Goal: Task Accomplishment & Management: Use online tool/utility

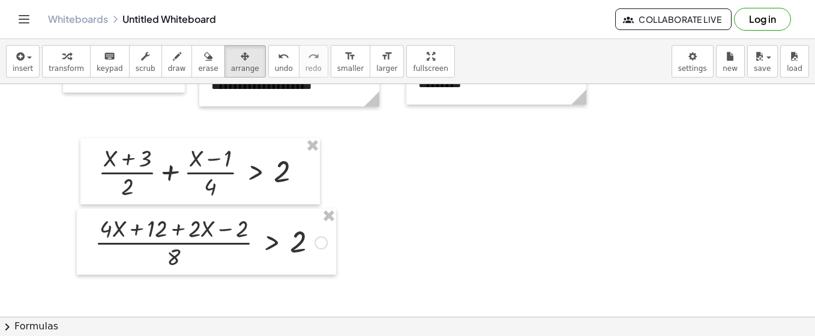
scroll to position [1797, 0]
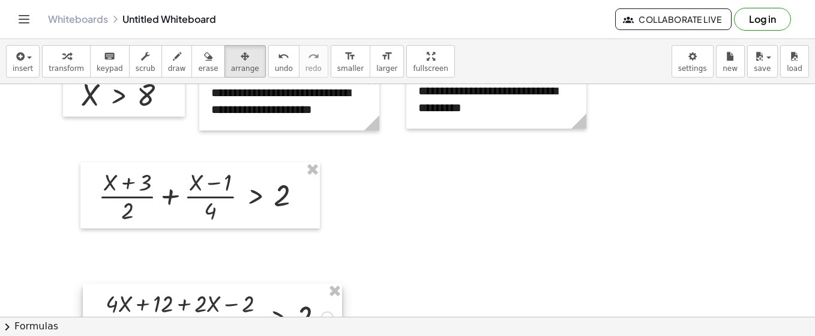
drag, startPoint x: 231, startPoint y: 268, endPoint x: 237, endPoint y: 319, distance: 51.4
click at [237, 319] on div "**********" at bounding box center [407, 187] width 815 height 297
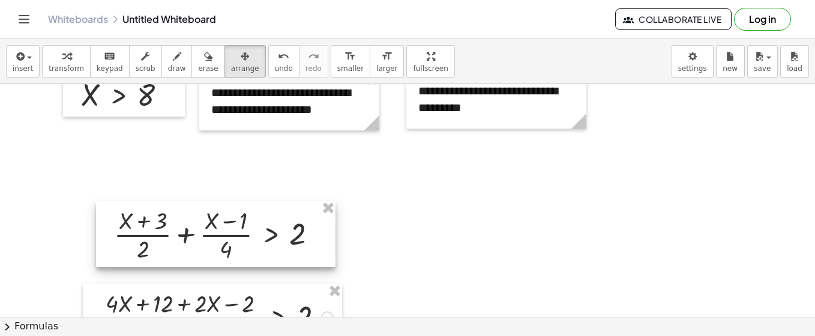
drag, startPoint x: 211, startPoint y: 204, endPoint x: 226, endPoint y: 242, distance: 41.5
click at [226, 242] on div at bounding box center [216, 234] width 240 height 66
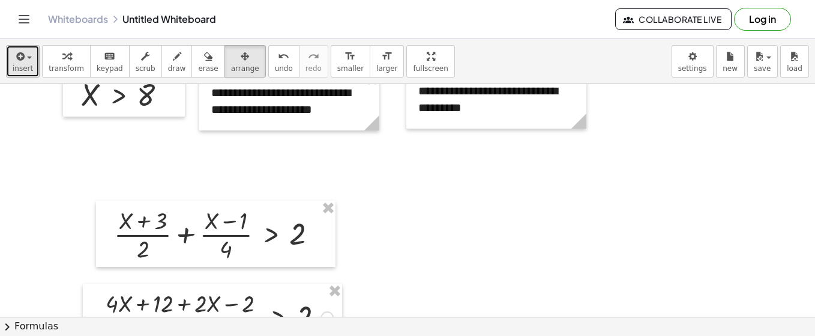
click at [23, 55] on icon "button" at bounding box center [19, 56] width 11 height 14
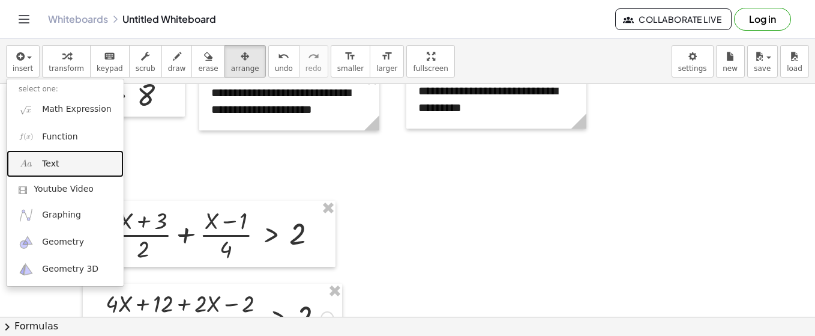
click at [55, 159] on span "Text" at bounding box center [50, 164] width 17 height 12
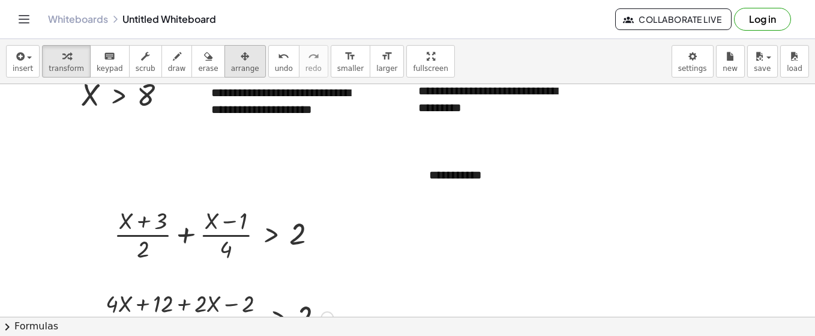
click at [231, 55] on div "button" at bounding box center [245, 56] width 28 height 14
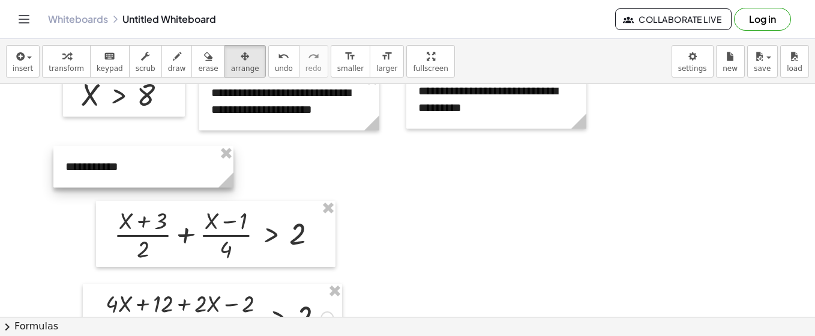
drag, startPoint x: 498, startPoint y: 190, endPoint x: 135, endPoint y: 181, distance: 364.0
click at [135, 181] on div at bounding box center [143, 166] width 180 height 41
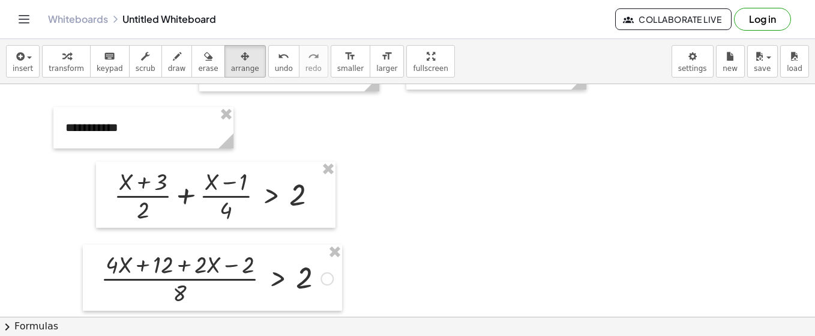
scroll to position [1845, 0]
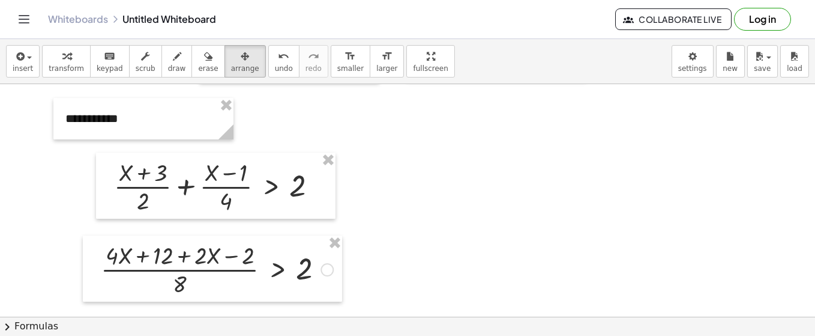
drag, startPoint x: 163, startPoint y: 63, endPoint x: 214, endPoint y: 200, distance: 146.1
click at [173, 63] on icon "button" at bounding box center [177, 56] width 8 height 14
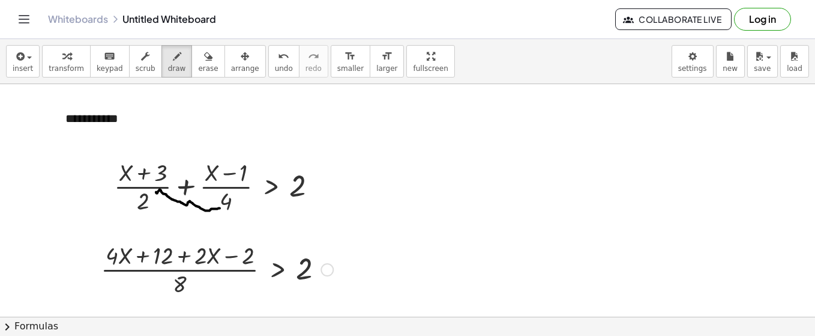
drag, startPoint x: 220, startPoint y: 207, endPoint x: 156, endPoint y: 191, distance: 65.7
drag, startPoint x: 151, startPoint y: 208, endPoint x: 214, endPoint y: 186, distance: 66.9
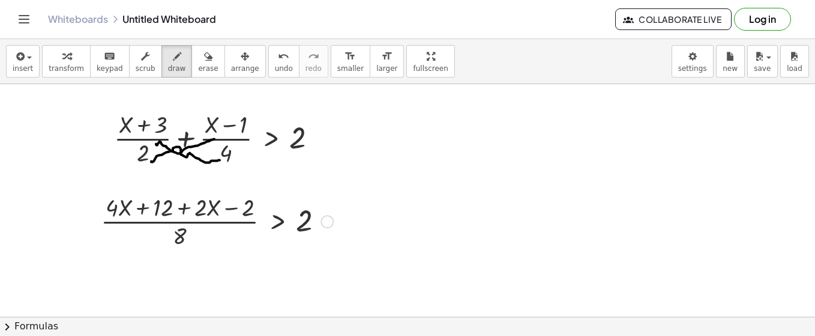
scroll to position [1917, 0]
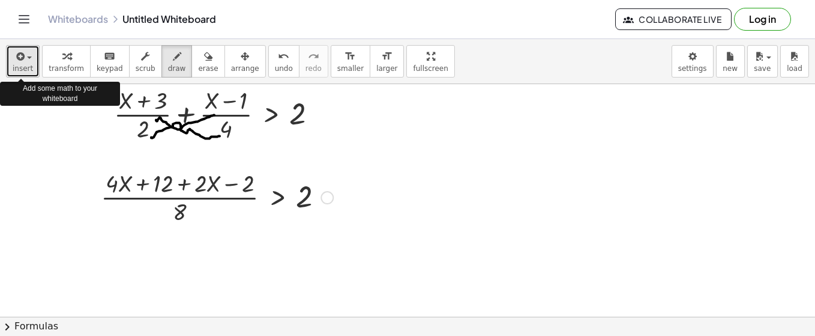
click at [27, 57] on span "button" at bounding box center [29, 57] width 5 height 2
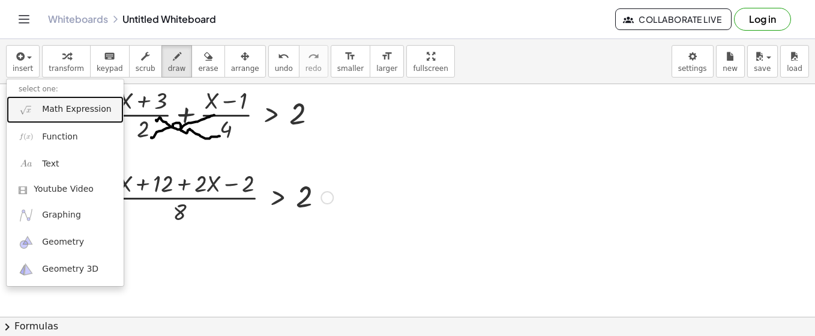
drag, startPoint x: 39, startPoint y: 107, endPoint x: 59, endPoint y: 125, distance: 26.4
click at [38, 107] on link "Math Expression" at bounding box center [65, 109] width 117 height 27
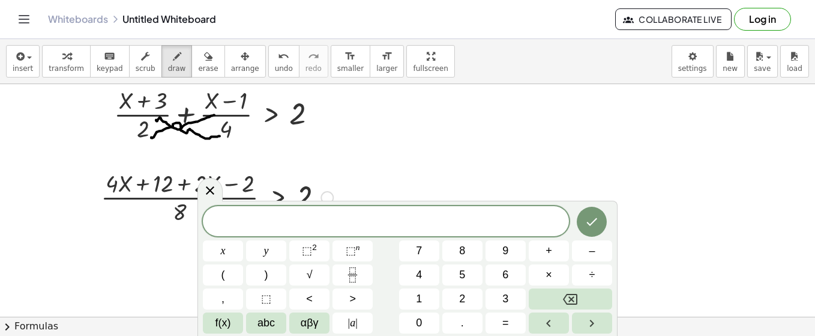
drag, startPoint x: 203, startPoint y: 191, endPoint x: 337, endPoint y: 196, distance: 134.0
click at [210, 191] on icon at bounding box center [210, 190] width 14 height 14
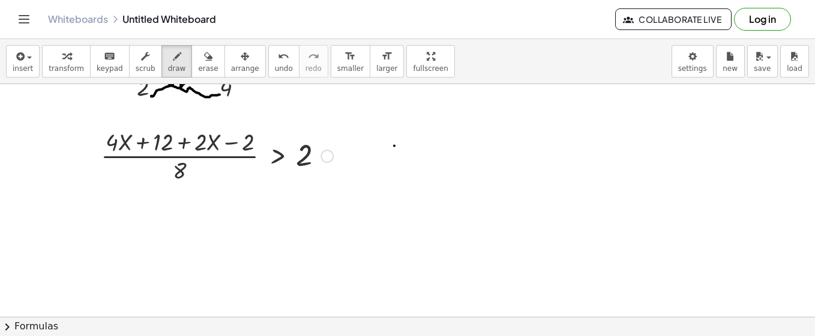
scroll to position [1965, 0]
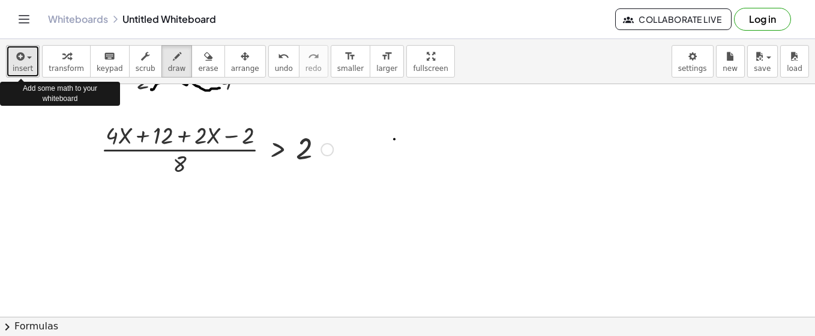
click at [30, 62] on button "insert" at bounding box center [23, 61] width 34 height 32
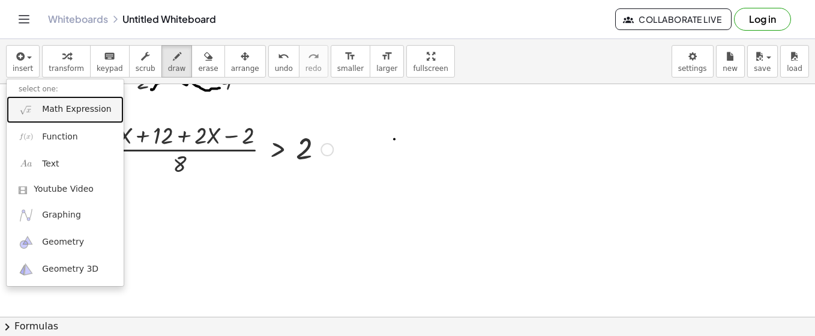
click at [44, 117] on link "Math Expression" at bounding box center [65, 109] width 117 height 27
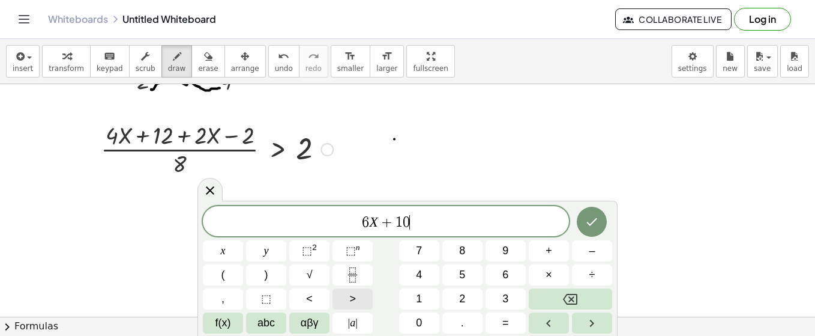
click at [358, 301] on button ">" at bounding box center [353, 298] width 40 height 21
click at [585, 222] on button "Done" at bounding box center [592, 222] width 30 height 30
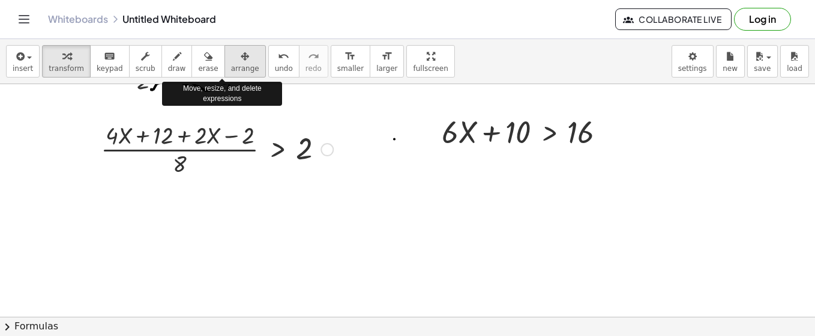
click at [241, 63] on icon "button" at bounding box center [245, 56] width 8 height 14
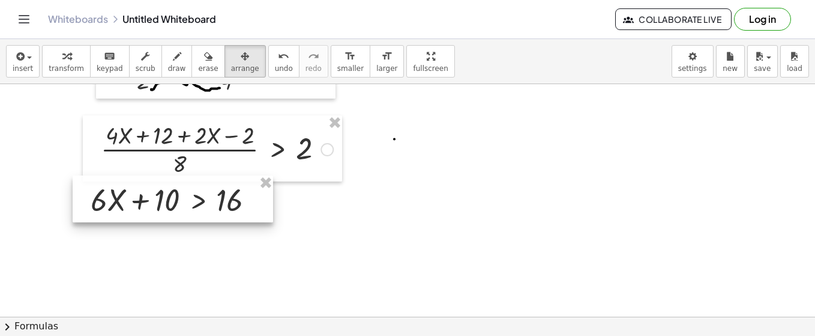
drag, startPoint x: 530, startPoint y: 133, endPoint x: 175, endPoint y: 13, distance: 374.7
click at [180, 205] on div at bounding box center [173, 198] width 201 height 47
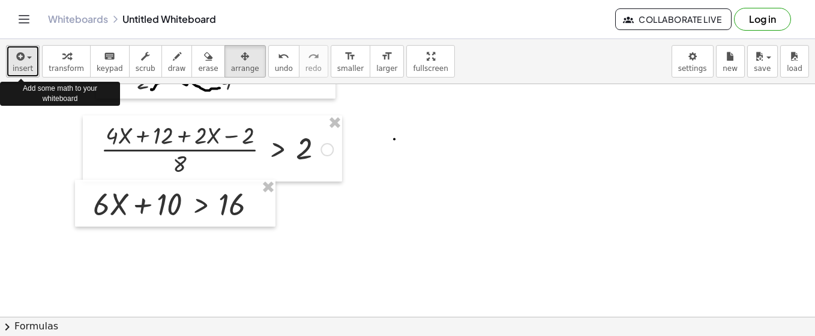
click at [27, 64] on span "insert" at bounding box center [23, 68] width 20 height 8
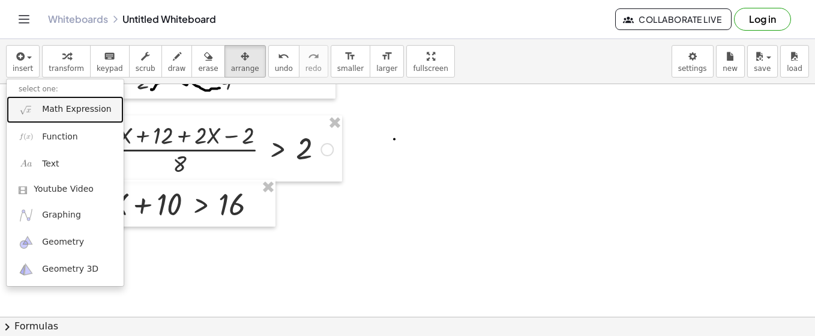
click at [41, 112] on link "Math Expression" at bounding box center [65, 109] width 117 height 27
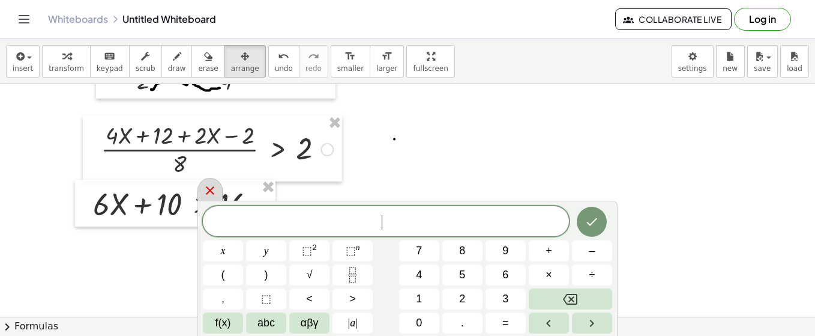
click at [211, 193] on icon at bounding box center [210, 190] width 14 height 14
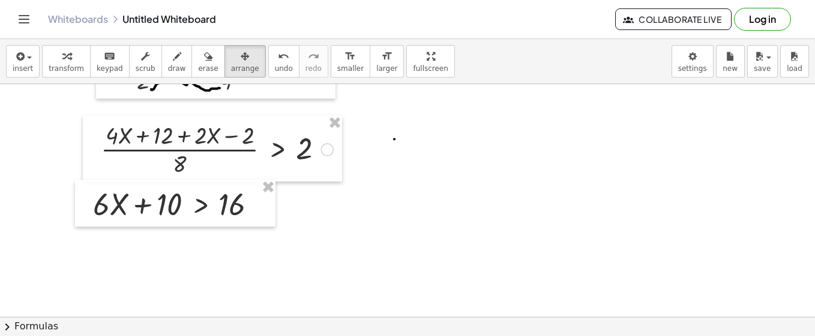
scroll to position [1989, 0]
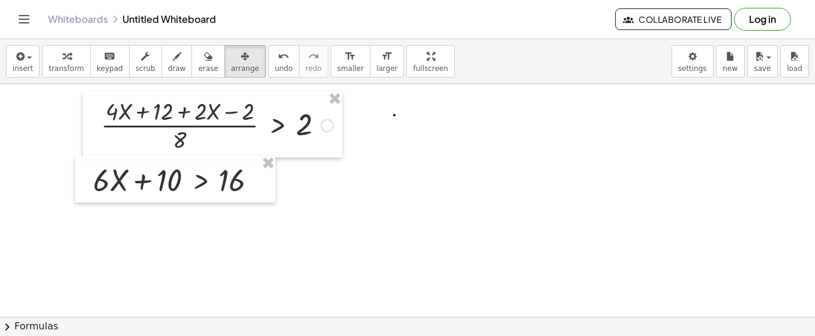
click at [24, 24] on icon "Toggle navigation" at bounding box center [24, 19] width 14 height 14
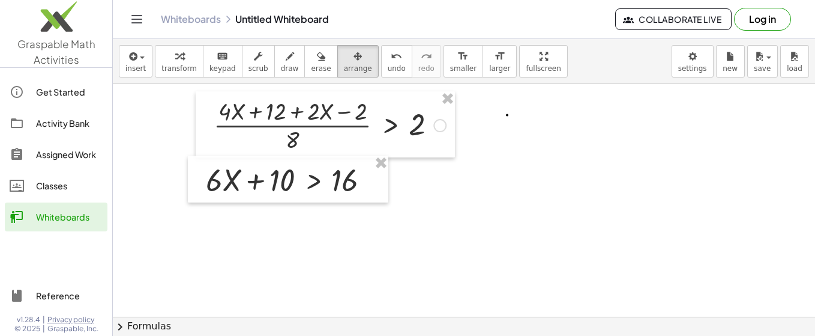
click at [144, 59] on button "insert" at bounding box center [136, 61] width 34 height 32
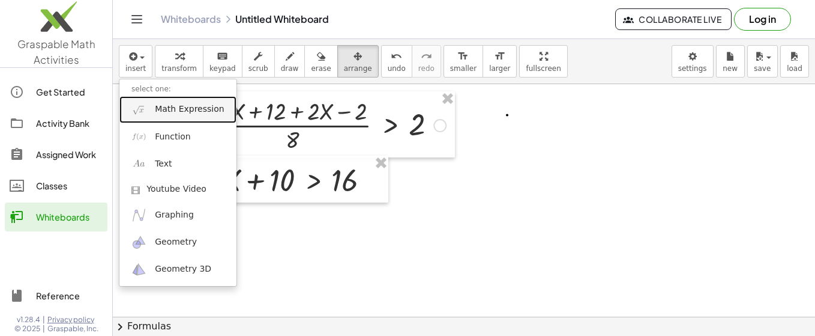
click at [168, 111] on span "Math Expression" at bounding box center [189, 109] width 69 height 12
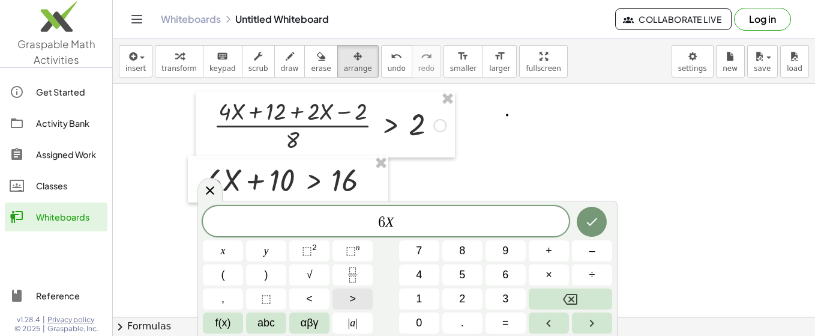
click at [343, 296] on button ">" at bounding box center [353, 298] width 40 height 21
click at [588, 220] on icon "Done" at bounding box center [592, 221] width 14 height 14
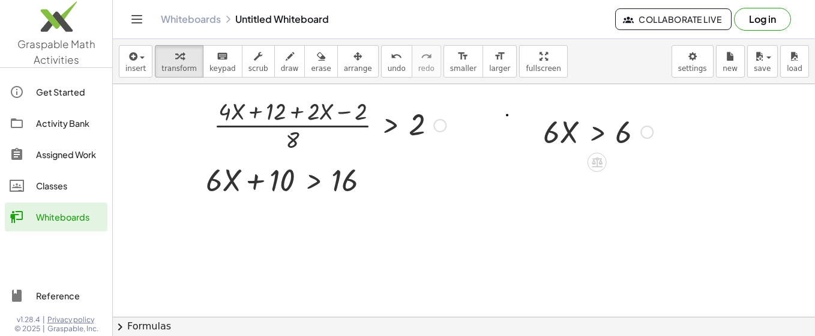
click at [587, 135] on div at bounding box center [598, 130] width 122 height 41
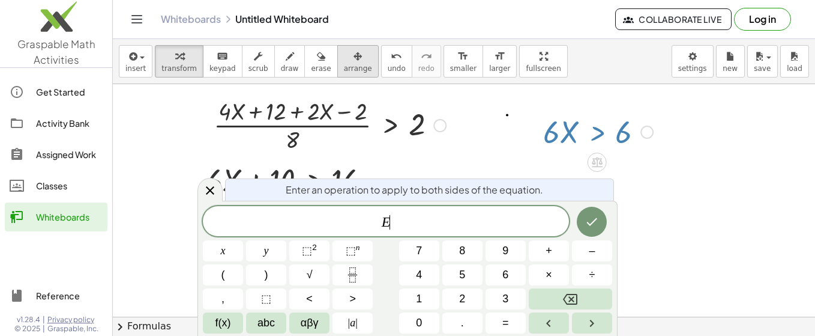
click at [344, 58] on div "button" at bounding box center [358, 56] width 28 height 14
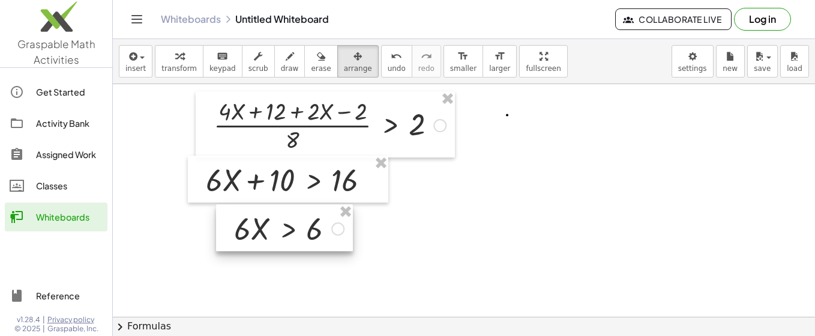
drag, startPoint x: 629, startPoint y: 131, endPoint x: 417, endPoint y: 325, distance: 288.2
click at [320, 228] on div at bounding box center [284, 227] width 137 height 47
click at [139, 55] on div "button" at bounding box center [135, 56] width 20 height 14
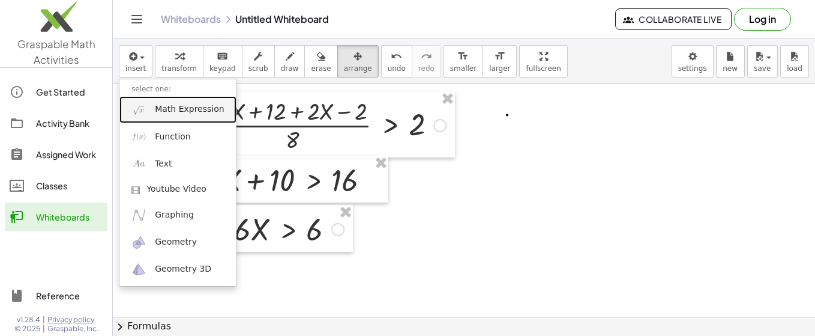
click at [192, 109] on span "Math Expression" at bounding box center [189, 109] width 69 height 12
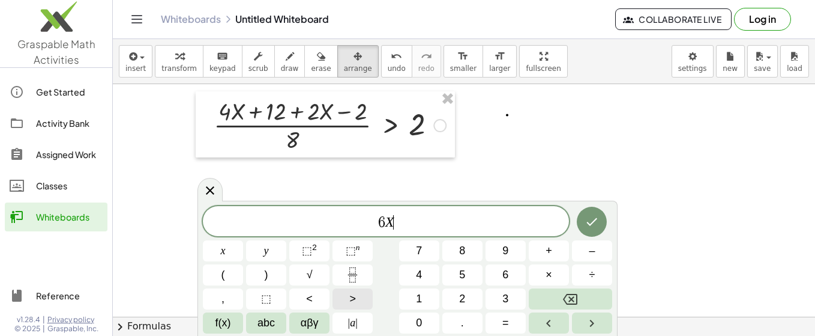
click at [352, 288] on button ">" at bounding box center [353, 298] width 40 height 21
click at [589, 226] on icon "Done" at bounding box center [592, 221] width 14 height 14
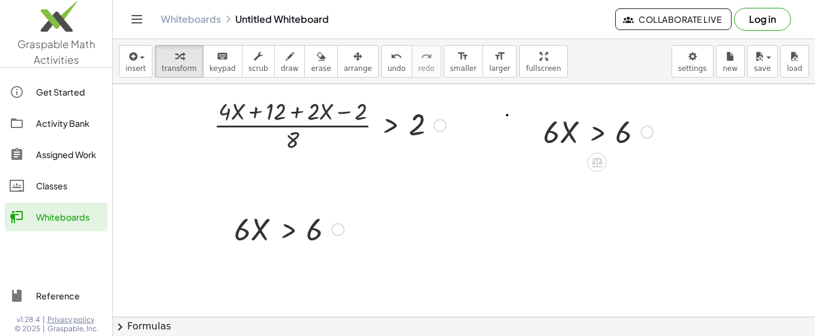
click at [641, 132] on div at bounding box center [647, 131] width 13 height 13
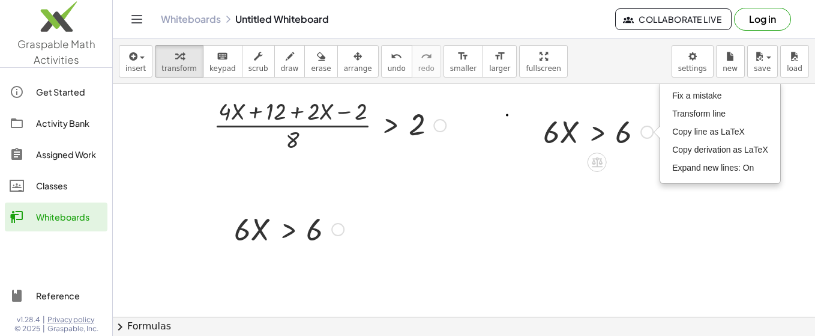
click at [627, 134] on div at bounding box center [598, 130] width 122 height 41
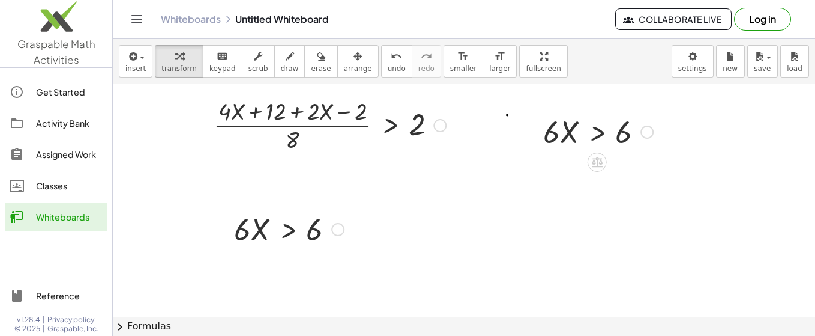
click at [588, 140] on div at bounding box center [598, 130] width 122 height 41
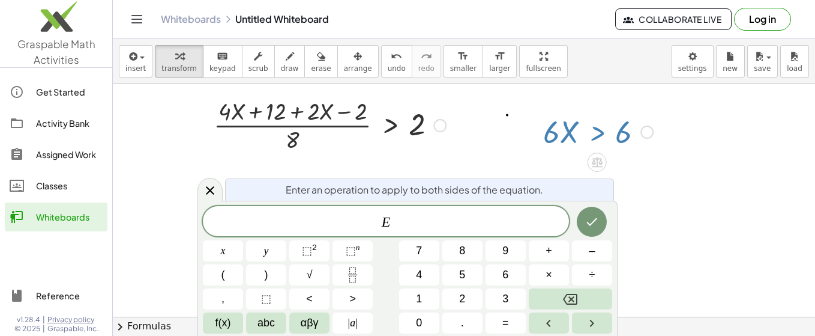
drag, startPoint x: 212, startPoint y: 183, endPoint x: 412, endPoint y: 126, distance: 207.8
click at [213, 184] on div at bounding box center [210, 189] width 25 height 23
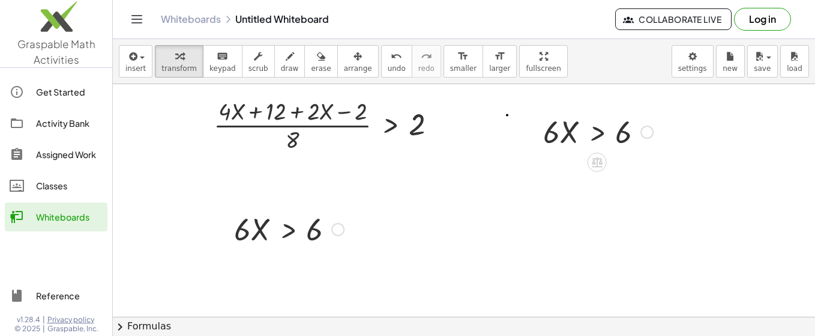
click at [595, 133] on div at bounding box center [598, 130] width 122 height 41
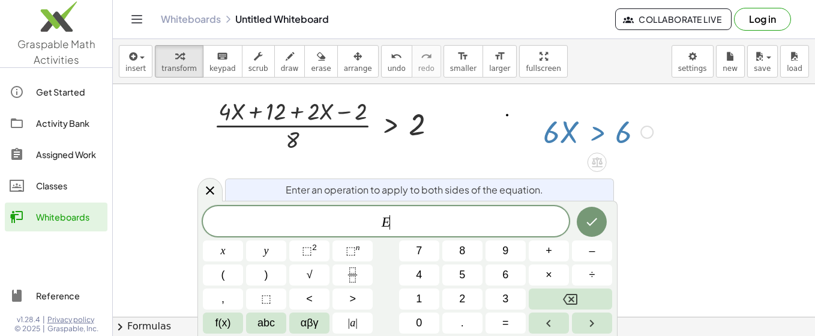
click at [595, 133] on div at bounding box center [598, 130] width 122 height 41
click at [207, 195] on icon at bounding box center [210, 190] width 8 height 8
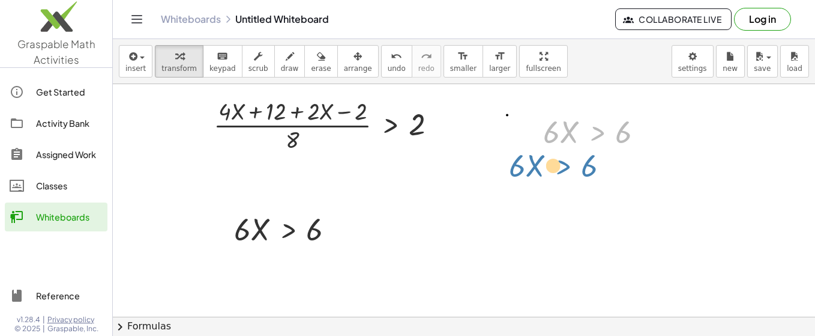
drag, startPoint x: 586, startPoint y: 128, endPoint x: 552, endPoint y: 162, distance: 48.0
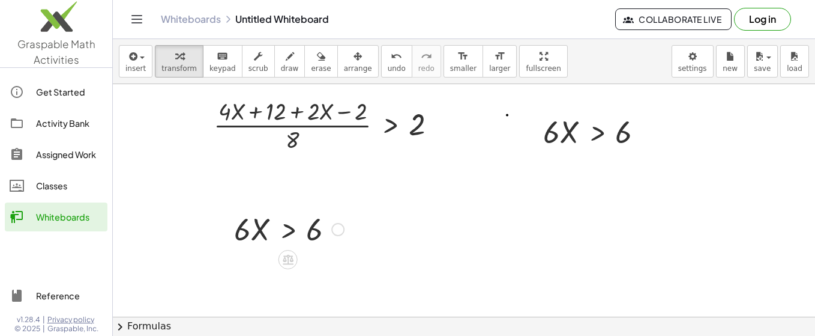
click at [276, 229] on div at bounding box center [289, 228] width 122 height 41
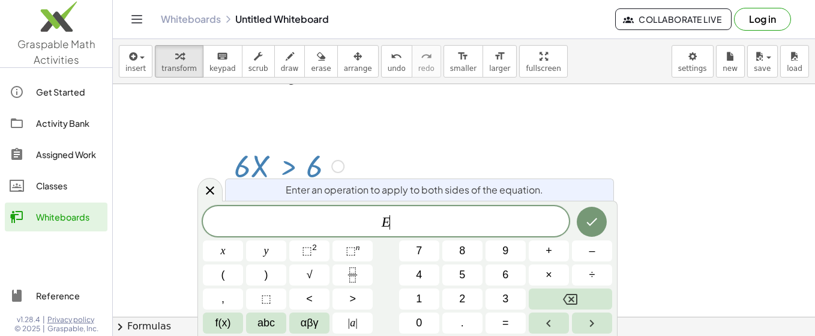
scroll to position [2069, 0]
click at [214, 190] on icon at bounding box center [210, 190] width 14 height 14
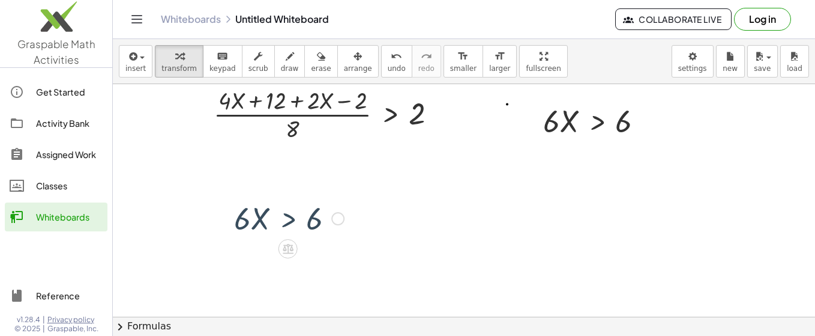
scroll to position [1989, 0]
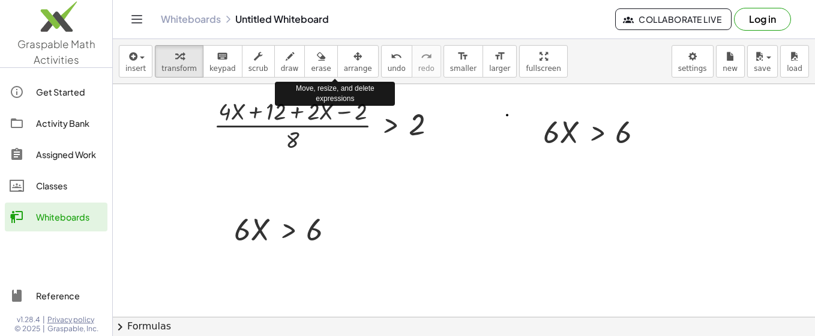
click at [354, 58] on icon "button" at bounding box center [358, 56] width 8 height 14
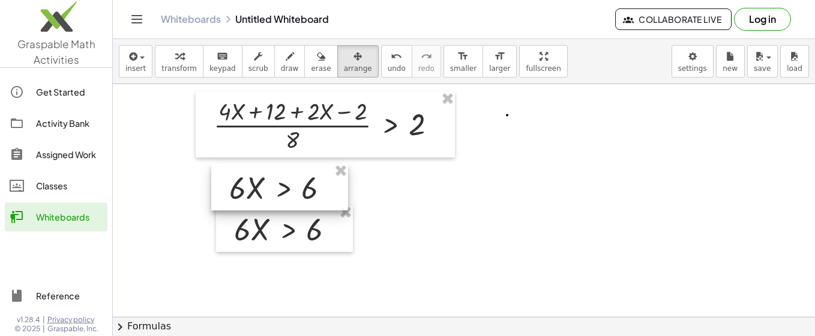
drag, startPoint x: 560, startPoint y: 140, endPoint x: 247, endPoint y: 193, distance: 317.4
click at [247, 193] on div at bounding box center [279, 186] width 137 height 47
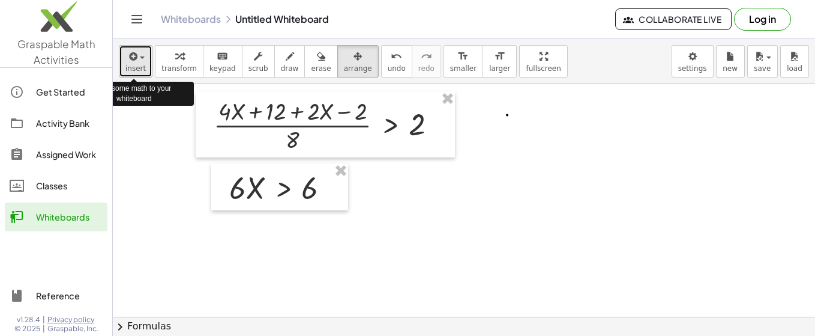
click at [139, 59] on div "button" at bounding box center [135, 56] width 20 height 14
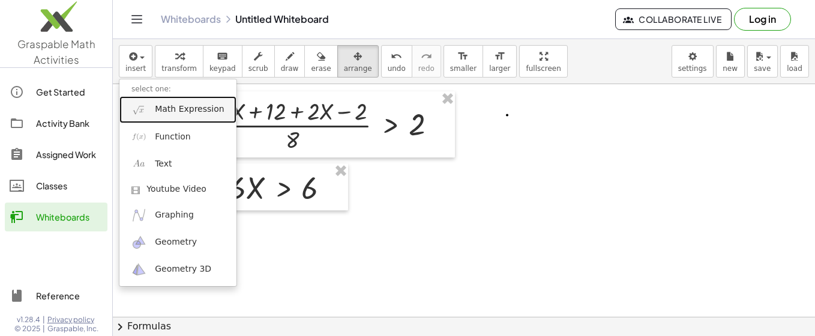
click at [180, 105] on span "Math Expression" at bounding box center [189, 109] width 69 height 12
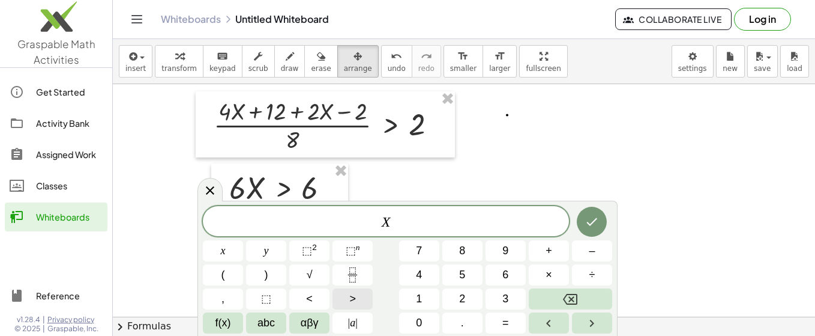
click at [355, 303] on span ">" at bounding box center [352, 299] width 7 height 16
click at [599, 222] on icon "Done" at bounding box center [592, 221] width 14 height 14
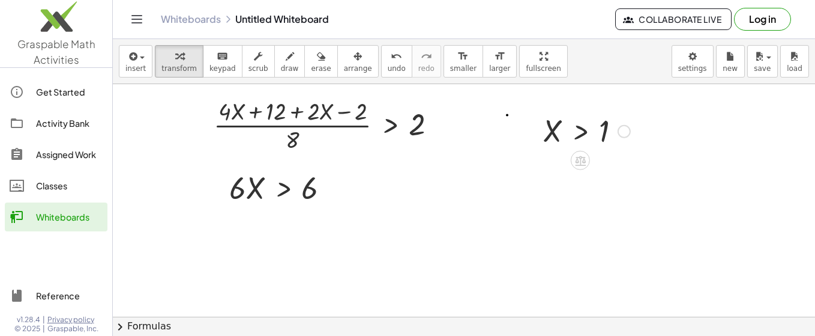
click at [573, 133] on div at bounding box center [586, 130] width 99 height 40
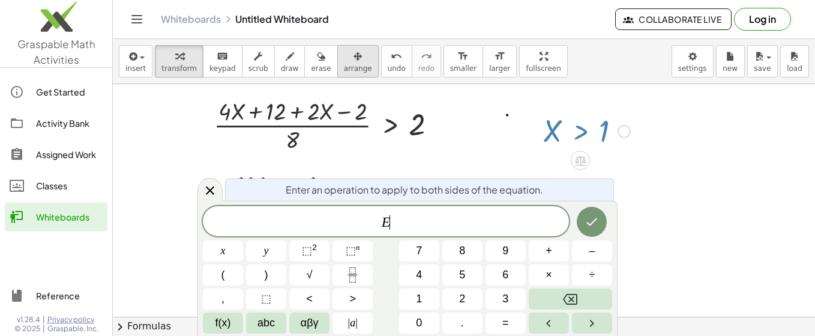
click at [354, 61] on icon "button" at bounding box center [358, 56] width 8 height 14
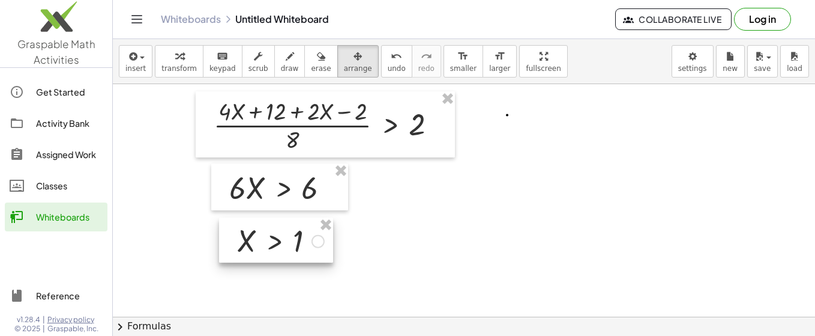
drag, startPoint x: 586, startPoint y: 130, endPoint x: 280, endPoint y: 240, distance: 325.4
click at [280, 240] on div at bounding box center [276, 240] width 114 height 46
drag, startPoint x: 274, startPoint y: 57, endPoint x: 0, endPoint y: 256, distance: 338.3
click at [286, 57] on icon "button" at bounding box center [290, 56] width 8 height 14
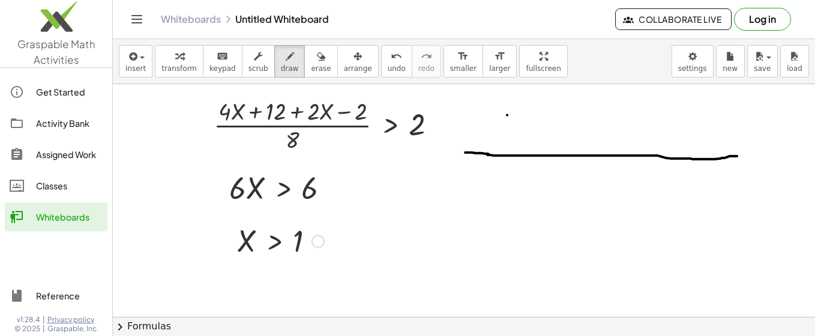
drag, startPoint x: 465, startPoint y: 151, endPoint x: 687, endPoint y: 164, distance: 221.9
drag, startPoint x: 474, startPoint y: 144, endPoint x: 459, endPoint y: 174, distance: 33.6
drag, startPoint x: 450, startPoint y: 176, endPoint x: 491, endPoint y: 176, distance: 40.2
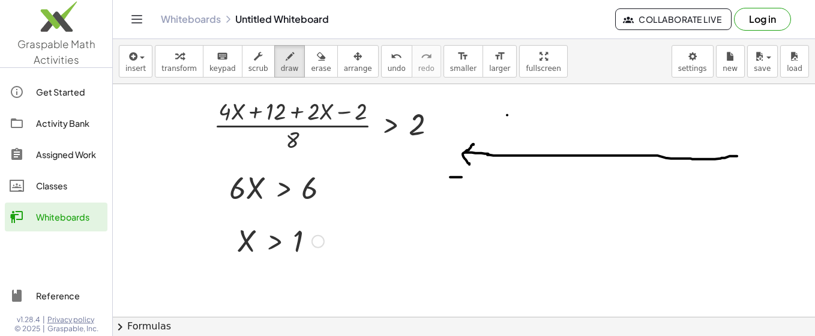
drag, startPoint x: 485, startPoint y: 169, endPoint x: 471, endPoint y: 172, distance: 14.9
drag, startPoint x: 712, startPoint y: 166, endPoint x: 712, endPoint y: 178, distance: 11.4
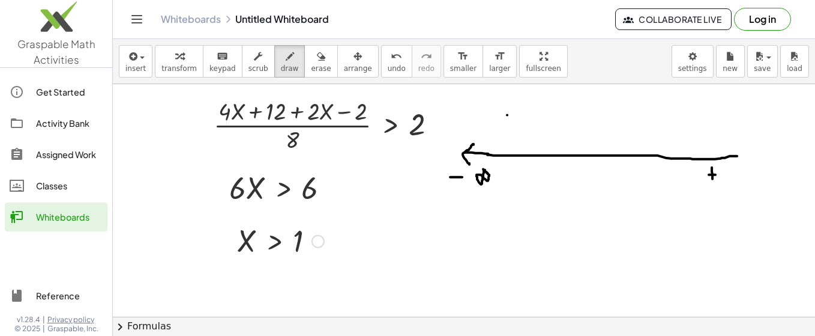
drag, startPoint x: 709, startPoint y: 174, endPoint x: 718, endPoint y: 175, distance: 8.6
drag, startPoint x: 732, startPoint y: 168, endPoint x: 676, endPoint y: 175, distance: 57.0
drag, startPoint x: 582, startPoint y: 147, endPoint x: 580, endPoint y: 172, distance: 25.9
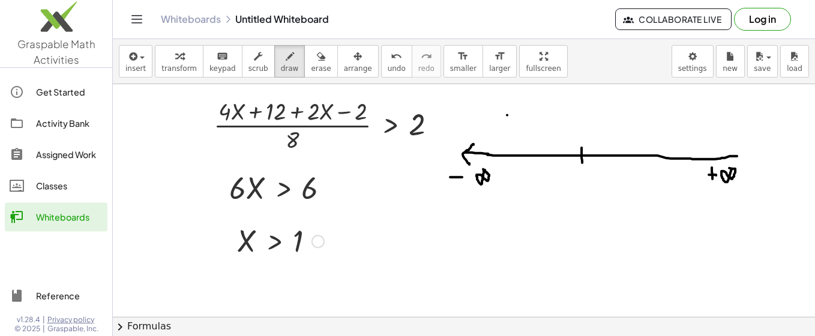
drag, startPoint x: 579, startPoint y: 174, endPoint x: 563, endPoint y: 193, distance: 25.5
drag, startPoint x: 582, startPoint y: 150, endPoint x: 597, endPoint y: 119, distance: 34.1
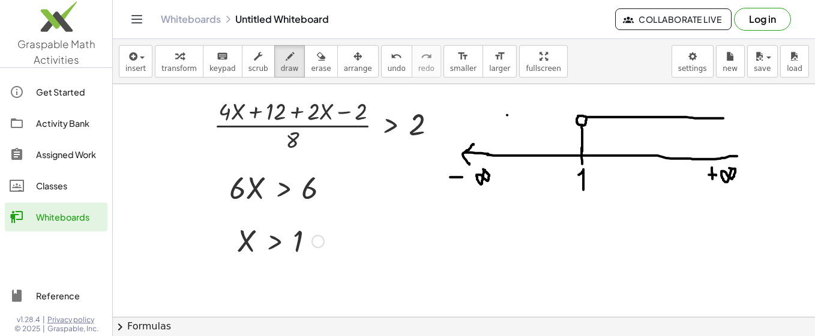
drag, startPoint x: 588, startPoint y: 116, endPoint x: 644, endPoint y: 135, distance: 59.4
drag, startPoint x: 594, startPoint y: 118, endPoint x: 597, endPoint y: 142, distance: 24.2
drag, startPoint x: 605, startPoint y: 119, endPoint x: 605, endPoint y: 145, distance: 26.4
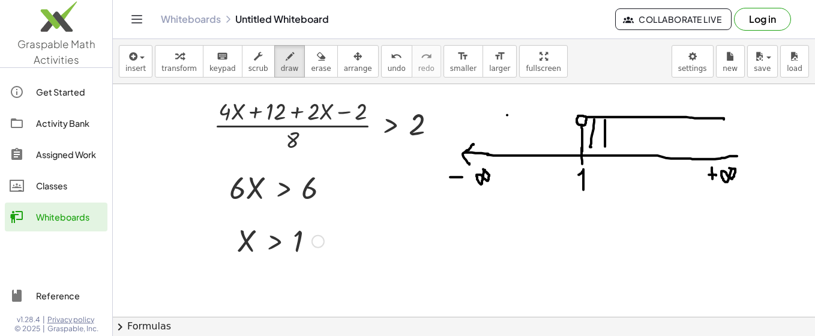
drag, startPoint x: 618, startPoint y: 121, endPoint x: 617, endPoint y: 147, distance: 25.8
drag, startPoint x: 632, startPoint y: 116, endPoint x: 632, endPoint y: 144, distance: 28.2
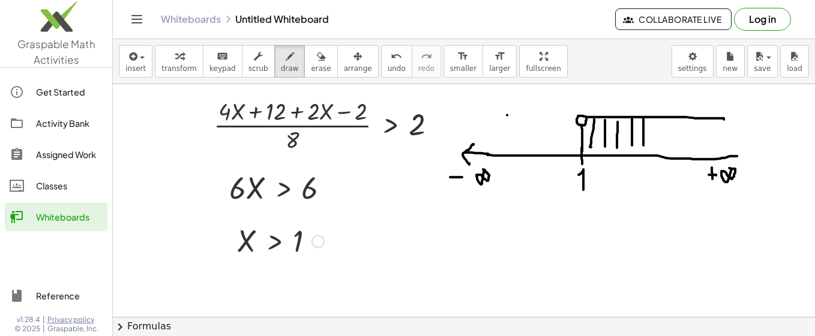
drag, startPoint x: 643, startPoint y: 116, endPoint x: 644, endPoint y: 144, distance: 27.6
drag, startPoint x: 652, startPoint y: 119, endPoint x: 656, endPoint y: 151, distance: 31.5
drag, startPoint x: 669, startPoint y: 120, endPoint x: 668, endPoint y: 150, distance: 29.4
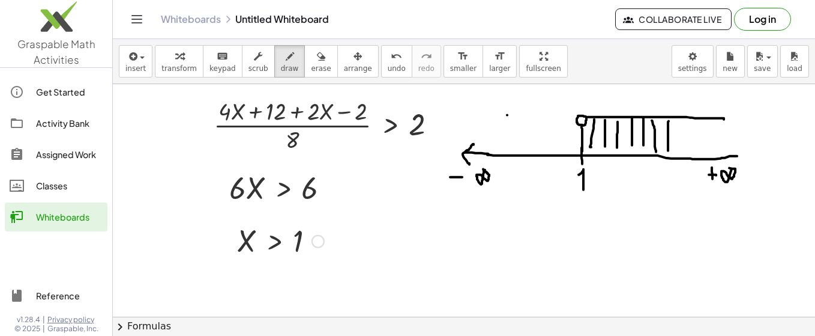
drag, startPoint x: 683, startPoint y: 121, endPoint x: 688, endPoint y: 135, distance: 13.9
drag, startPoint x: 695, startPoint y: 122, endPoint x: 695, endPoint y: 144, distance: 21.6
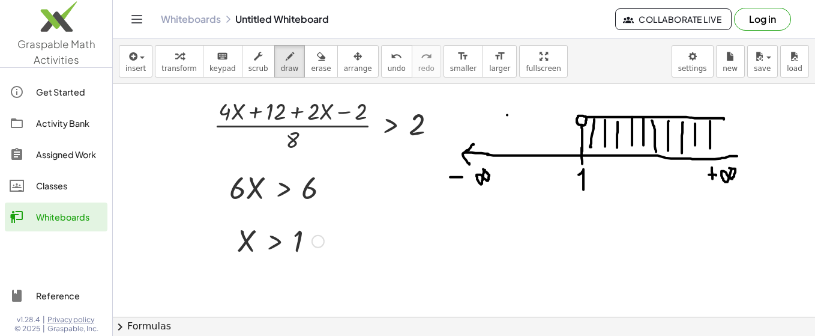
drag, startPoint x: 710, startPoint y: 120, endPoint x: 692, endPoint y: 148, distance: 33.3
drag, startPoint x: 425, startPoint y: 228, endPoint x: 441, endPoint y: 252, distance: 28.1
drag, startPoint x: 436, startPoint y: 227, endPoint x: 426, endPoint y: 253, distance: 28.1
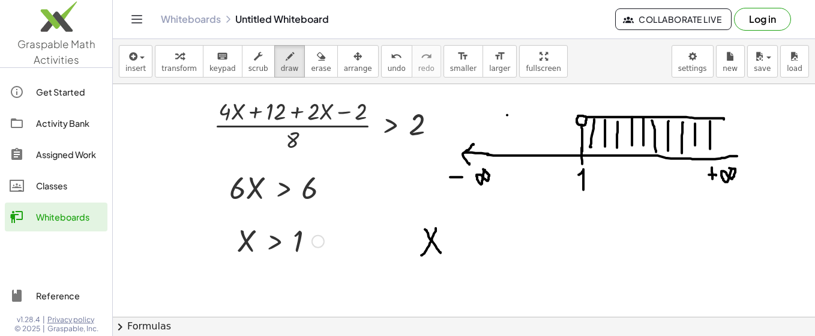
drag, startPoint x: 460, startPoint y: 233, endPoint x: 449, endPoint y: 253, distance: 23.1
drag, startPoint x: 453, startPoint y: 244, endPoint x: 448, endPoint y: 295, distance: 51.9
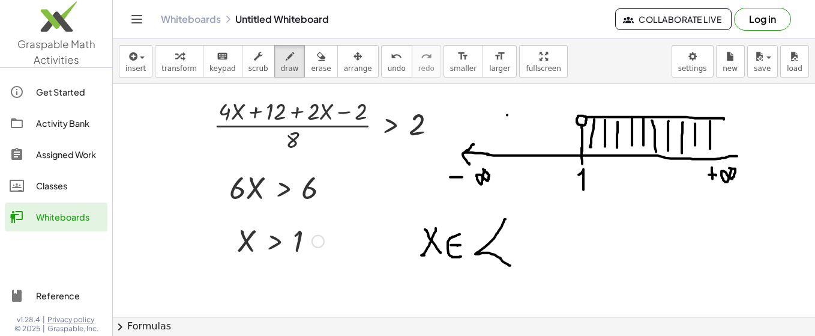
drag, startPoint x: 506, startPoint y: 218, endPoint x: 531, endPoint y: 244, distance: 36.1
drag, startPoint x: 516, startPoint y: 241, endPoint x: 527, endPoint y: 247, distance: 12.7
drag, startPoint x: 552, startPoint y: 243, endPoint x: 548, endPoint y: 257, distance: 14.9
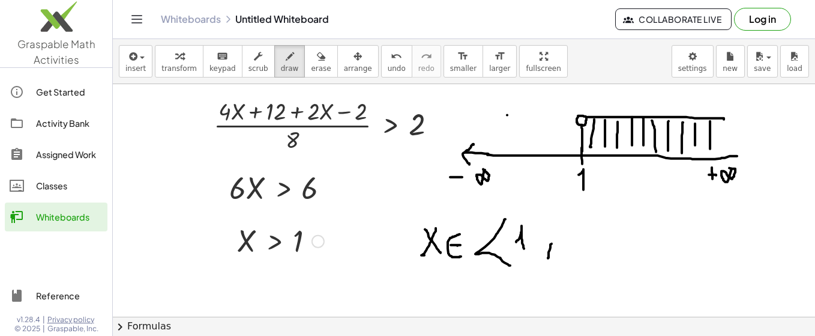
drag, startPoint x: 554, startPoint y: 228, endPoint x: 588, endPoint y: 226, distance: 34.2
drag, startPoint x: 578, startPoint y: 227, endPoint x: 576, endPoint y: 240, distance: 12.7
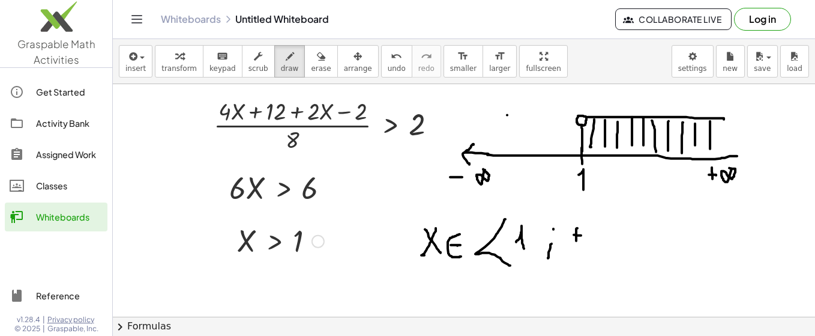
drag, startPoint x: 574, startPoint y: 234, endPoint x: 581, endPoint y: 234, distance: 7.2
drag, startPoint x: 609, startPoint y: 217, endPoint x: 512, endPoint y: 292, distance: 123.0
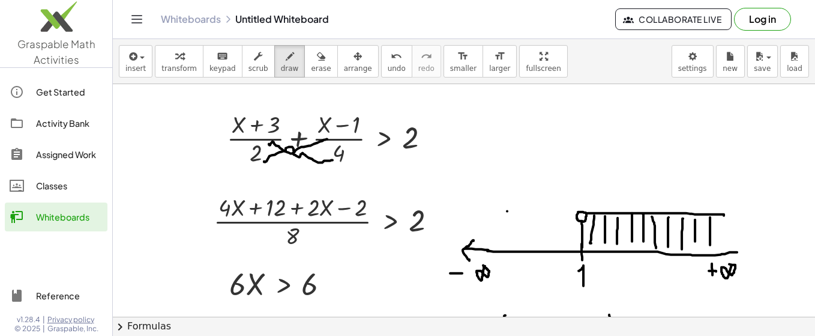
scroll to position [1869, 0]
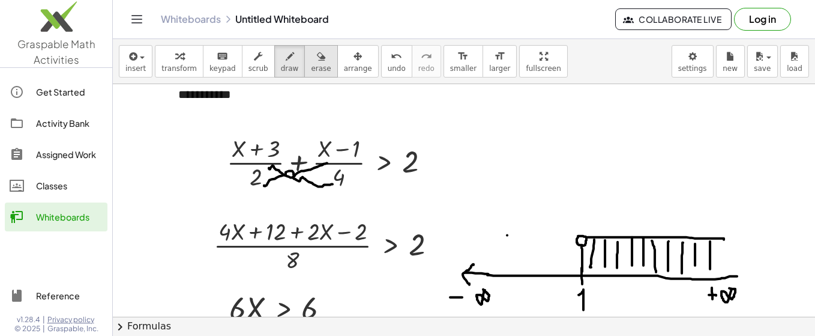
click at [304, 57] on button "erase" at bounding box center [320, 61] width 33 height 32
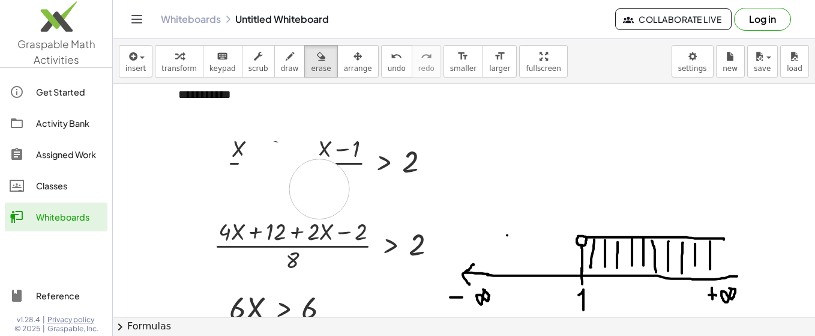
drag, startPoint x: 268, startPoint y: 170, endPoint x: 320, endPoint y: 192, distance: 56.5
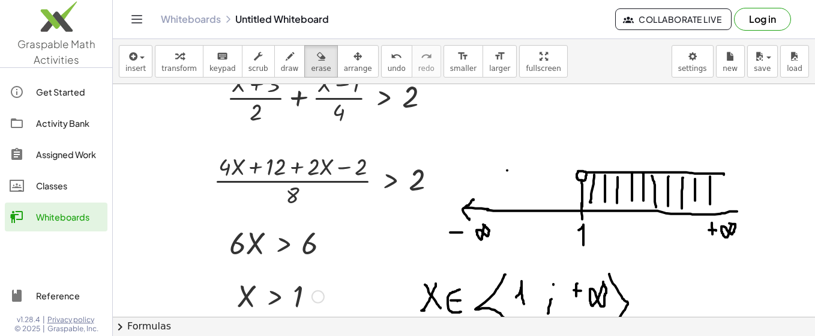
scroll to position [1941, 0]
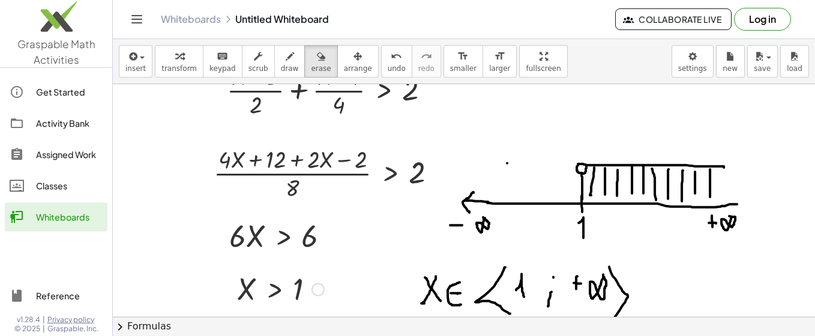
click at [217, 53] on icon "keyboard" at bounding box center [222, 56] width 11 height 14
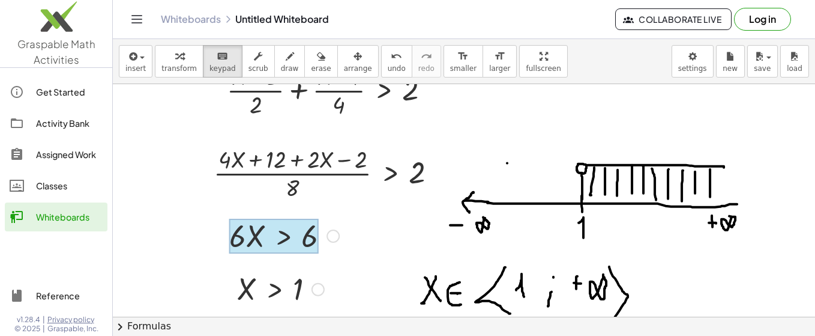
click at [269, 228] on div at bounding box center [273, 236] width 89 height 35
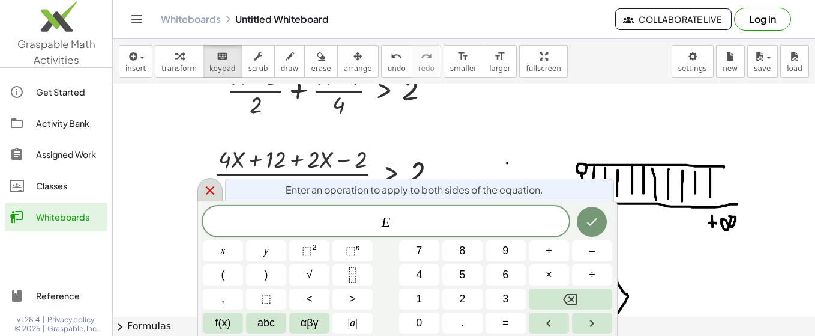
click at [214, 187] on icon at bounding box center [210, 190] width 14 height 14
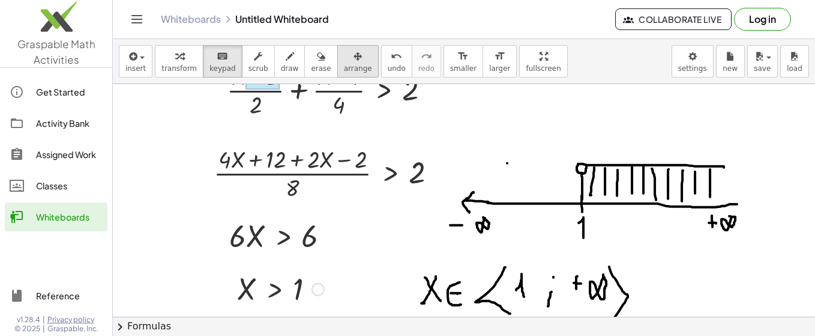
click at [354, 53] on icon "button" at bounding box center [358, 56] width 8 height 14
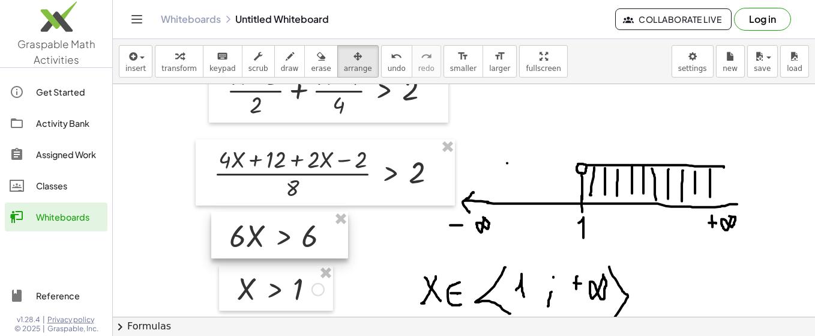
click at [265, 238] on div at bounding box center [279, 234] width 137 height 47
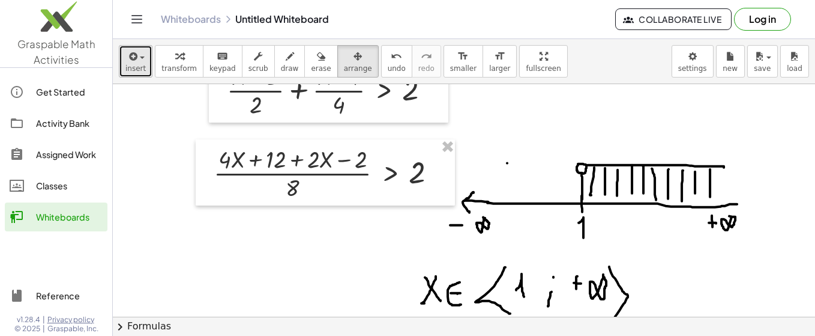
click at [139, 59] on div "button" at bounding box center [135, 56] width 20 height 14
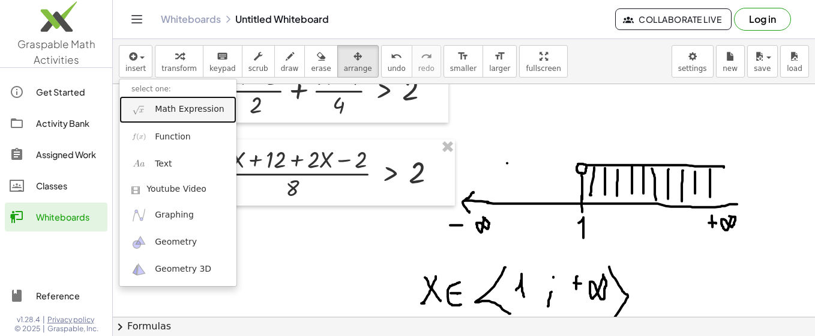
click at [178, 112] on span "Math Expression" at bounding box center [189, 109] width 69 height 12
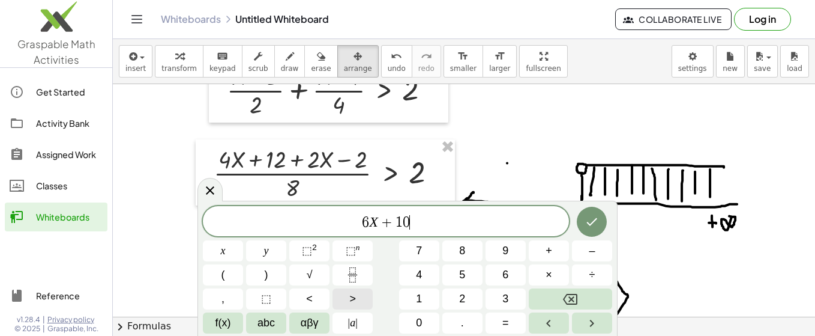
click at [351, 295] on span ">" at bounding box center [352, 299] width 7 height 16
click at [598, 225] on icon "Done" at bounding box center [592, 221] width 14 height 14
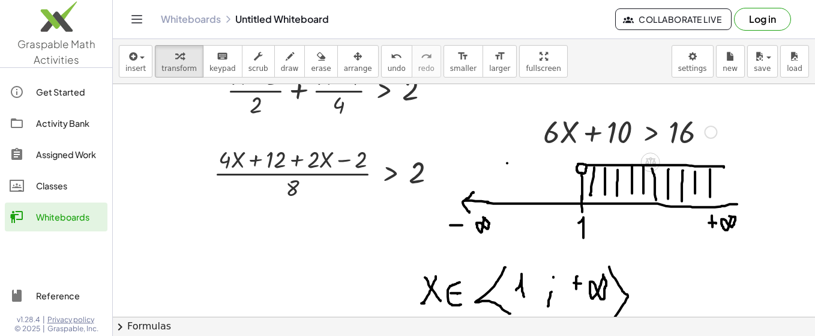
click at [634, 119] on div at bounding box center [630, 130] width 186 height 41
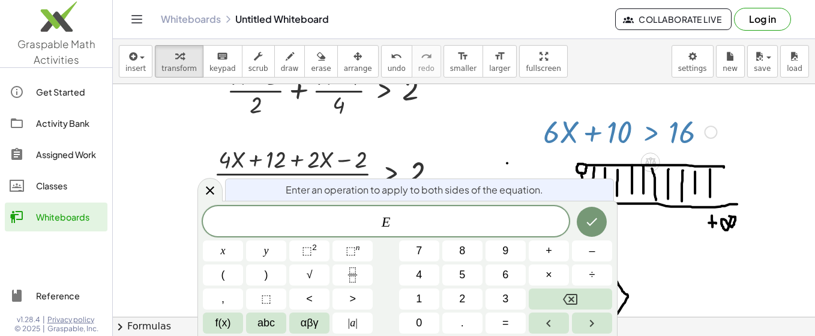
drag, startPoint x: 342, startPoint y: 52, endPoint x: 587, endPoint y: 104, distance: 249.9
click at [344, 52] on div "button" at bounding box center [358, 56] width 28 height 14
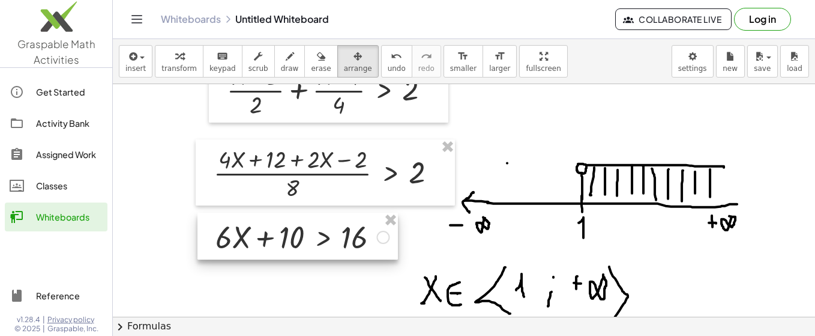
drag, startPoint x: 600, startPoint y: 127, endPoint x: 271, endPoint y: 232, distance: 345.4
click at [271, 232] on div at bounding box center [298, 236] width 201 height 47
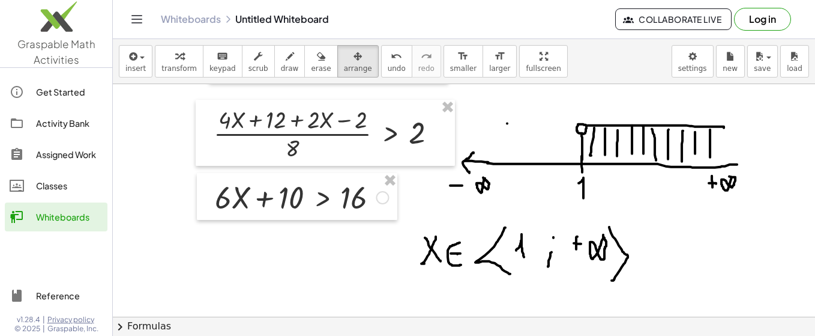
scroll to position [1989, 0]
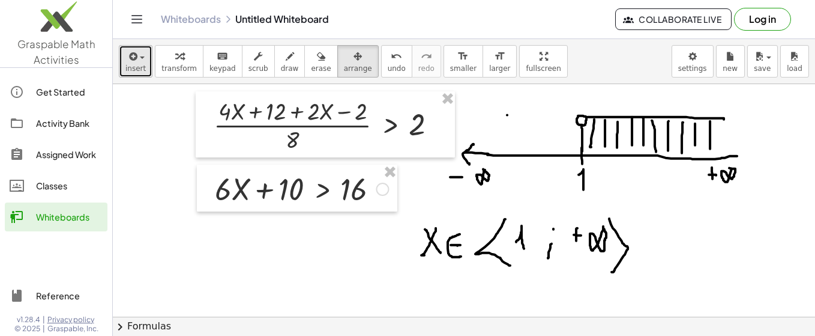
click at [140, 58] on span "button" at bounding box center [142, 57] width 5 height 2
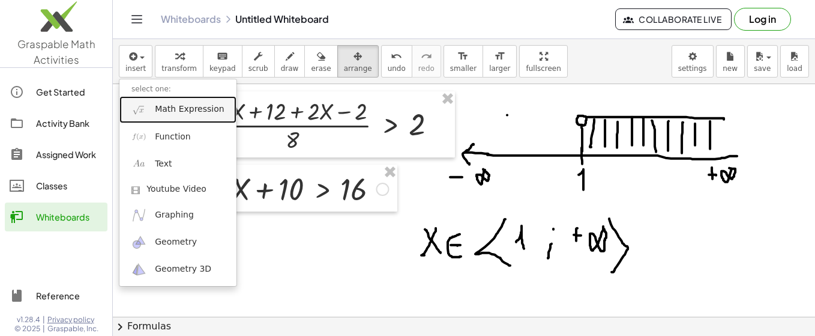
click at [176, 111] on span "Math Expression" at bounding box center [189, 109] width 69 height 12
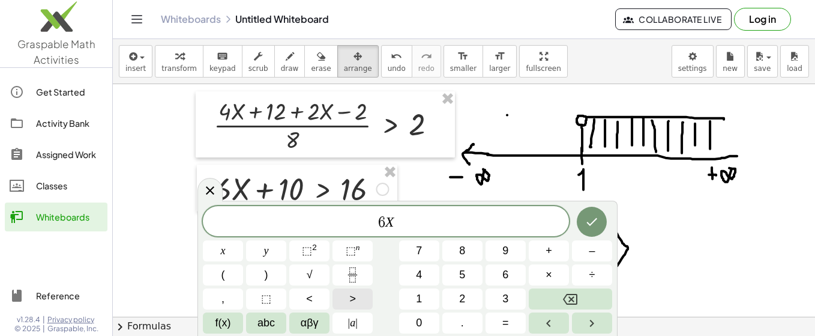
click at [356, 294] on button ">" at bounding box center [353, 298] width 40 height 21
click at [585, 217] on button "Done" at bounding box center [592, 222] width 30 height 30
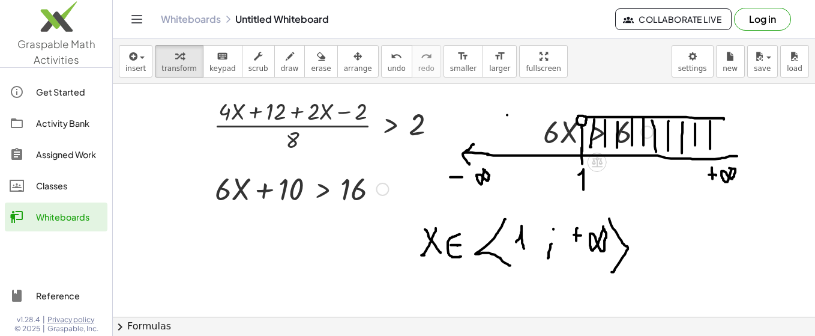
click at [554, 127] on div at bounding box center [598, 130] width 122 height 41
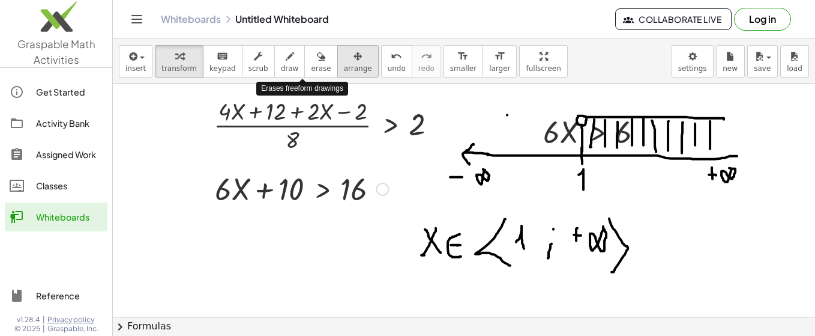
click at [354, 62] on icon "button" at bounding box center [358, 56] width 8 height 14
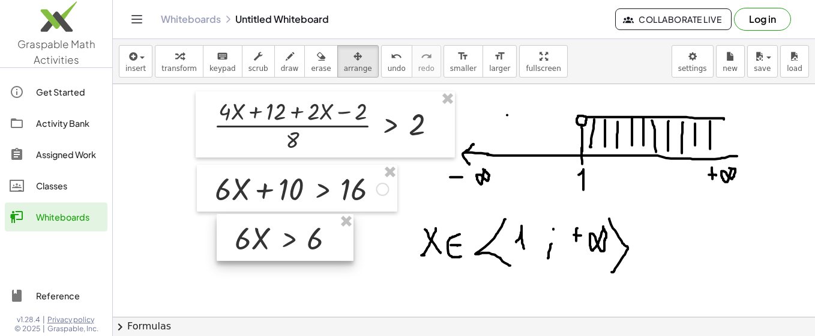
drag, startPoint x: 549, startPoint y: 127, endPoint x: 240, endPoint y: 233, distance: 326.4
click at [240, 233] on div at bounding box center [285, 237] width 137 height 47
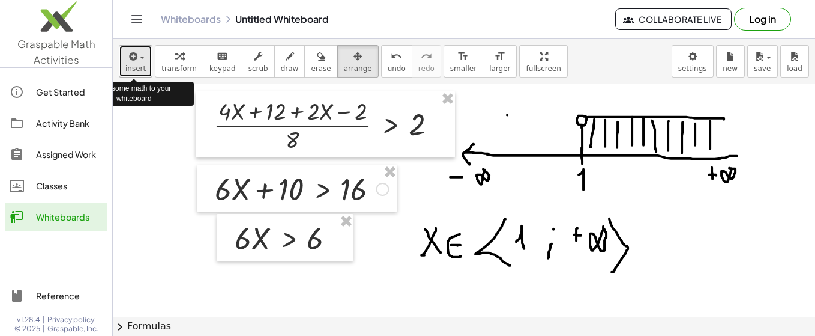
click at [139, 59] on div "button" at bounding box center [135, 56] width 20 height 14
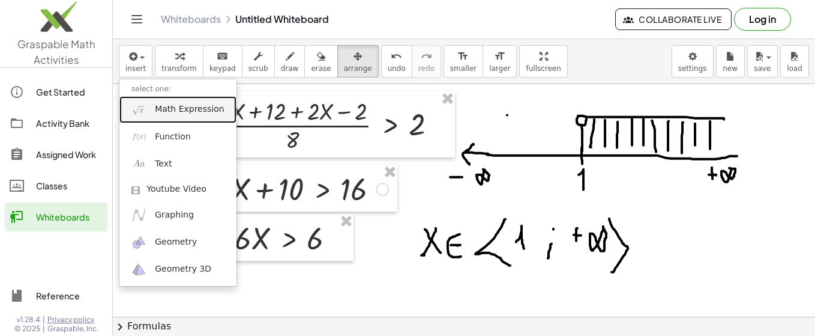
click at [154, 103] on link "Math Expression" at bounding box center [177, 109] width 117 height 27
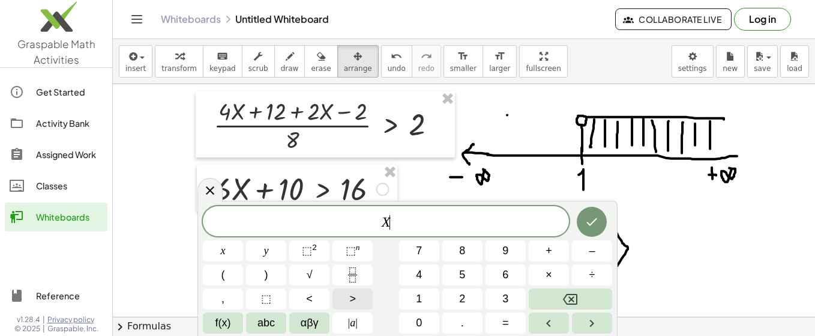
click at [363, 295] on button ">" at bounding box center [353, 298] width 40 height 21
click at [590, 216] on icon "Done" at bounding box center [592, 221] width 14 height 14
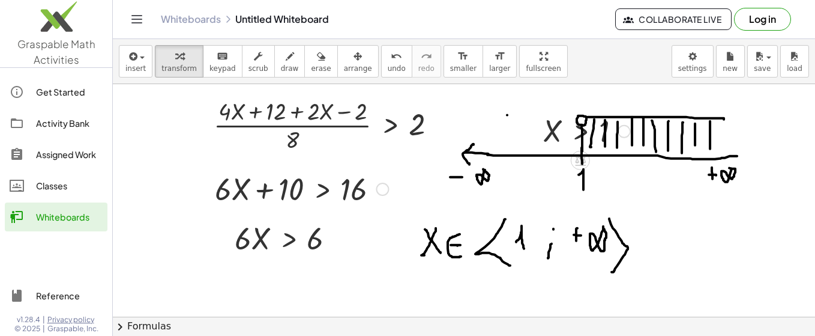
click at [557, 133] on div at bounding box center [586, 130] width 99 height 40
click at [337, 63] on button "arrange" at bounding box center [357, 61] width 41 height 32
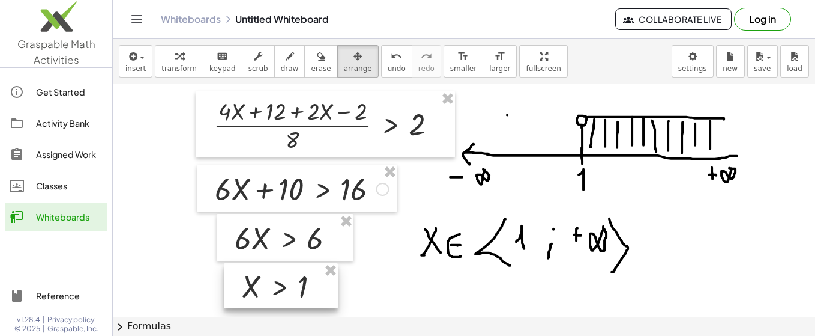
drag, startPoint x: 543, startPoint y: 125, endPoint x: 241, endPoint y: 281, distance: 339.2
click at [241, 281] on div at bounding box center [281, 286] width 114 height 46
drag, startPoint x: 273, startPoint y: 67, endPoint x: 703, endPoint y: 208, distance: 452.1
click at [281, 67] on span "draw" at bounding box center [290, 68] width 18 height 8
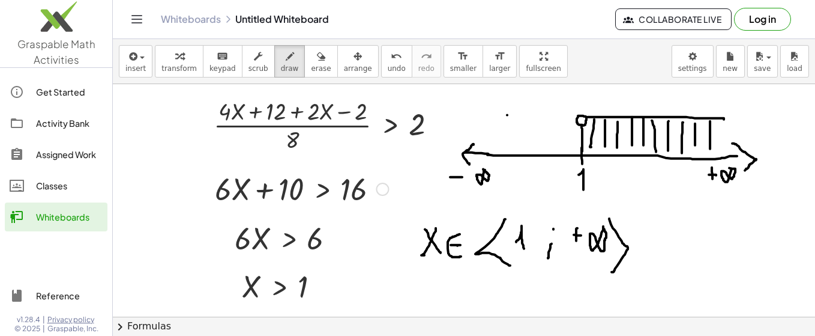
drag, startPoint x: 733, startPoint y: 142, endPoint x: 656, endPoint y: 165, distance: 79.4
drag, startPoint x: 389, startPoint y: 112, endPoint x: 623, endPoint y: 105, distance: 234.3
drag, startPoint x: 622, startPoint y: 100, endPoint x: 631, endPoint y: 93, distance: 10.7
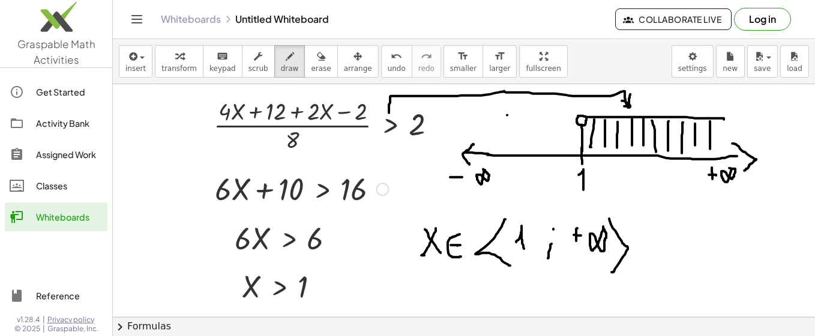
drag, startPoint x: 424, startPoint y: 289, endPoint x: 439, endPoint y: 282, distance: 16.7
drag, startPoint x: 438, startPoint y: 280, endPoint x: 443, endPoint y: 293, distance: 14.1
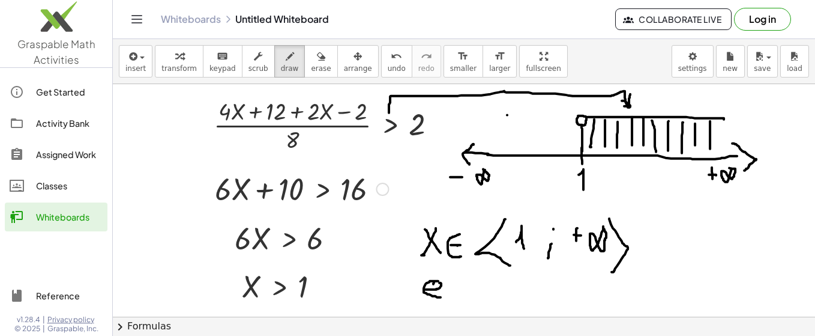
drag, startPoint x: 439, startPoint y: 270, endPoint x: 444, endPoint y: 306, distance: 36.3
drag, startPoint x: 452, startPoint y: 270, endPoint x: 408, endPoint y: 333, distance: 77.1
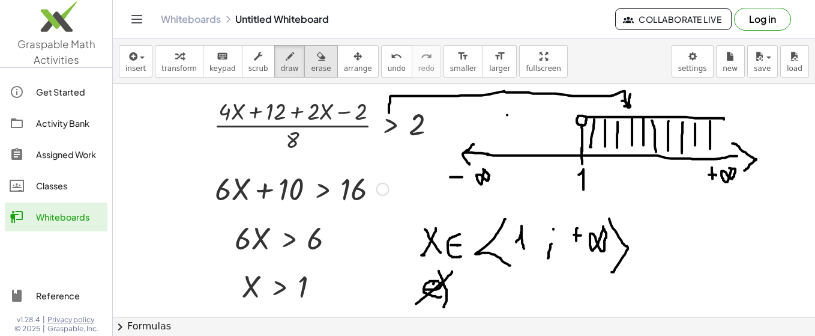
click at [317, 54] on icon "button" at bounding box center [321, 56] width 8 height 14
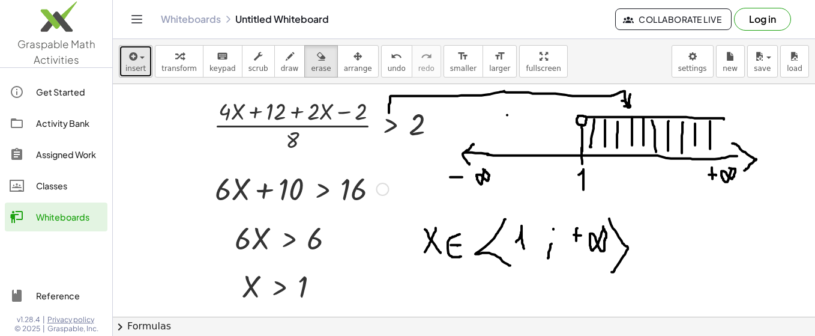
click at [142, 59] on div "button" at bounding box center [135, 56] width 20 height 14
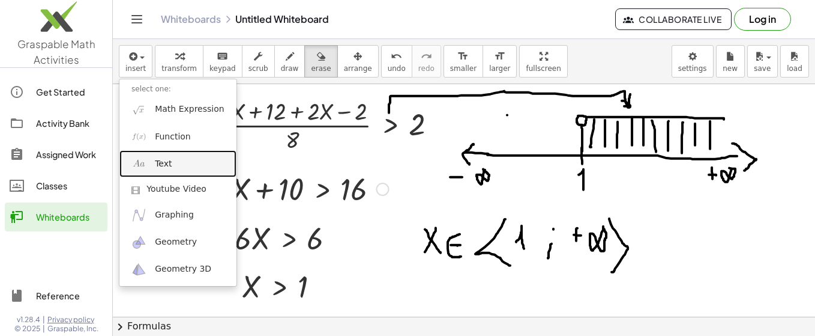
click at [171, 157] on link "Text" at bounding box center [177, 163] width 117 height 27
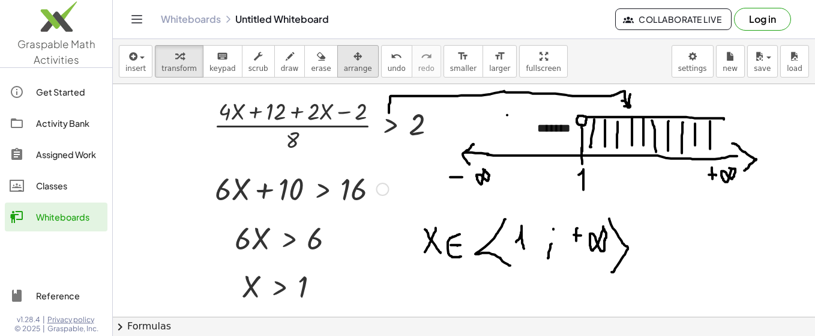
click at [354, 53] on icon "button" at bounding box center [358, 56] width 8 height 14
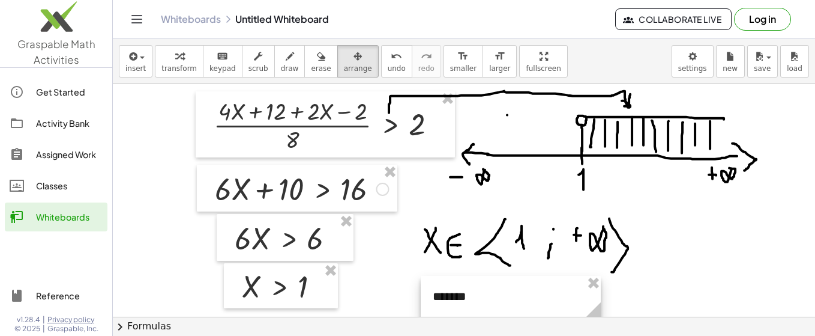
drag, startPoint x: 552, startPoint y: 125, endPoint x: 446, endPoint y: 291, distance: 197.4
click at [446, 292] on div at bounding box center [511, 296] width 180 height 41
click at [445, 291] on div at bounding box center [508, 294] width 180 height 41
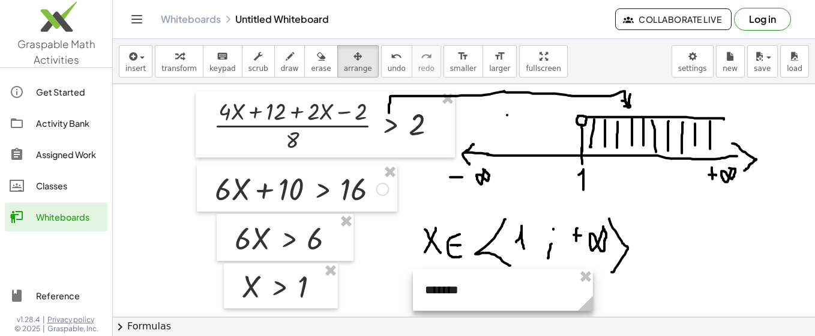
drag, startPoint x: 444, startPoint y: 291, endPoint x: 439, endPoint y: 285, distance: 7.2
click at [439, 285] on div at bounding box center [503, 289] width 180 height 41
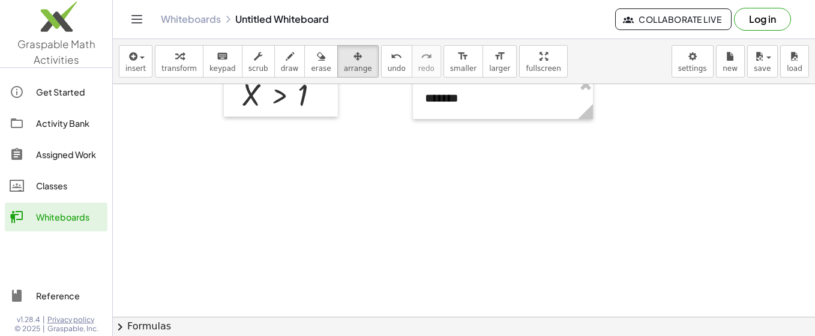
scroll to position [2191, 0]
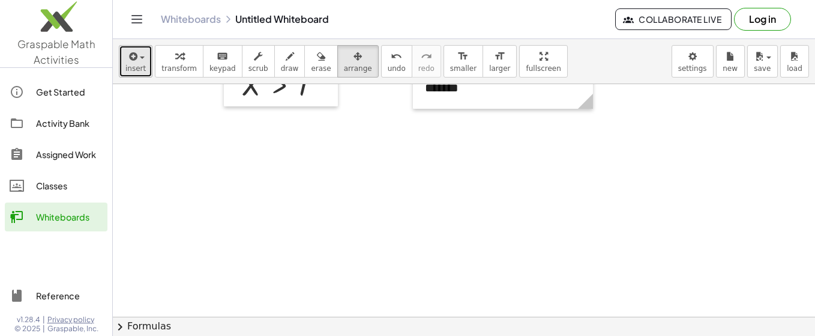
click at [135, 58] on icon "button" at bounding box center [132, 56] width 11 height 14
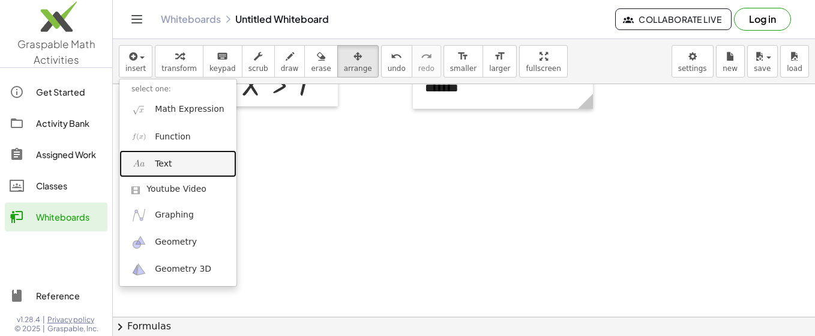
click at [164, 161] on span "Text" at bounding box center [163, 164] width 17 height 12
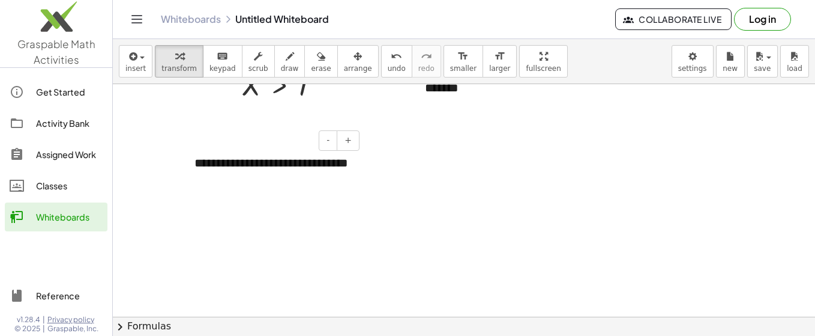
click at [230, 177] on div "**********" at bounding box center [273, 171] width 180 height 58
click at [301, 161] on div "**********" at bounding box center [273, 171] width 180 height 58
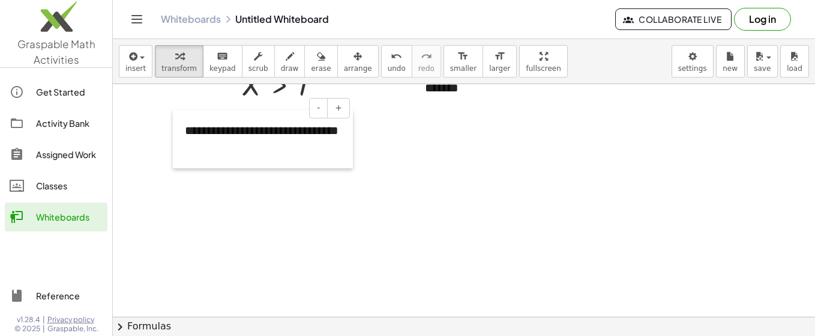
drag, startPoint x: 183, startPoint y: 154, endPoint x: 174, endPoint y: 121, distance: 33.8
click at [174, 121] on div at bounding box center [179, 139] width 12 height 58
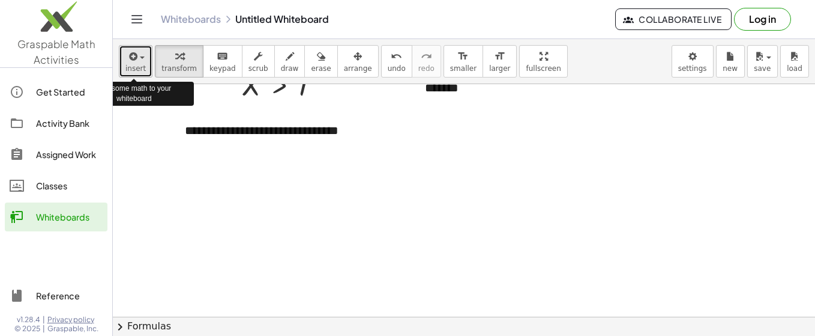
click at [144, 65] on button "insert" at bounding box center [136, 61] width 34 height 32
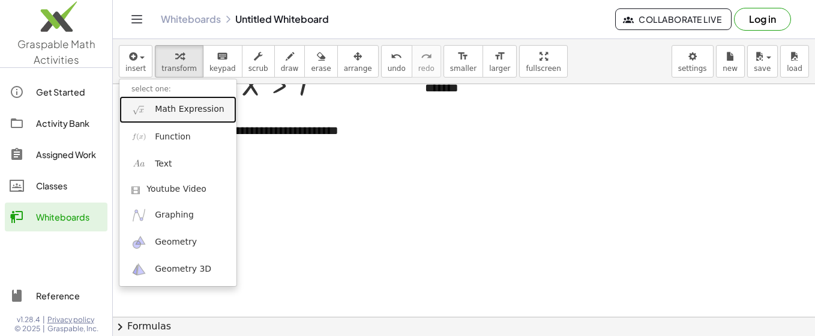
click at [194, 111] on span "Math Expression" at bounding box center [189, 109] width 69 height 12
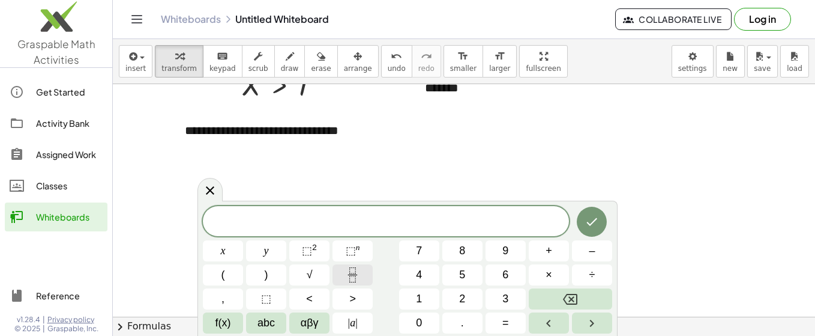
click at [353, 268] on icon "Fraction" at bounding box center [352, 274] width 15 height 15
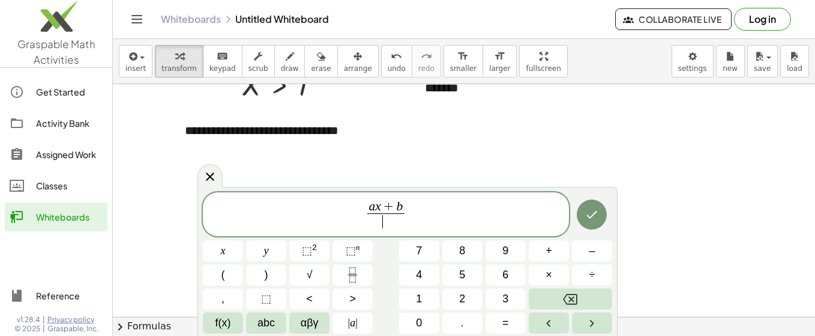
click at [387, 226] on span "​" at bounding box center [385, 221] width 37 height 16
click at [420, 213] on span "a x + b 5 ​ ​" at bounding box center [386, 215] width 366 height 32
click at [317, 301] on button "<" at bounding box center [309, 298] width 40 height 21
click at [356, 274] on icon "Fraction" at bounding box center [352, 274] width 15 height 15
click at [426, 222] on span "​" at bounding box center [428, 221] width 37 height 16
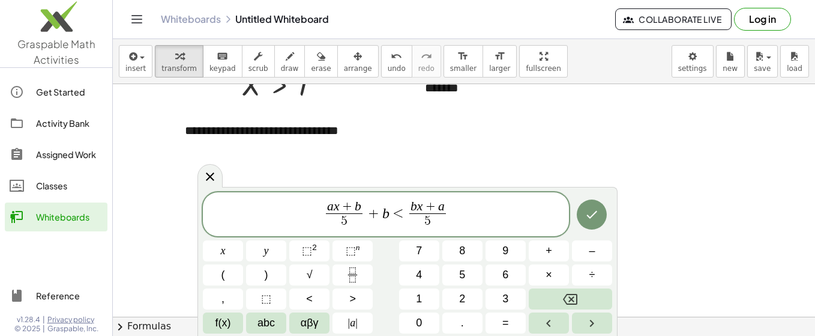
click at [453, 211] on span "a x + b 5 ​ + b < b x + a 5 ​ ​" at bounding box center [386, 215] width 366 height 32
click at [597, 217] on icon "Done" at bounding box center [592, 214] width 14 height 14
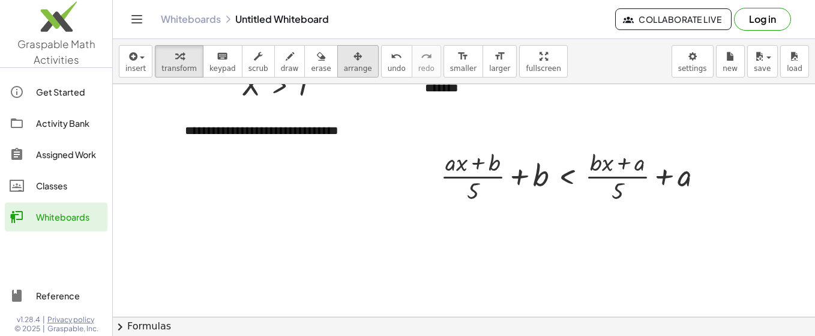
click at [345, 64] on span "arrange" at bounding box center [358, 68] width 28 height 8
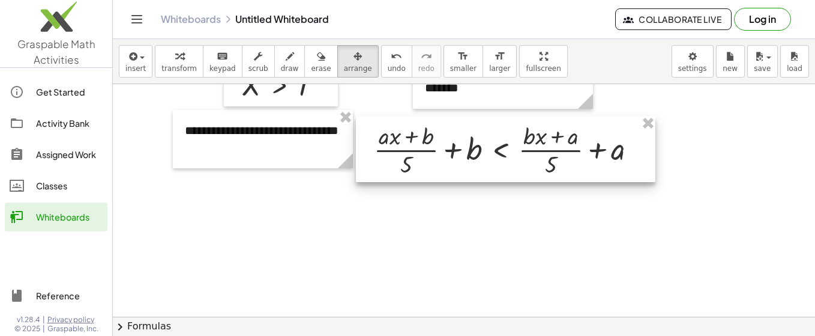
drag, startPoint x: 570, startPoint y: 174, endPoint x: 503, endPoint y: 148, distance: 71.7
click at [503, 148] on div at bounding box center [506, 149] width 300 height 66
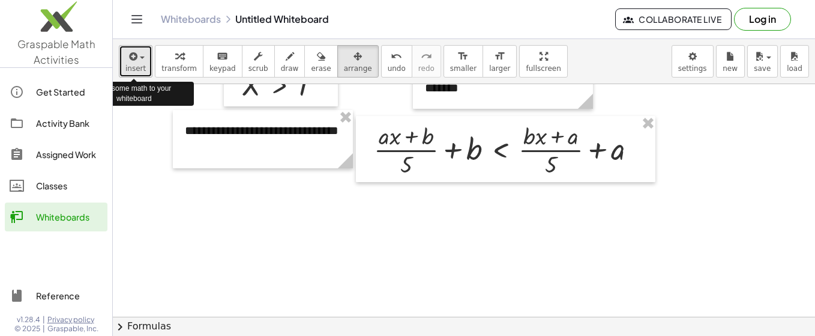
click at [143, 64] on button "insert" at bounding box center [136, 61] width 34 height 32
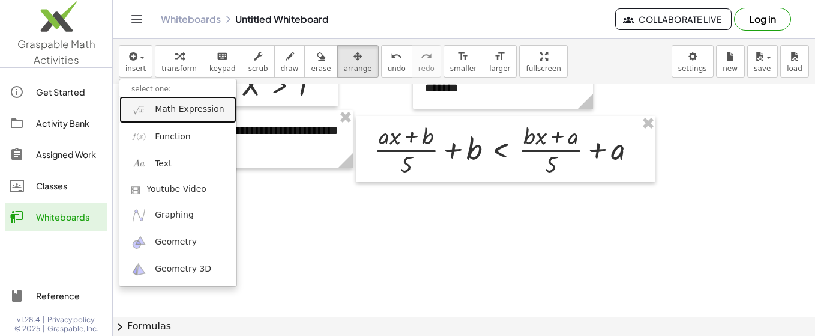
click at [165, 112] on span "Math Expression" at bounding box center [189, 109] width 69 height 12
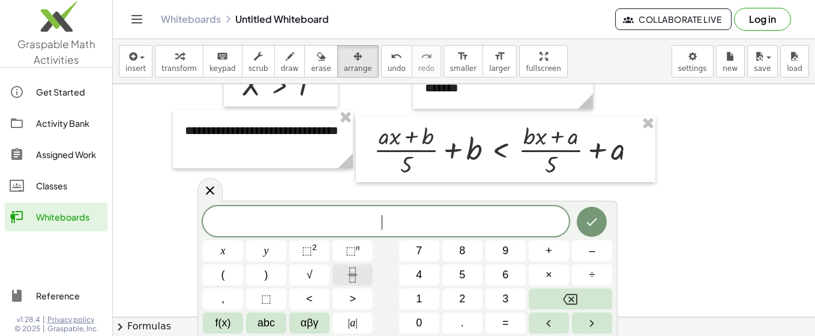
click at [351, 267] on icon "Fraction" at bounding box center [352, 274] width 15 height 15
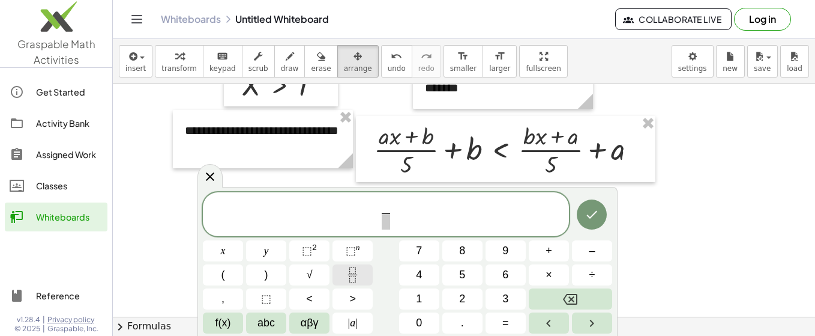
click at [350, 267] on button "Fraction" at bounding box center [353, 274] width 40 height 21
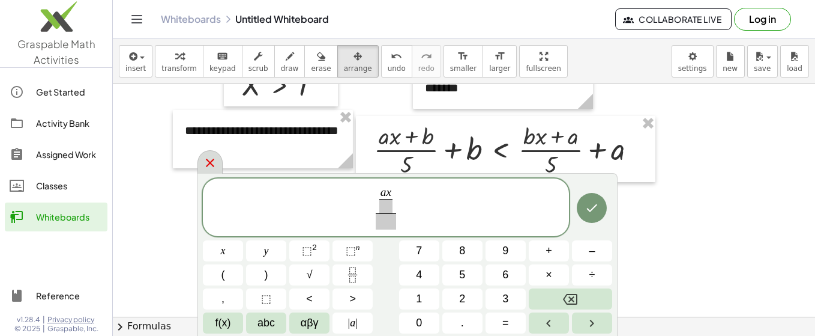
click at [207, 166] on icon at bounding box center [210, 163] width 8 height 8
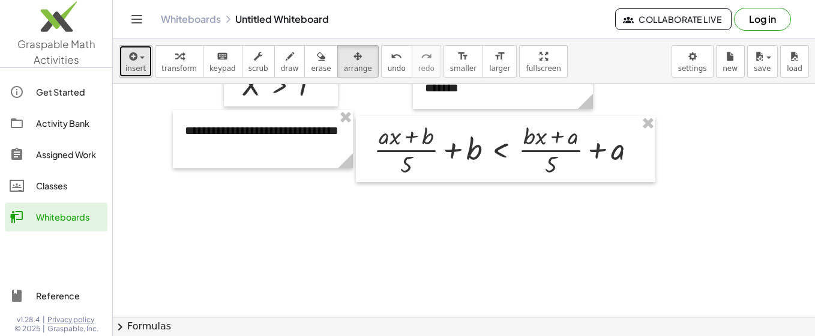
click at [140, 65] on span "insert" at bounding box center [135, 68] width 20 height 8
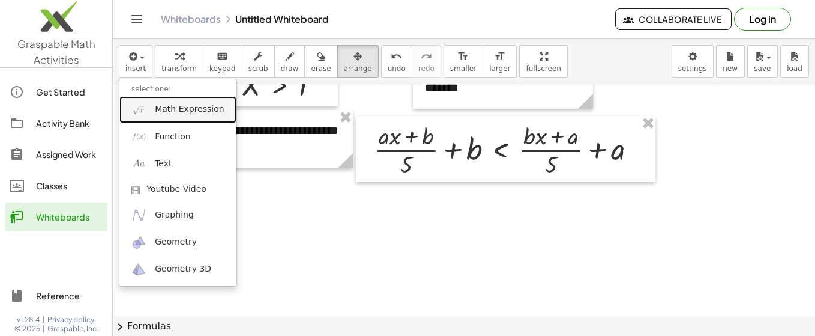
click at [166, 113] on span "Math Expression" at bounding box center [189, 109] width 69 height 12
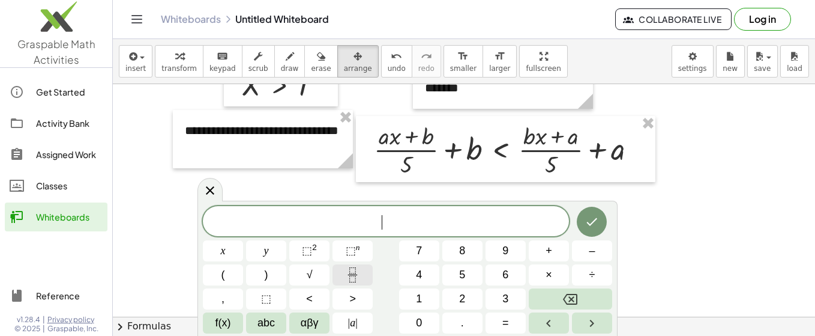
click at [354, 275] on rect "Fraction" at bounding box center [352, 274] width 9 height 1
click at [345, 272] on button "Fraction" at bounding box center [353, 274] width 40 height 21
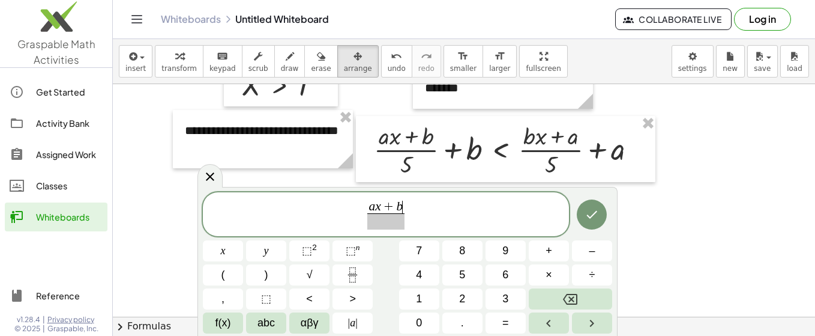
click at [403, 207] on span "a x + b ​" at bounding box center [385, 207] width 37 height 13
click at [388, 225] on span at bounding box center [386, 221] width 65 height 16
click at [423, 214] on span "a x + b + 5 b 5 ​ ​" at bounding box center [386, 215] width 366 height 32
click at [315, 297] on button "<" at bounding box center [309, 298] width 40 height 21
click at [353, 270] on icon "Fraction" at bounding box center [352, 274] width 15 height 15
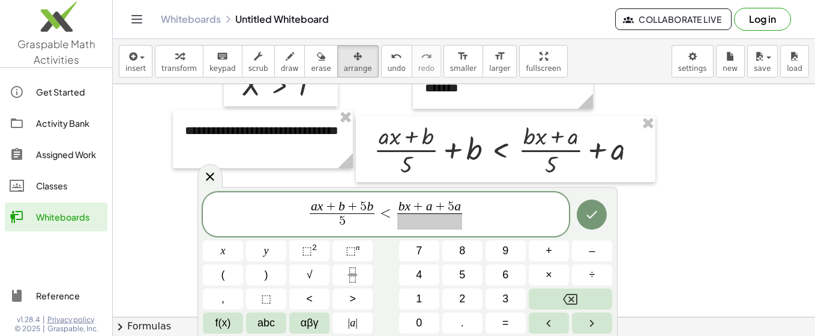
click at [428, 224] on span at bounding box center [430, 221] width 65 height 16
click at [587, 214] on icon "Done" at bounding box center [592, 214] width 14 height 14
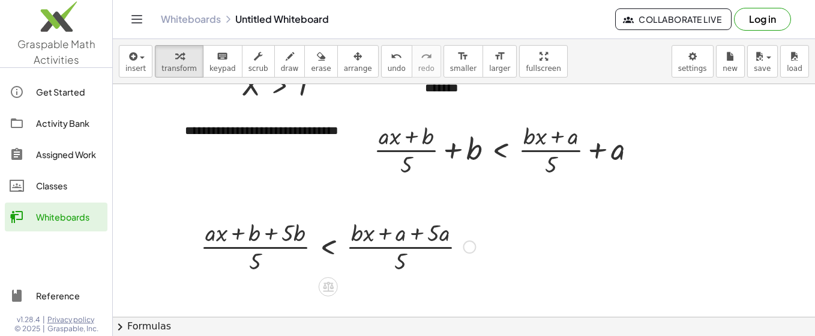
click at [382, 238] on div at bounding box center [338, 246] width 287 height 60
click at [354, 58] on icon "button" at bounding box center [358, 56] width 8 height 14
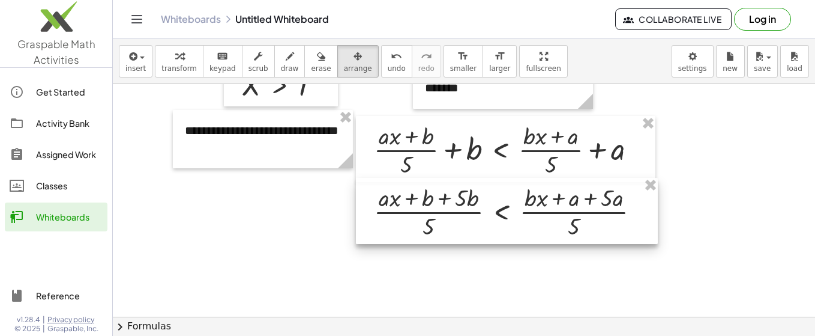
drag, startPoint x: 354, startPoint y: 235, endPoint x: 526, endPoint y: 202, distance: 174.9
click at [527, 200] on div at bounding box center [507, 211] width 302 height 66
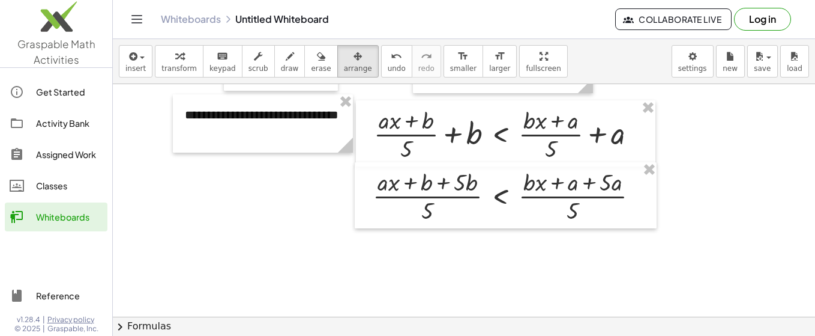
scroll to position [2215, 0]
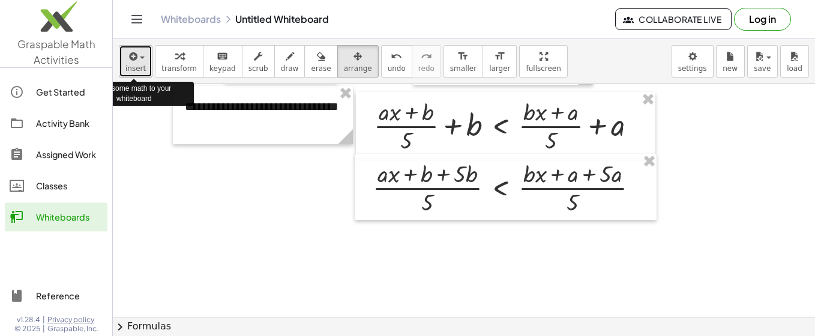
click at [138, 59] on span "button" at bounding box center [139, 57] width 2 height 8
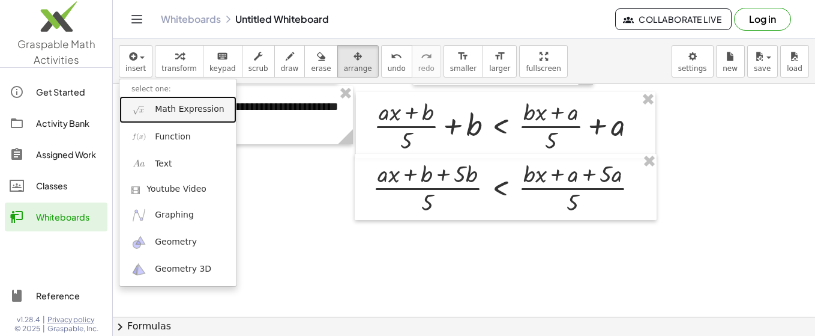
click at [181, 113] on span "Math Expression" at bounding box center [189, 109] width 69 height 12
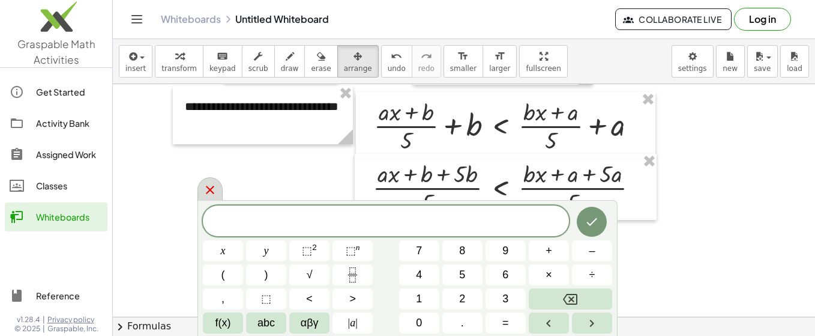
click at [207, 188] on icon at bounding box center [210, 190] width 8 height 8
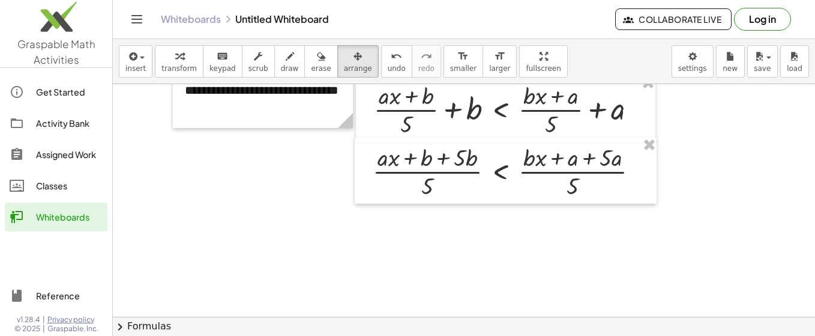
scroll to position [2239, 0]
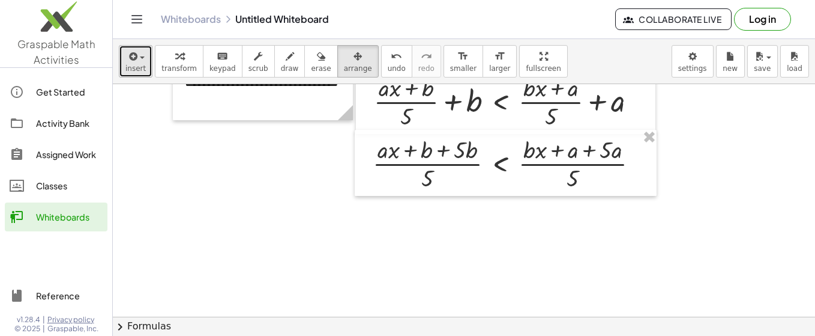
click at [144, 61] on button "insert" at bounding box center [136, 61] width 34 height 32
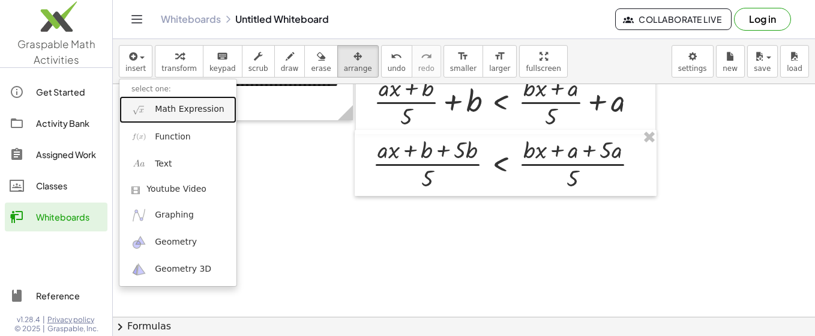
click at [157, 115] on link "Math Expression" at bounding box center [177, 109] width 117 height 27
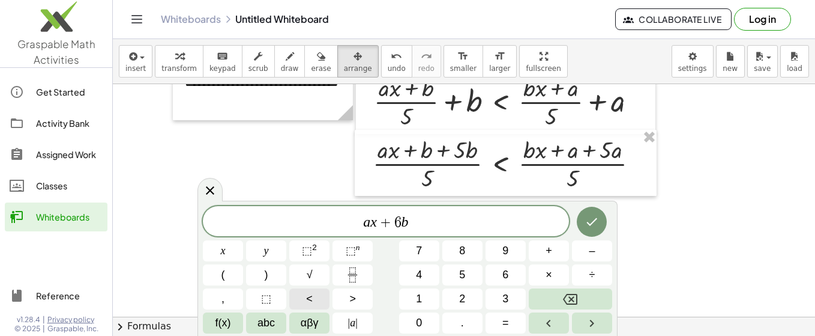
click at [315, 297] on button "<" at bounding box center [309, 298] width 40 height 21
click at [599, 220] on icon "Done" at bounding box center [592, 221] width 14 height 14
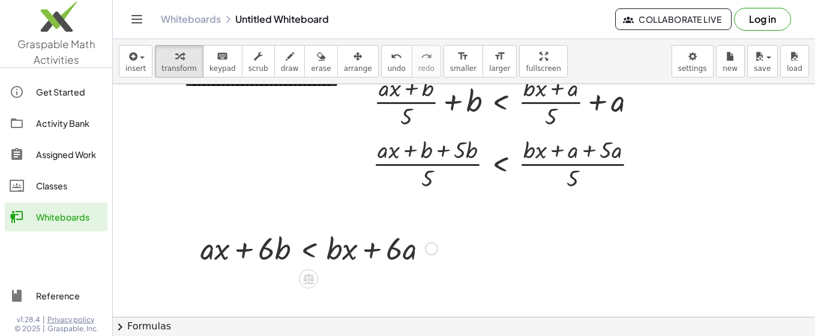
click at [386, 258] on div at bounding box center [319, 247] width 249 height 41
click at [354, 62] on icon "button" at bounding box center [358, 56] width 8 height 14
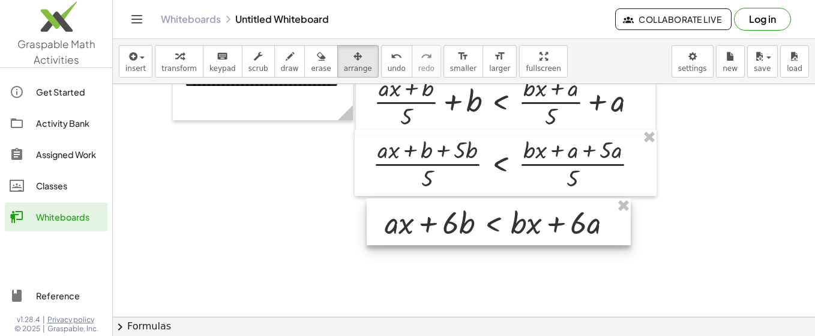
drag, startPoint x: 340, startPoint y: 247, endPoint x: 525, endPoint y: 222, distance: 186.7
click at [525, 222] on div at bounding box center [499, 221] width 264 height 47
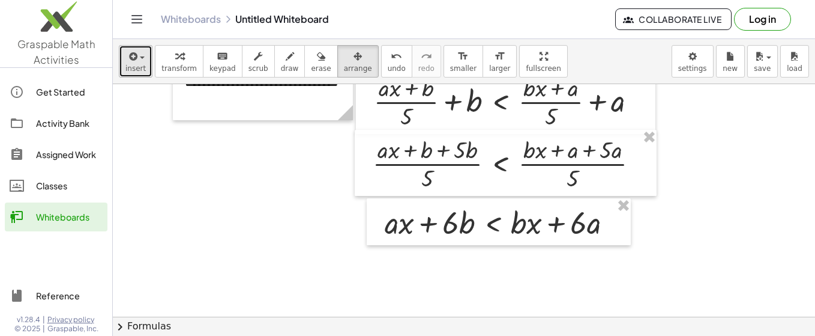
click at [140, 57] on span "button" at bounding box center [142, 57] width 5 height 2
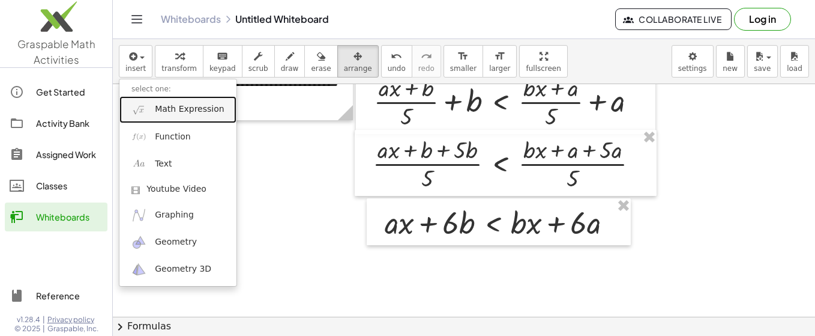
click at [179, 110] on span "Math Expression" at bounding box center [189, 109] width 69 height 12
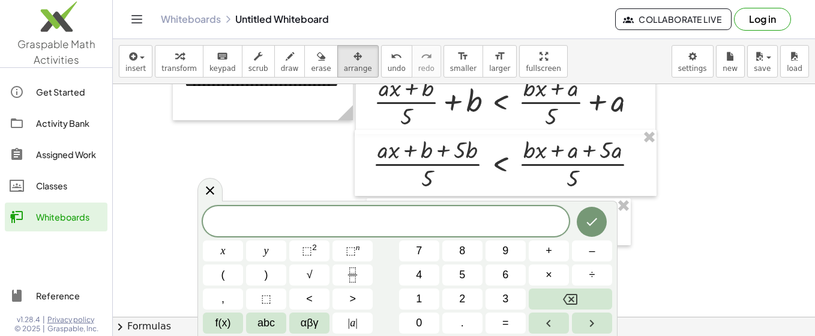
click at [204, 196] on icon at bounding box center [210, 190] width 14 height 14
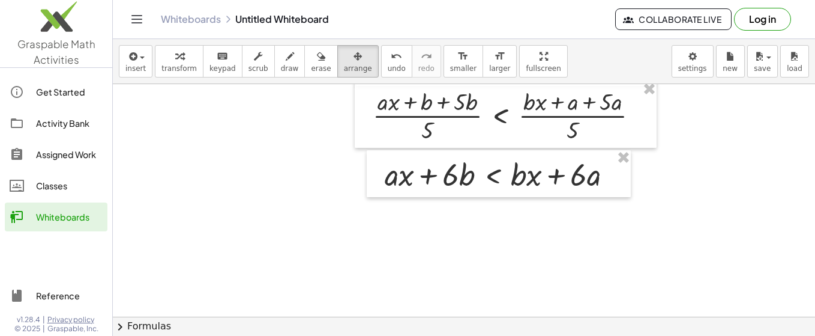
scroll to position [2311, 0]
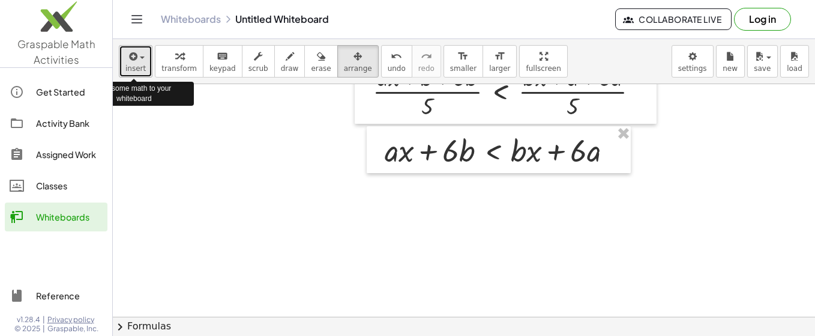
click at [136, 62] on icon "button" at bounding box center [132, 56] width 11 height 14
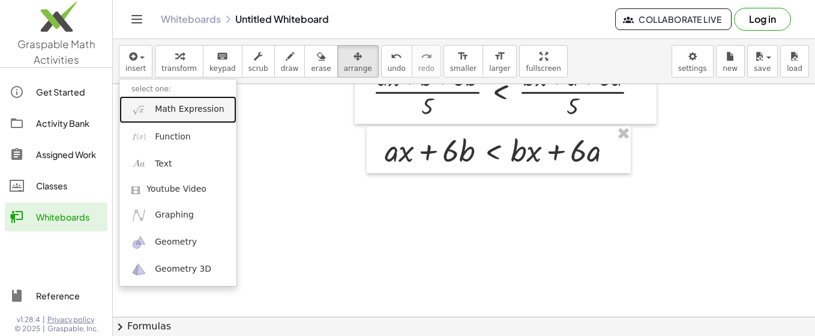
click at [174, 109] on span "Math Expression" at bounding box center [189, 109] width 69 height 12
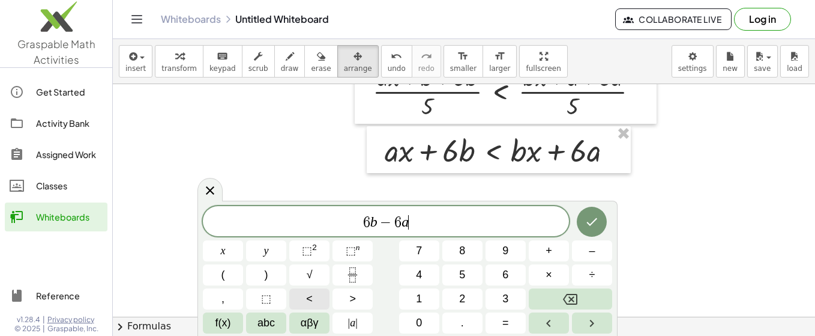
click at [316, 291] on button "<" at bounding box center [309, 298] width 40 height 21
click at [589, 222] on icon "Done" at bounding box center [592, 221] width 14 height 14
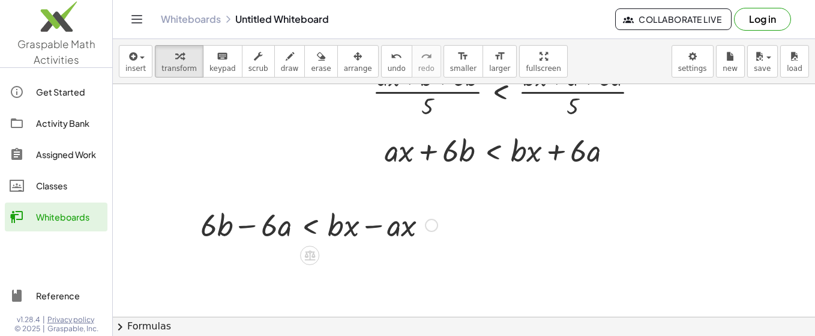
click at [370, 234] on div at bounding box center [319, 224] width 249 height 41
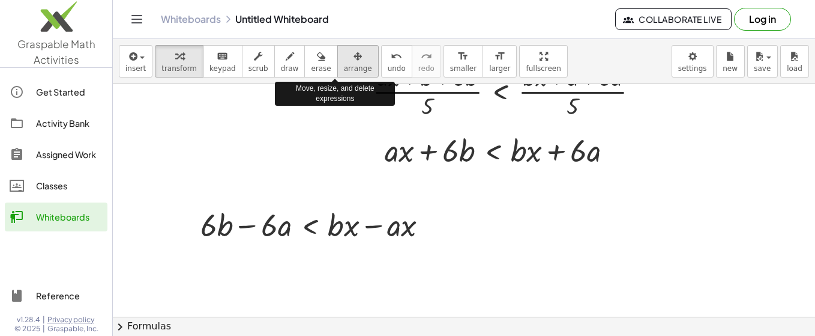
click at [354, 62] on icon "button" at bounding box center [358, 56] width 8 height 14
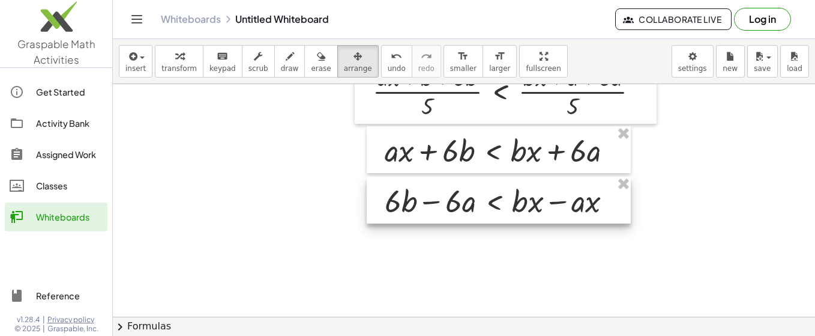
drag, startPoint x: 334, startPoint y: 233, endPoint x: 515, endPoint y: 209, distance: 182.9
click at [515, 209] on div at bounding box center [499, 200] width 264 height 47
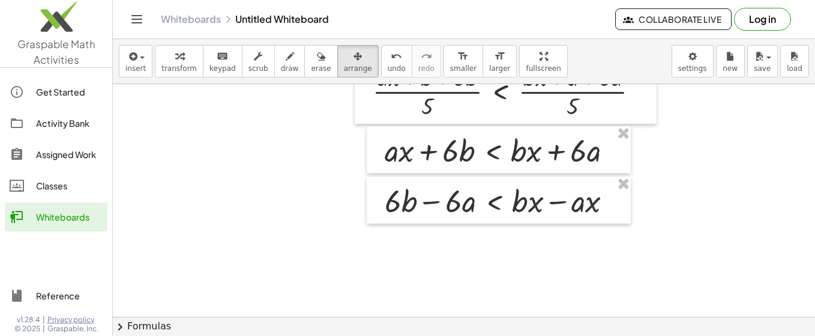
scroll to position [2333, 0]
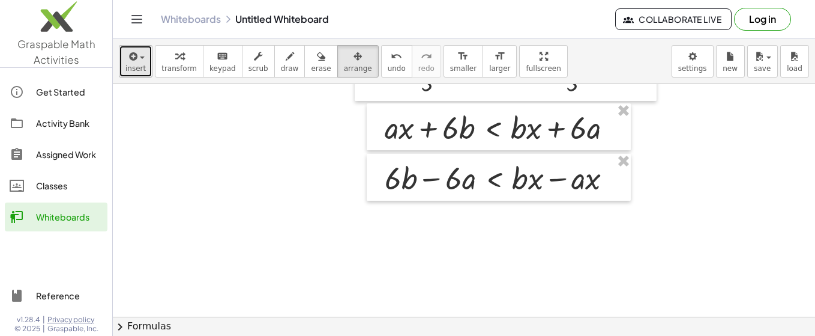
click at [140, 58] on span "button" at bounding box center [142, 57] width 5 height 2
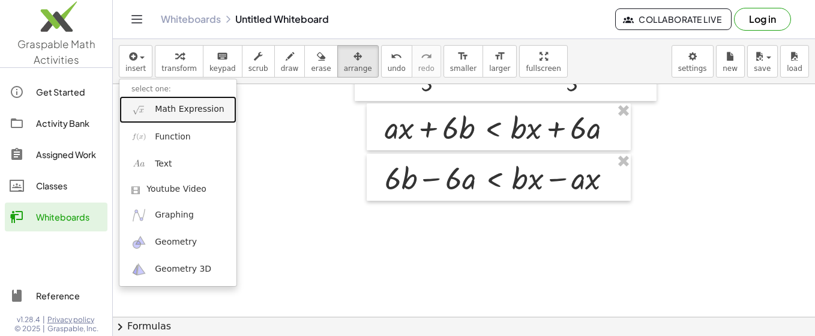
click at [186, 112] on span "Math Expression" at bounding box center [189, 109] width 69 height 12
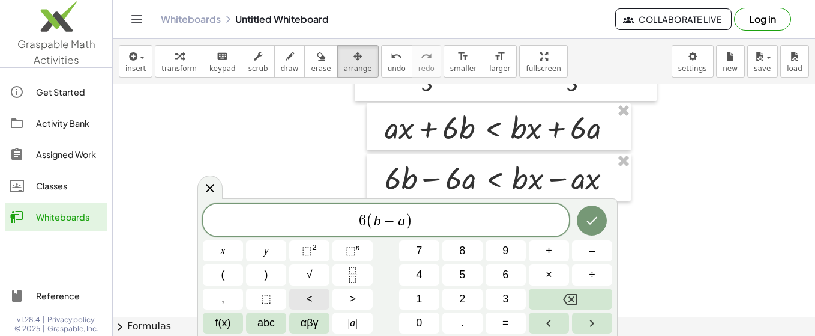
click at [316, 297] on button "<" at bounding box center [309, 298] width 40 height 21
click at [582, 222] on button "Done" at bounding box center [592, 220] width 30 height 30
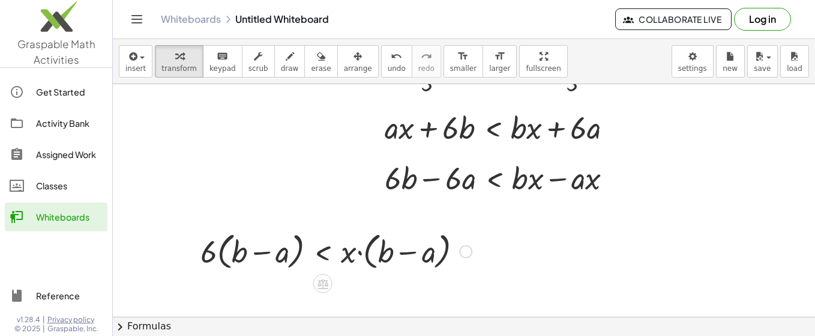
click at [277, 246] on div at bounding box center [336, 251] width 283 height 46
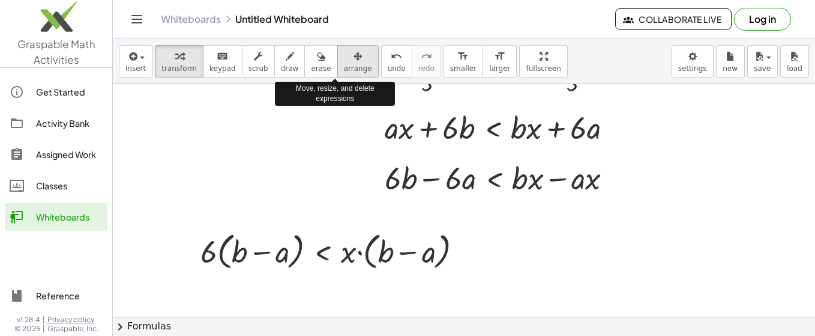
click at [354, 62] on icon "button" at bounding box center [358, 56] width 8 height 14
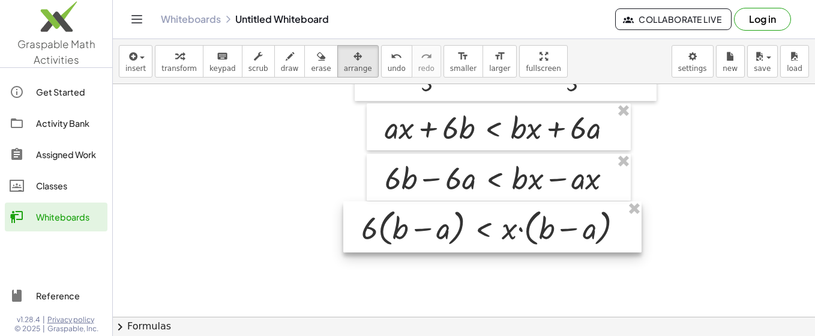
drag, startPoint x: 345, startPoint y: 256, endPoint x: 440, endPoint y: 232, distance: 97.7
click at [507, 233] on div at bounding box center [492, 227] width 298 height 52
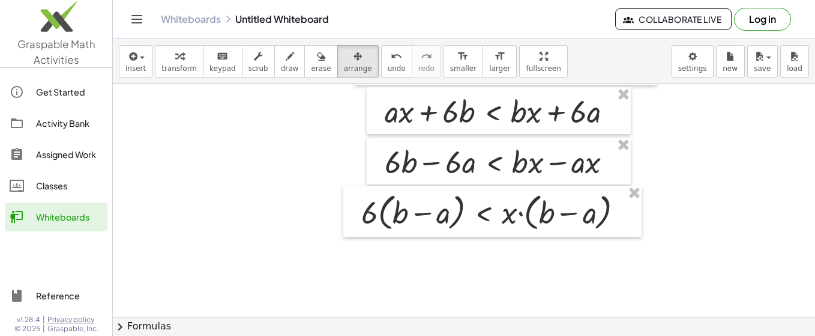
scroll to position [2357, 0]
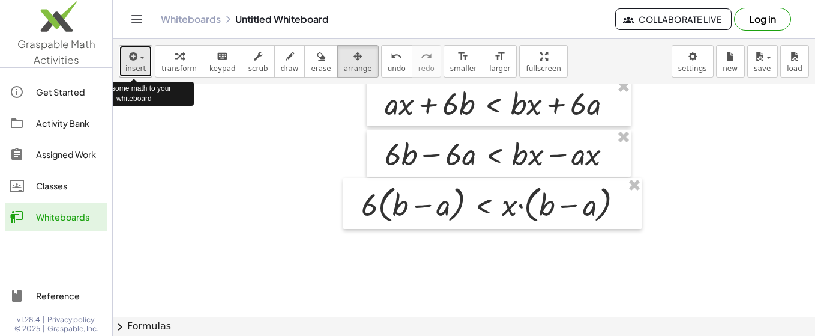
click at [140, 58] on span "button" at bounding box center [142, 57] width 5 height 2
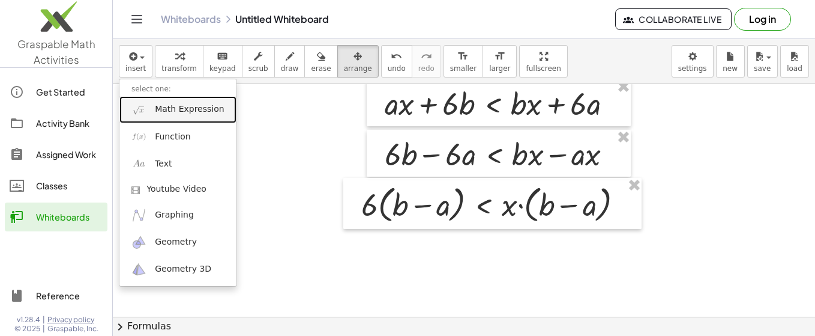
click at [163, 109] on span "Math Expression" at bounding box center [189, 109] width 69 height 12
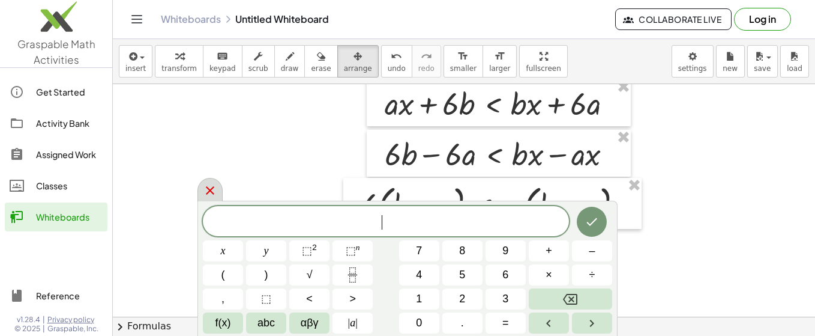
click at [210, 193] on icon at bounding box center [210, 190] width 14 height 14
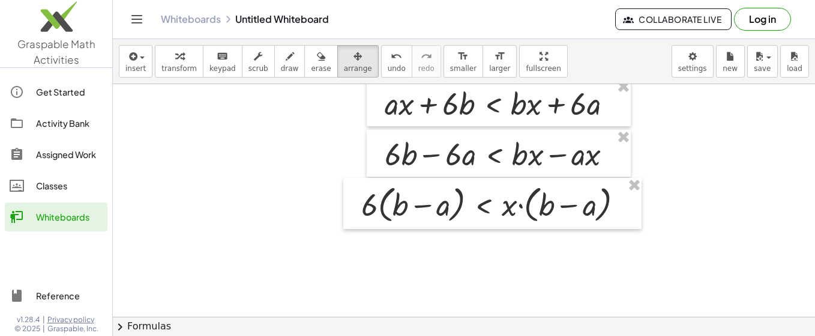
scroll to position [2381, 0]
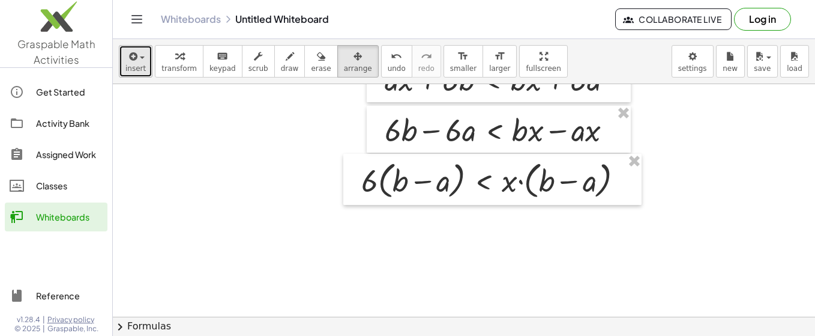
click at [135, 60] on icon "button" at bounding box center [132, 56] width 11 height 14
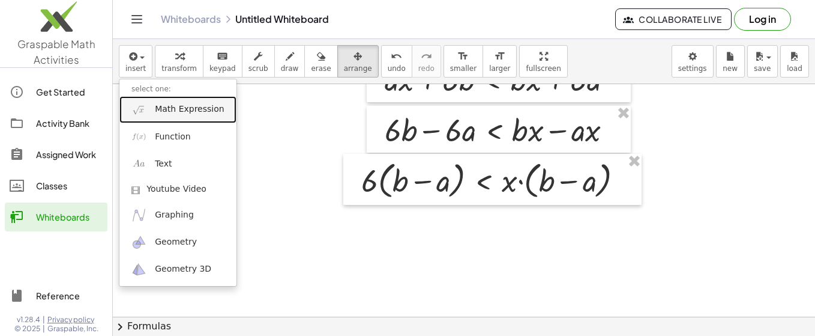
click at [149, 111] on link "Math Expression" at bounding box center [177, 109] width 117 height 27
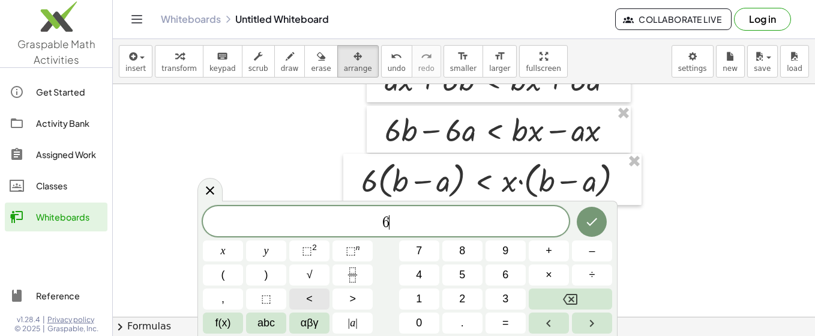
click at [312, 301] on span "<" at bounding box center [309, 299] width 7 height 16
click at [585, 222] on icon "Done" at bounding box center [592, 221] width 14 height 14
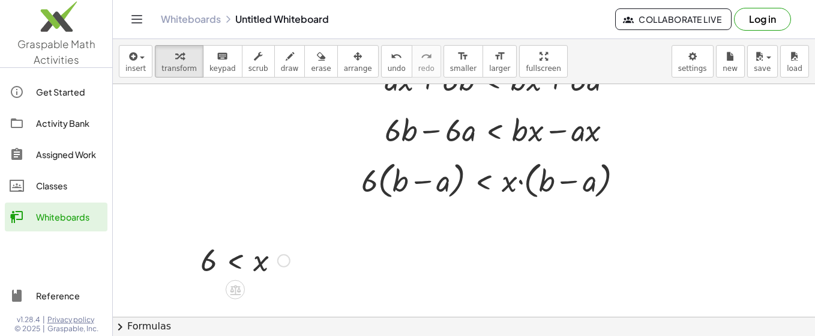
click at [252, 257] on div at bounding box center [245, 260] width 101 height 40
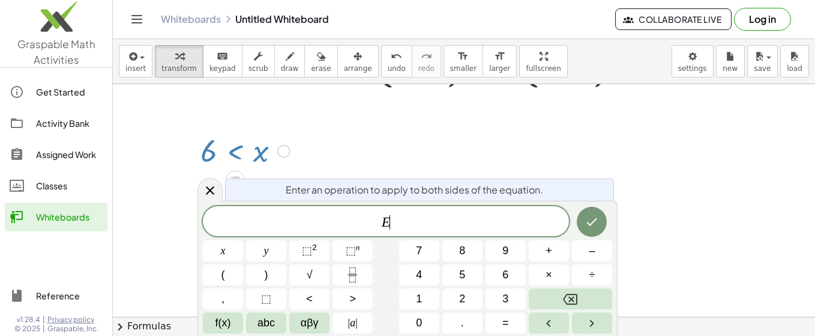
scroll to position [2492, 0]
click at [344, 64] on span "arrange" at bounding box center [358, 68] width 28 height 8
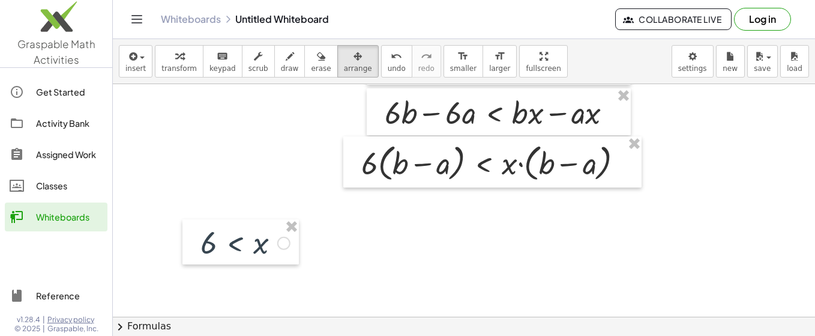
scroll to position [2381, 0]
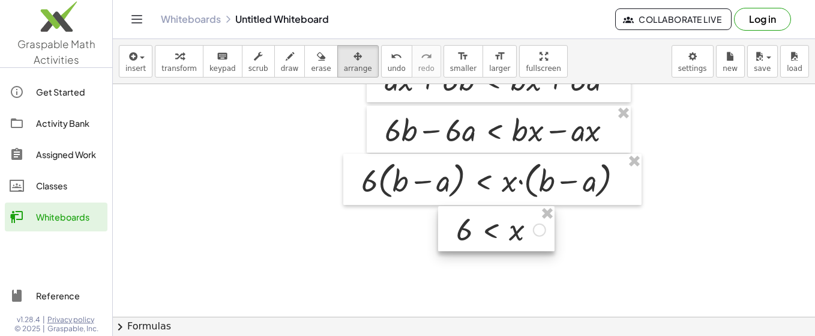
drag, startPoint x: 257, startPoint y: 259, endPoint x: 513, endPoint y: 229, distance: 257.6
click at [513, 229] on div at bounding box center [496, 229] width 116 height 46
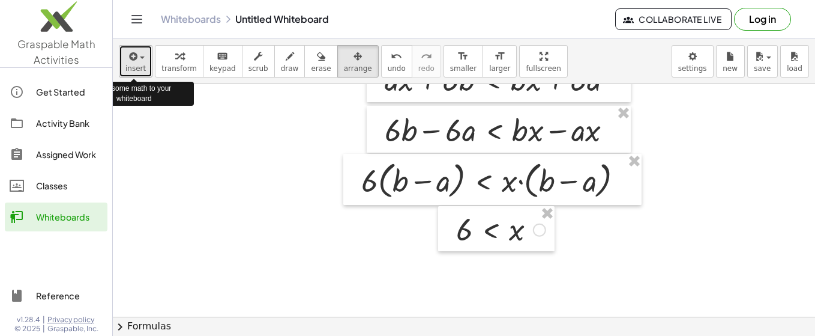
click at [144, 57] on button "insert" at bounding box center [136, 61] width 34 height 32
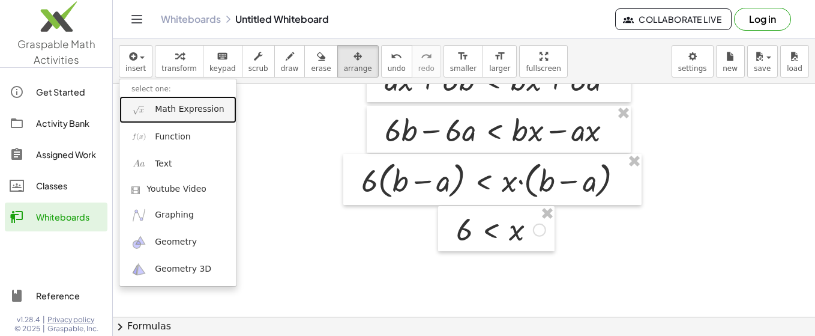
click at [171, 112] on span "Math Expression" at bounding box center [189, 109] width 69 height 12
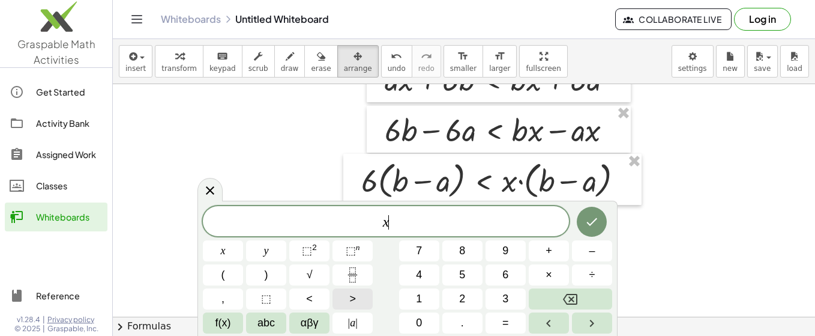
click at [350, 300] on span ">" at bounding box center [352, 299] width 7 height 16
click at [588, 223] on icon "Done" at bounding box center [592, 222] width 11 height 8
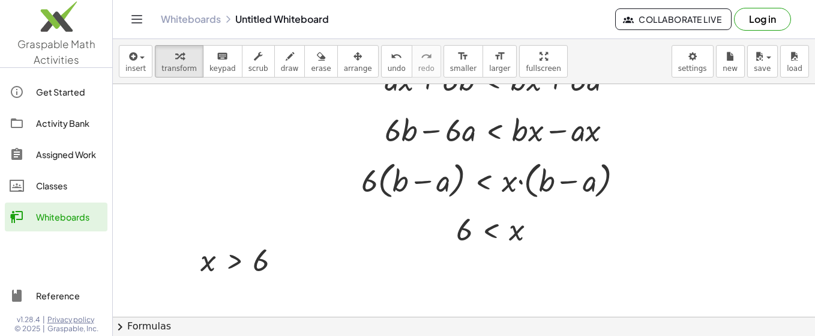
click at [354, 61] on icon "button" at bounding box center [358, 56] width 8 height 14
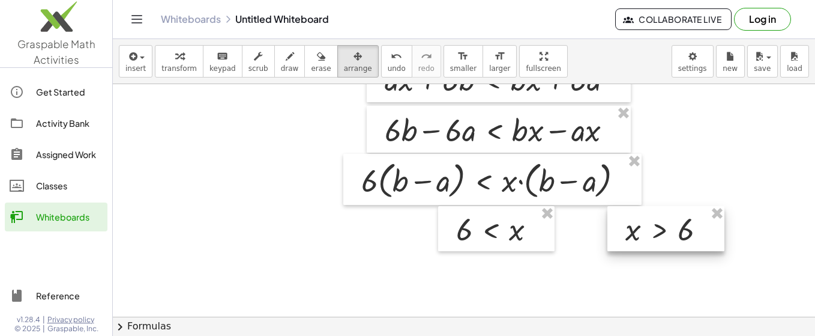
drag, startPoint x: 228, startPoint y: 265, endPoint x: 653, endPoint y: 235, distance: 426.2
click at [653, 235] on div at bounding box center [666, 229] width 117 height 46
drag, startPoint x: 273, startPoint y: 61, endPoint x: 525, endPoint y: 239, distance: 308.9
click at [286, 62] on icon "button" at bounding box center [290, 56] width 8 height 14
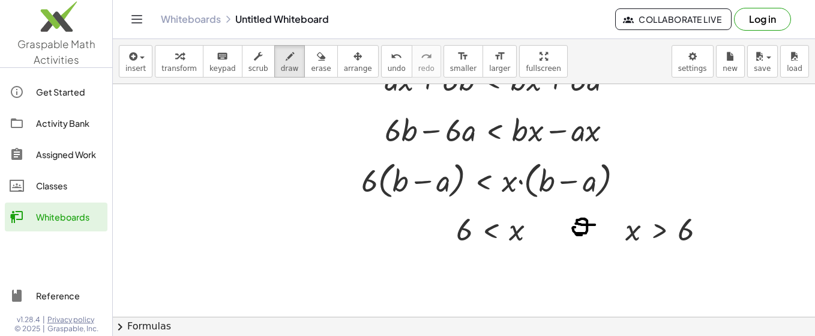
drag, startPoint x: 575, startPoint y: 225, endPoint x: 588, endPoint y: 225, distance: 13.2
click at [147, 58] on button "insert" at bounding box center [136, 61] width 34 height 32
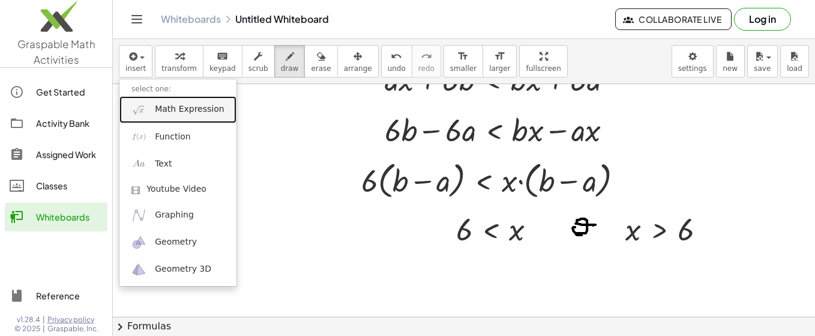
click at [191, 113] on span "Math Expression" at bounding box center [189, 109] width 69 height 12
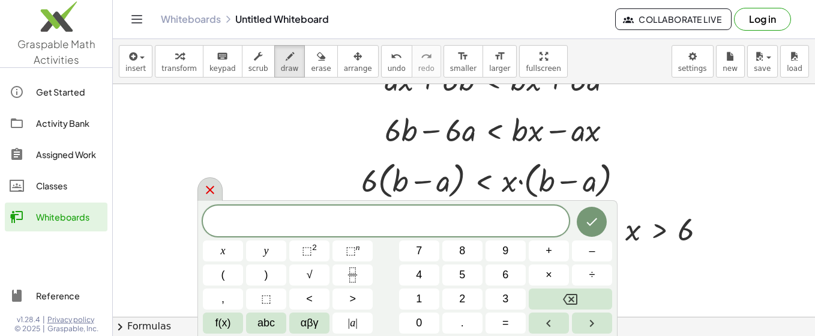
click at [214, 183] on div at bounding box center [210, 188] width 25 height 23
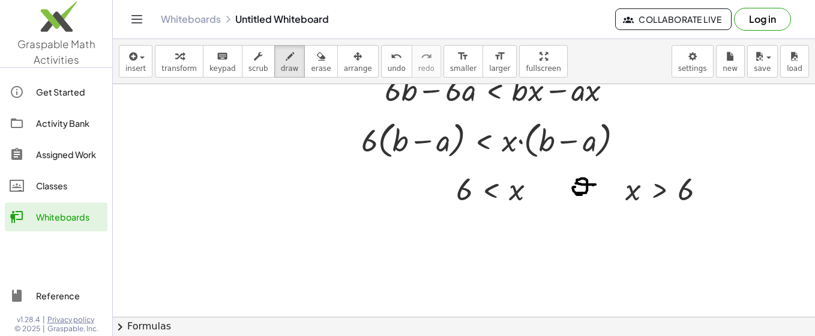
scroll to position [2430, 0]
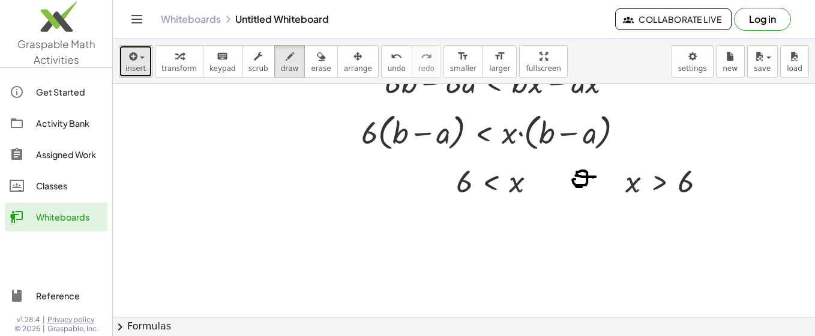
click at [143, 59] on button "insert" at bounding box center [136, 61] width 34 height 32
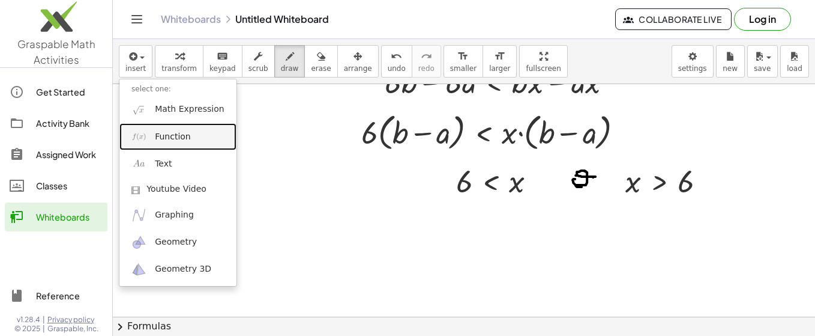
click at [188, 135] on link "Function" at bounding box center [177, 136] width 117 height 27
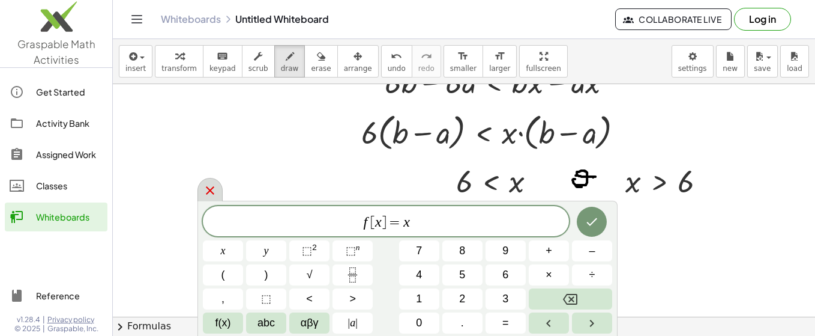
click at [210, 186] on icon at bounding box center [210, 190] width 14 height 14
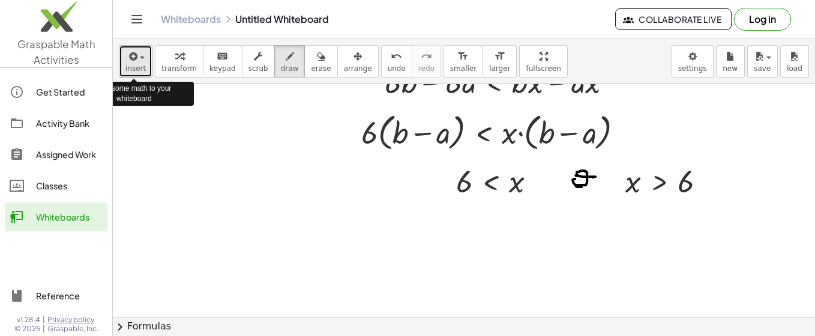
click at [140, 58] on span "button" at bounding box center [142, 57] width 5 height 2
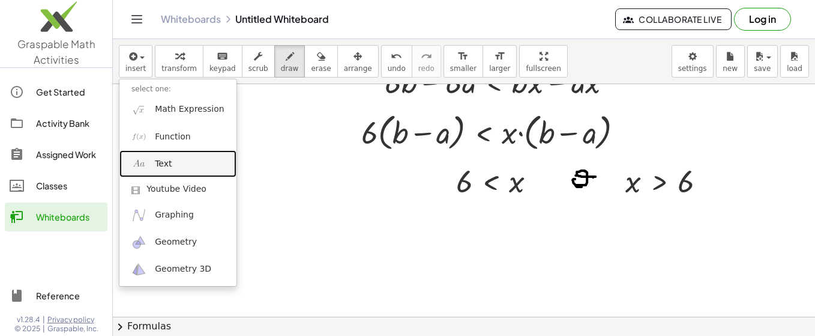
click at [151, 165] on link "Text" at bounding box center [177, 163] width 117 height 27
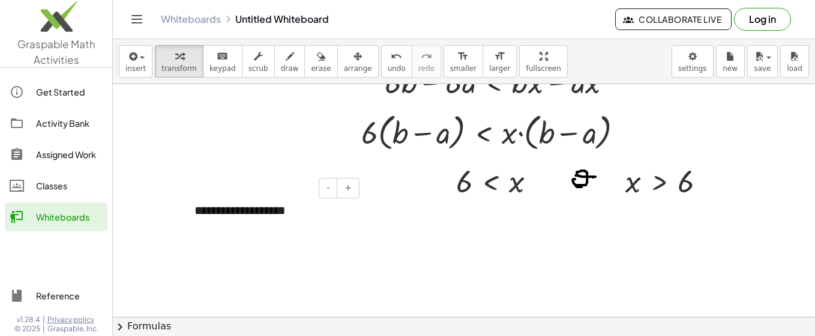
click at [303, 211] on div "**********" at bounding box center [273, 210] width 180 height 41
click at [310, 213] on div "**********" at bounding box center [273, 210] width 180 height 41
click at [348, 212] on div "**********" at bounding box center [273, 219] width 180 height 58
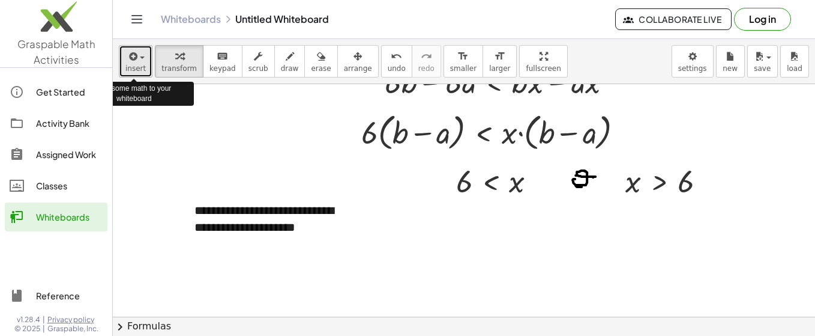
click at [135, 59] on icon "button" at bounding box center [132, 56] width 11 height 14
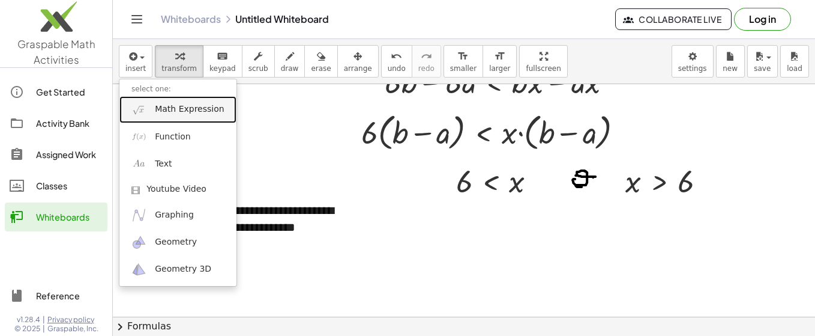
click at [159, 110] on span "Math Expression" at bounding box center [189, 109] width 69 height 12
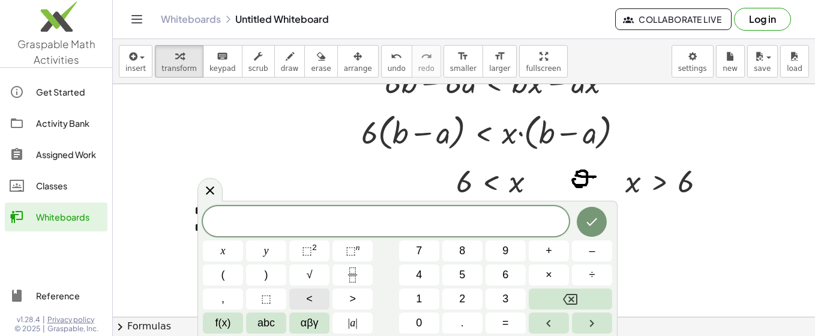
click at [313, 297] on button "<" at bounding box center [309, 298] width 40 height 21
click at [317, 315] on span "αβγ" at bounding box center [310, 323] width 18 height 16
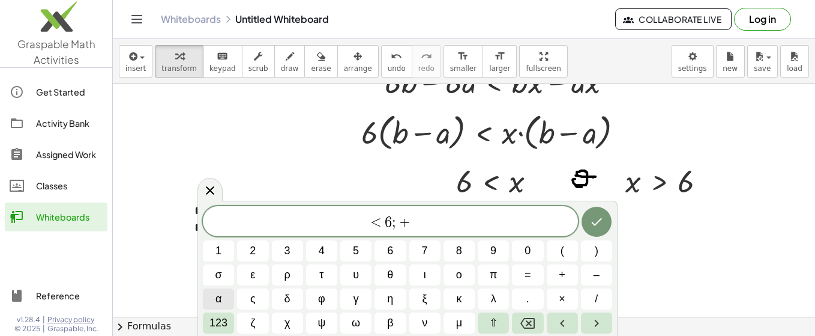
click at [217, 300] on span "α" at bounding box center [219, 299] width 6 height 16
click at [218, 324] on span "123" at bounding box center [219, 323] width 18 height 16
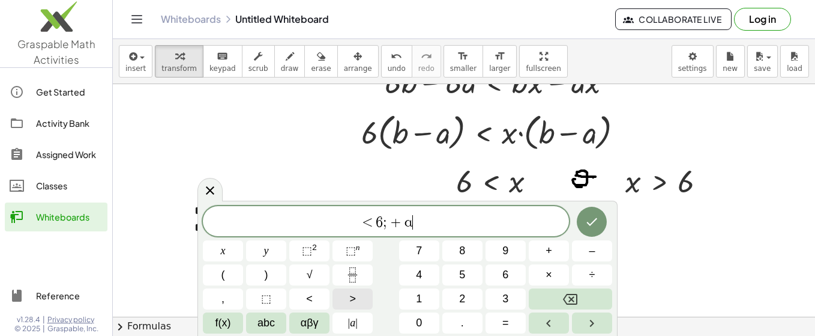
click at [339, 299] on button ">" at bounding box center [353, 298] width 40 height 21
click at [579, 218] on button "Done" at bounding box center [592, 222] width 30 height 30
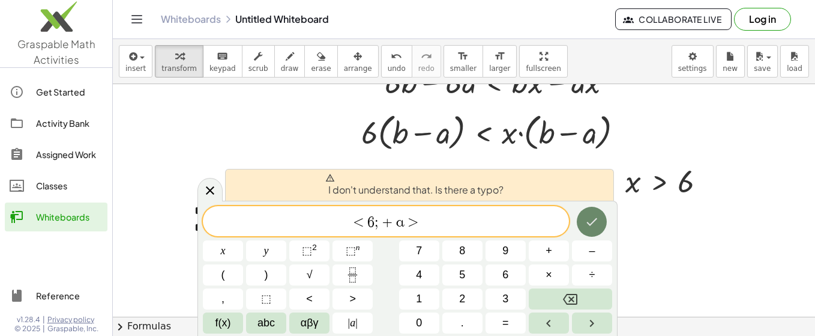
click at [585, 222] on icon "Done" at bounding box center [592, 221] width 14 height 14
click at [213, 190] on icon at bounding box center [210, 190] width 14 height 14
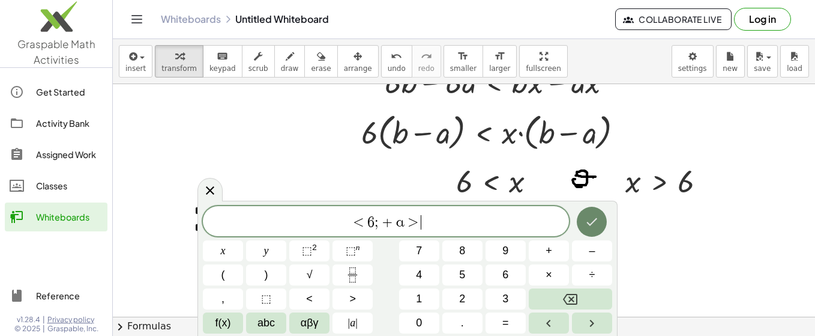
click at [585, 228] on button "Done" at bounding box center [592, 222] width 30 height 30
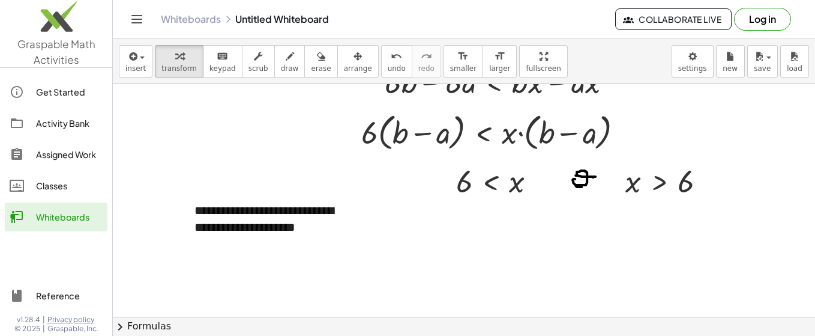
drag, startPoint x: 277, startPoint y: 65, endPoint x: 523, endPoint y: 325, distance: 358.1
click at [281, 65] on span "draw" at bounding box center [290, 68] width 18 height 8
drag, startPoint x: 407, startPoint y: 221, endPoint x: 415, endPoint y: 238, distance: 18.5
drag, startPoint x: 417, startPoint y: 222, endPoint x: 403, endPoint y: 239, distance: 21.8
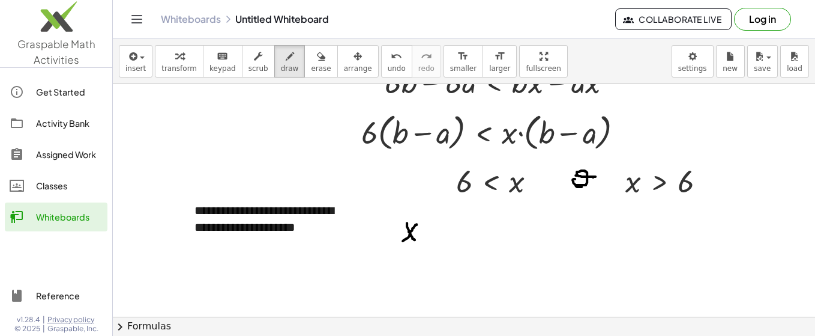
drag, startPoint x: 444, startPoint y: 224, endPoint x: 434, endPoint y: 237, distance: 16.2
drag, startPoint x: 431, startPoint y: 232, endPoint x: 473, endPoint y: 229, distance: 42.7
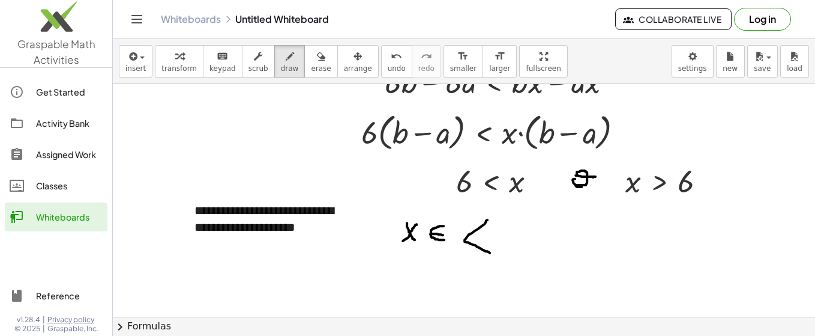
drag, startPoint x: 488, startPoint y: 218, endPoint x: 491, endPoint y: 251, distance: 33.2
drag, startPoint x: 509, startPoint y: 226, endPoint x: 500, endPoint y: 240, distance: 16.3
drag, startPoint x: 502, startPoint y: 236, endPoint x: 530, endPoint y: 245, distance: 29.1
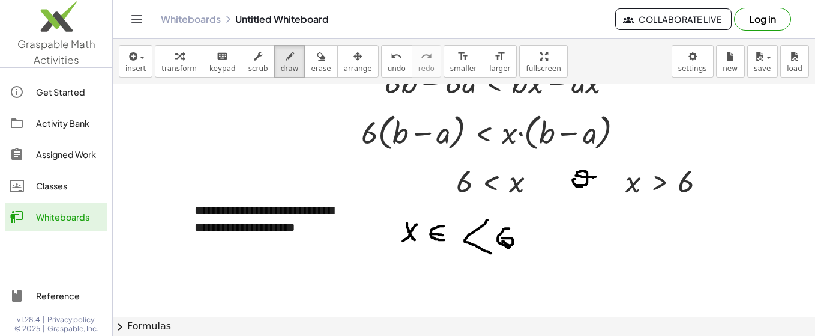
drag, startPoint x: 528, startPoint y: 235, endPoint x: 546, endPoint y: 235, distance: 18.0
drag, startPoint x: 548, startPoint y: 230, endPoint x: 548, endPoint y: 246, distance: 15.6
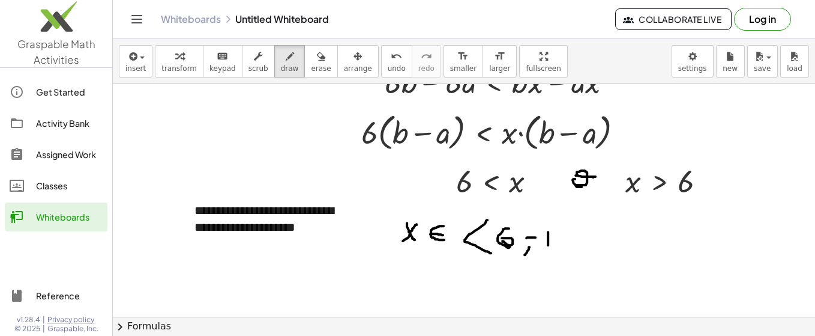
drag, startPoint x: 544, startPoint y: 240, endPoint x: 552, endPoint y: 242, distance: 8.0
drag, startPoint x: 582, startPoint y: 209, endPoint x: 585, endPoint y: 256, distance: 47.5
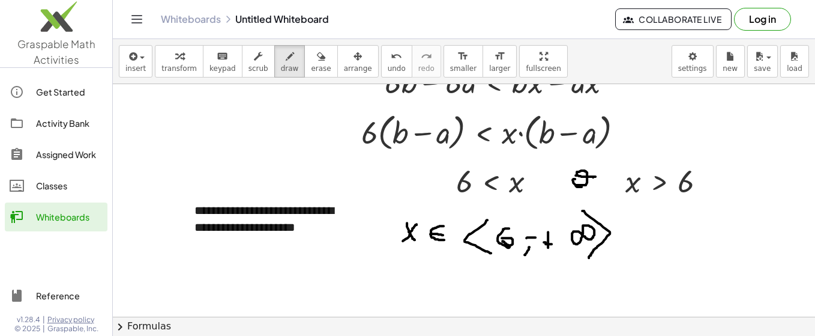
drag, startPoint x: 391, startPoint y: 271, endPoint x: 640, endPoint y: 270, distance: 248.6
drag, startPoint x: 639, startPoint y: 232, endPoint x: 643, endPoint y: 281, distance: 48.8
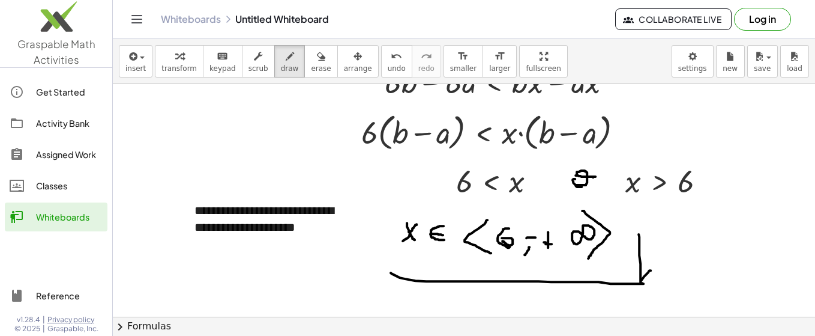
drag, startPoint x: 649, startPoint y: 269, endPoint x: 635, endPoint y: 286, distance: 22.1
drag, startPoint x: 652, startPoint y: 270, endPoint x: 641, endPoint y: 286, distance: 20.3
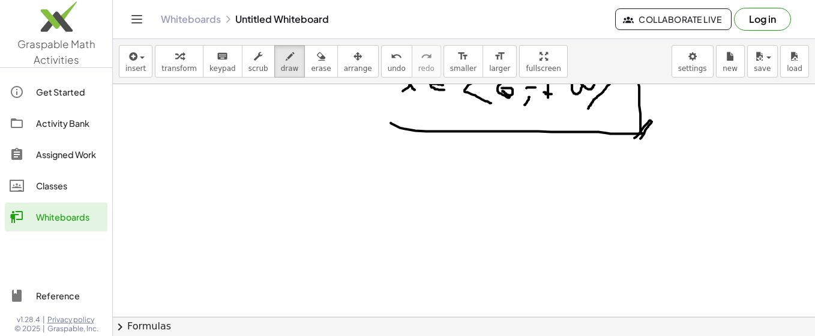
scroll to position [2602, 0]
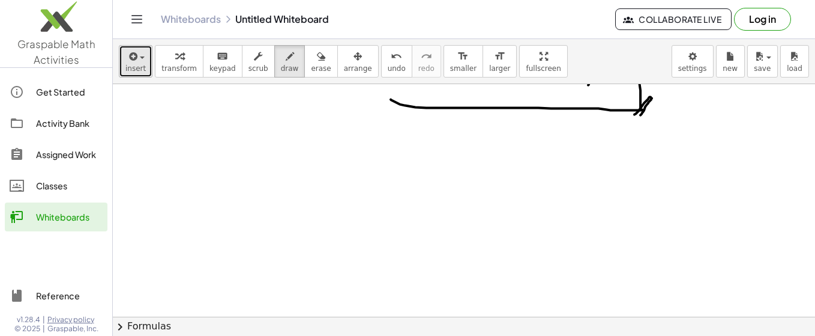
click at [141, 64] on span "insert" at bounding box center [135, 68] width 20 height 8
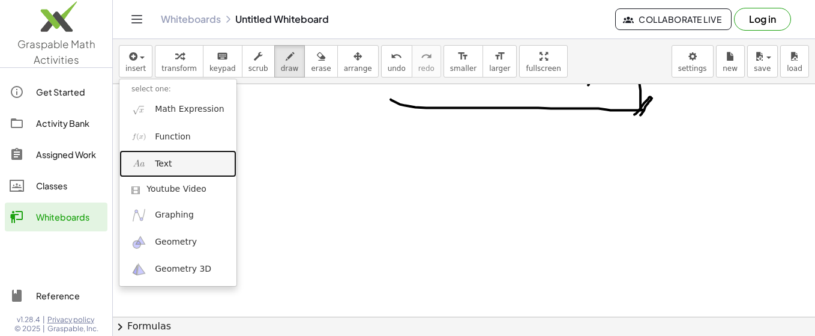
click at [171, 163] on link "Text" at bounding box center [177, 163] width 117 height 27
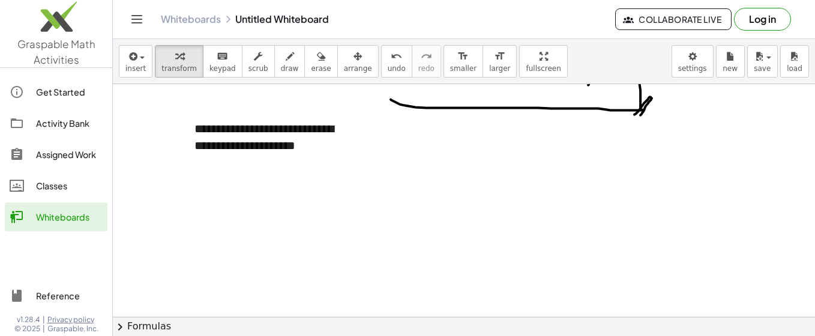
click at [140, 61] on div "button" at bounding box center [135, 56] width 20 height 14
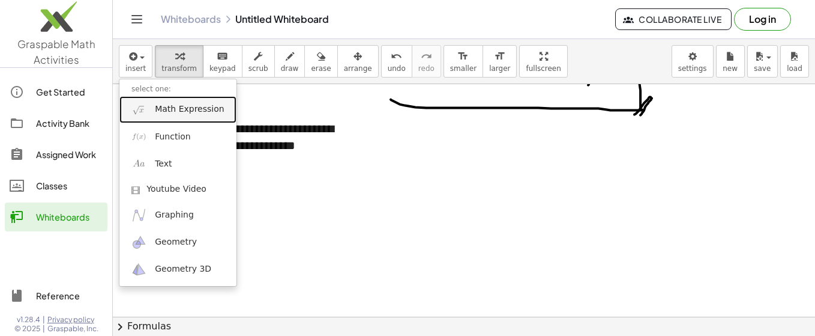
click at [169, 112] on span "Math Expression" at bounding box center [189, 109] width 69 height 12
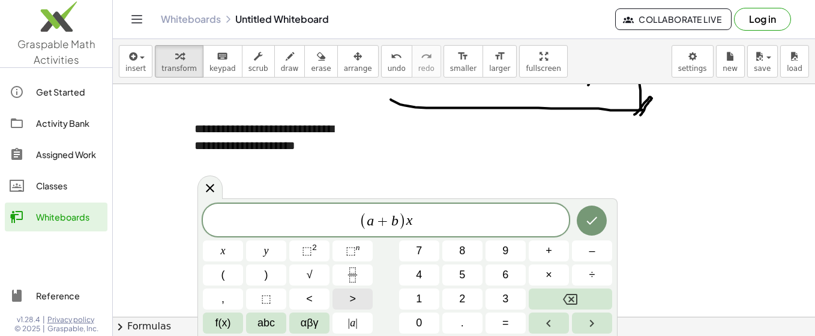
click at [358, 292] on button ">" at bounding box center [353, 298] width 40 height 21
click at [303, 251] on span "⬚" at bounding box center [307, 250] width 10 height 12
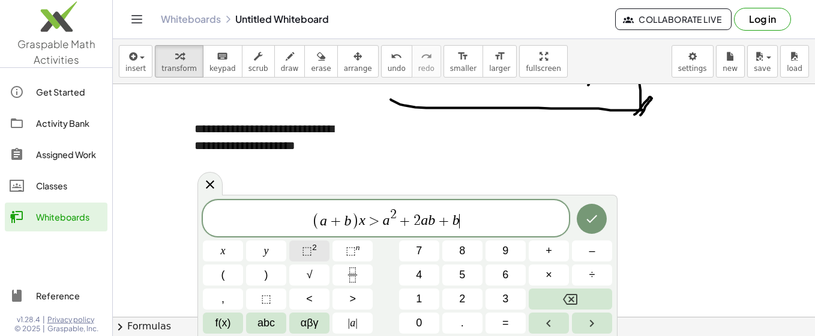
click at [307, 249] on span "⬚" at bounding box center [307, 250] width 10 height 12
click at [596, 224] on icon "Done" at bounding box center [592, 218] width 14 height 14
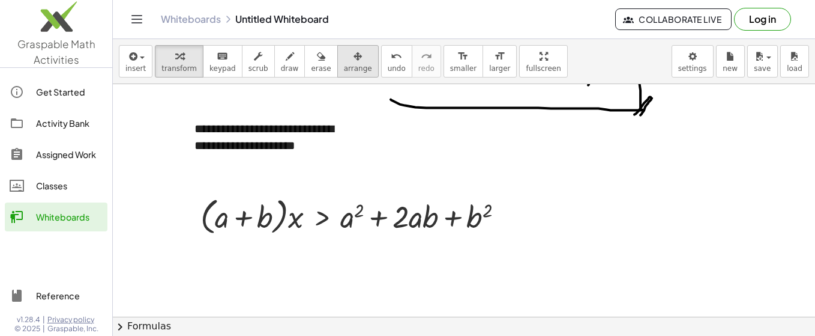
click at [337, 62] on button "arrange" at bounding box center [357, 61] width 41 height 32
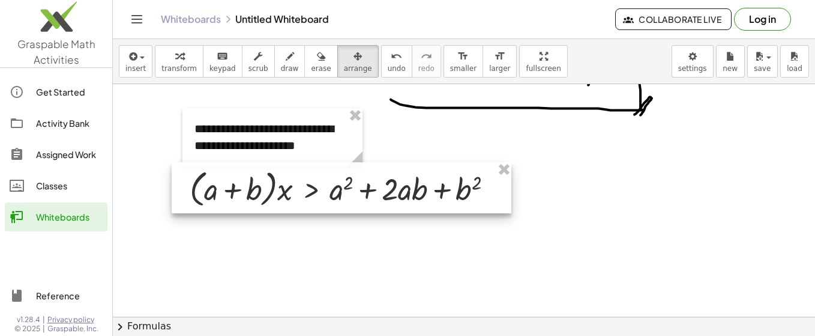
drag, startPoint x: 369, startPoint y: 223, endPoint x: 358, endPoint y: 195, distance: 29.7
click at [358, 195] on div at bounding box center [342, 188] width 340 height 52
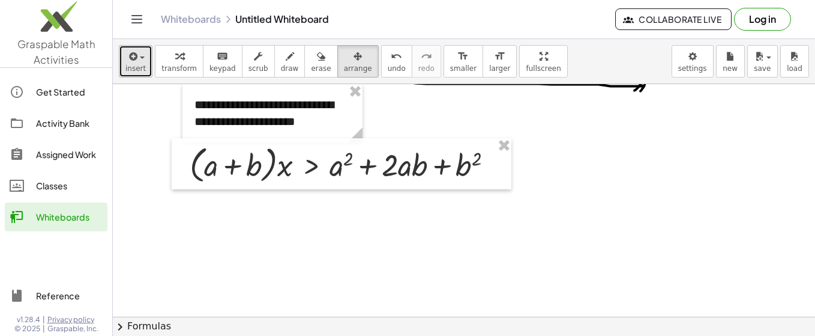
click at [138, 60] on span "button" at bounding box center [139, 57] width 2 height 8
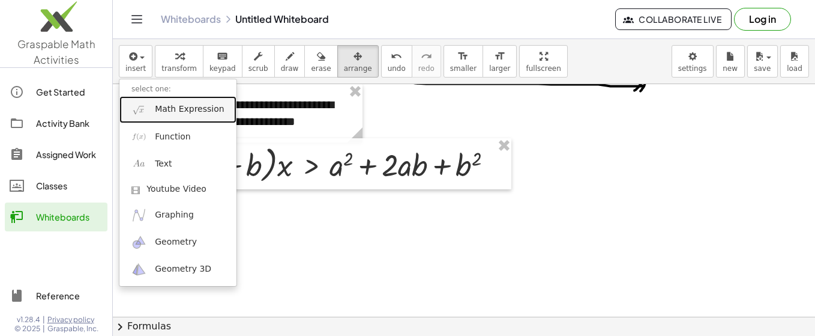
click at [160, 102] on link "Math Expression" at bounding box center [177, 109] width 117 height 27
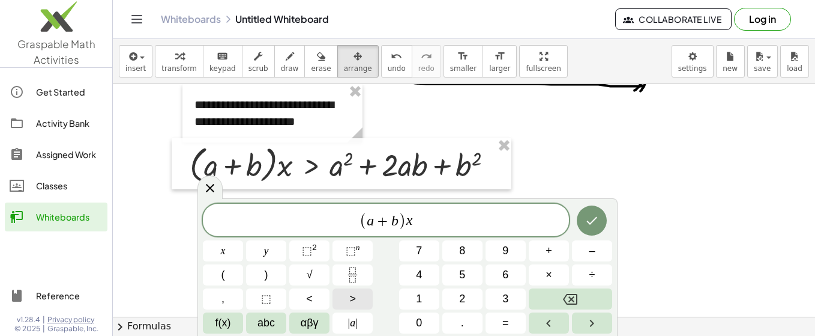
click at [346, 302] on button ">" at bounding box center [353, 298] width 40 height 21
click at [314, 251] on sup "2" at bounding box center [314, 247] width 5 height 9
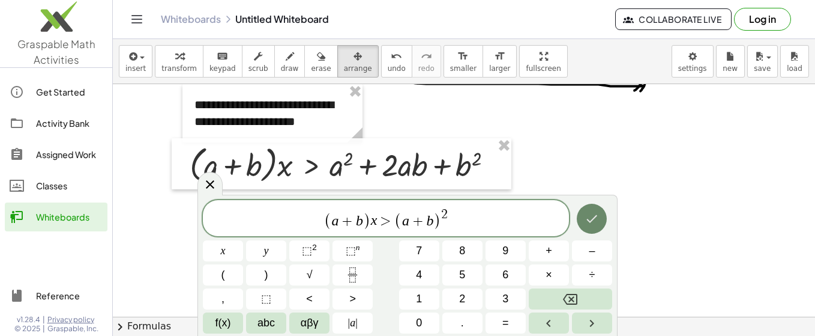
click at [587, 208] on button "Done" at bounding box center [592, 219] width 30 height 30
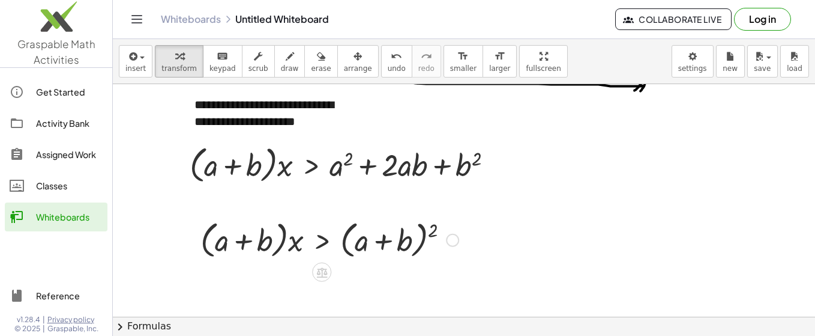
click at [262, 261] on div "· ( + a + b ) · x > ( + a + b ) 2" at bounding box center [325, 239] width 285 height 52
drag, startPoint x: 329, startPoint y: 68, endPoint x: 312, endPoint y: 205, distance: 138.0
click at [344, 68] on span "arrange" at bounding box center [358, 68] width 28 height 8
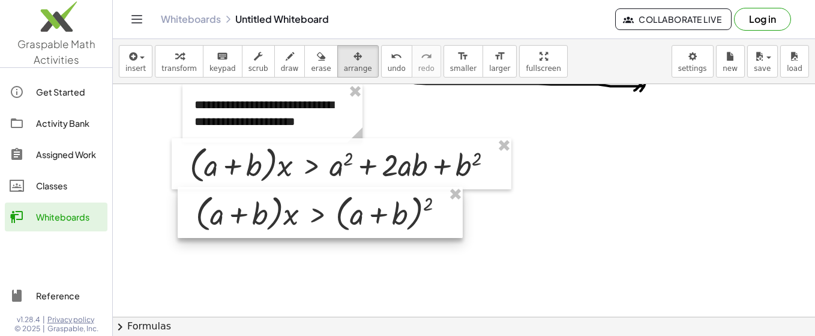
drag, startPoint x: 297, startPoint y: 238, endPoint x: 292, endPoint y: 211, distance: 26.9
click at [292, 211] on div at bounding box center [320, 213] width 285 height 52
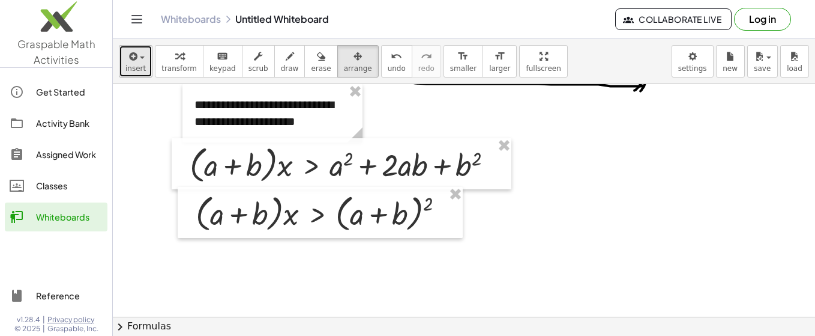
click at [134, 52] on icon "button" at bounding box center [132, 56] width 11 height 14
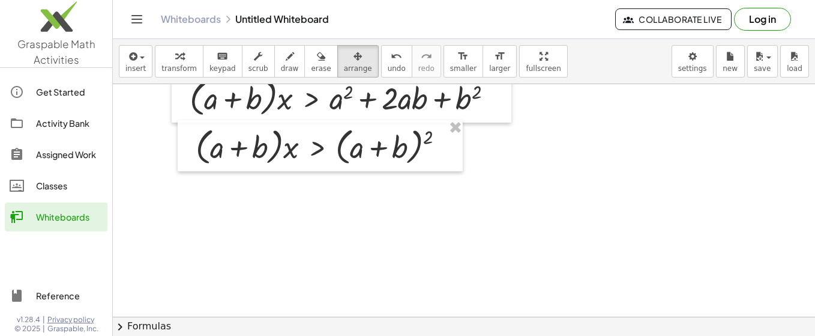
scroll to position [2699, 0]
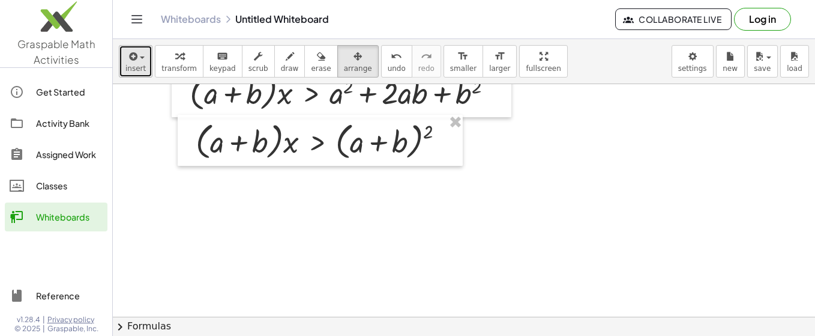
click at [134, 53] on icon "button" at bounding box center [132, 56] width 11 height 14
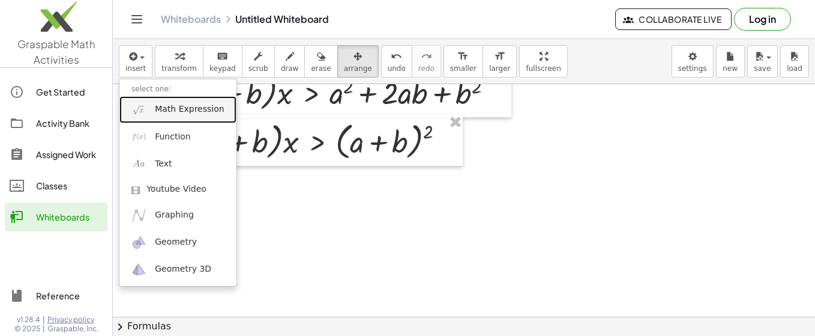
click at [162, 113] on span "Math Expression" at bounding box center [189, 109] width 69 height 12
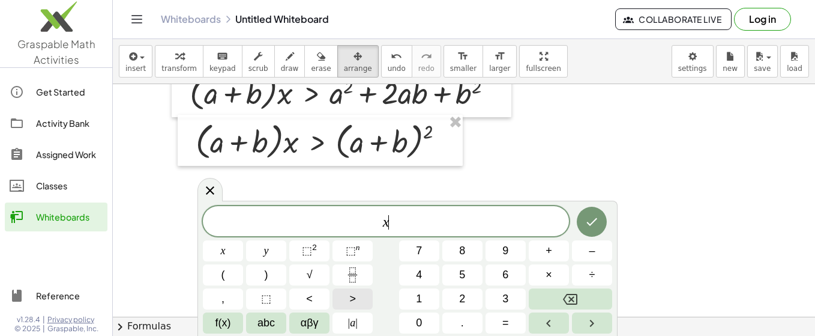
click at [366, 295] on button ">" at bounding box center [353, 298] width 40 height 21
click at [591, 229] on icon "Done" at bounding box center [592, 221] width 14 height 14
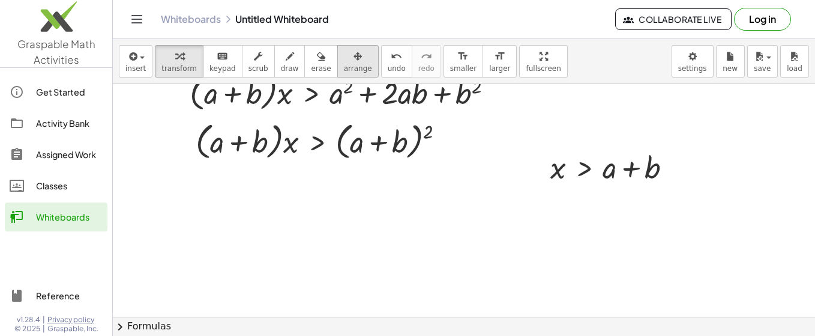
click at [354, 59] on icon "button" at bounding box center [358, 56] width 8 height 14
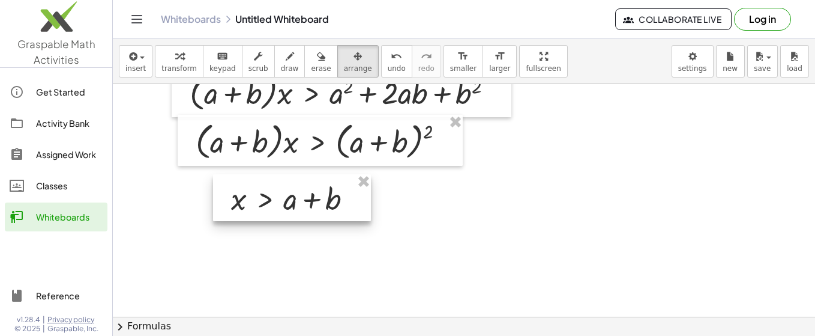
drag, startPoint x: 587, startPoint y: 160, endPoint x: 267, endPoint y: 191, distance: 321.6
click at [267, 191] on div at bounding box center [292, 197] width 158 height 47
drag, startPoint x: 268, startPoint y: 55, endPoint x: 306, endPoint y: 157, distance: 108.1
click at [281, 55] on div "button" at bounding box center [290, 56] width 18 height 14
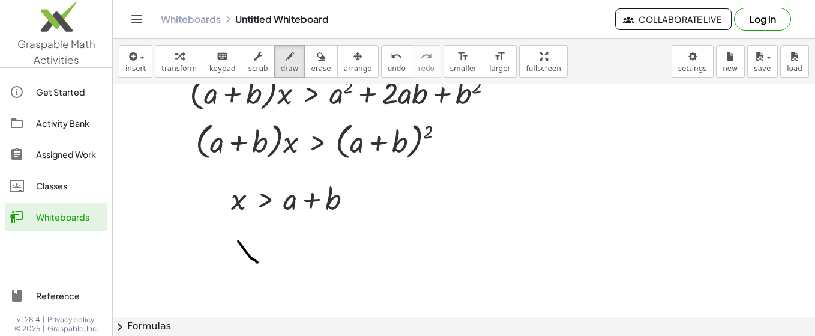
drag, startPoint x: 238, startPoint y: 240, endPoint x: 248, endPoint y: 252, distance: 15.9
drag, startPoint x: 256, startPoint y: 240, endPoint x: 239, endPoint y: 259, distance: 26.0
drag, startPoint x: 285, startPoint y: 241, endPoint x: 286, endPoint y: 262, distance: 20.5
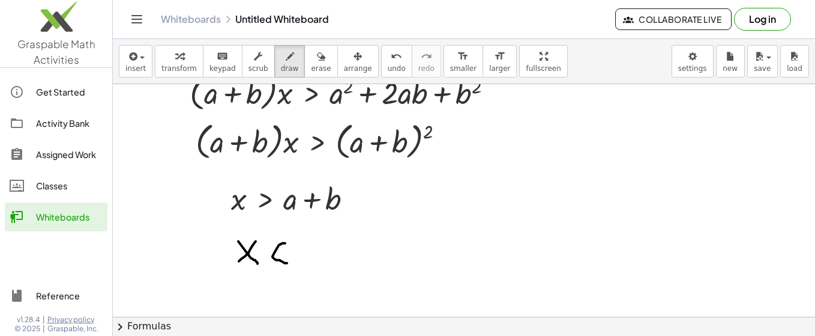
drag, startPoint x: 277, startPoint y: 250, endPoint x: 289, endPoint y: 248, distance: 11.7
drag, startPoint x: 345, startPoint y: 226, endPoint x: 354, endPoint y: 258, distance: 32.3
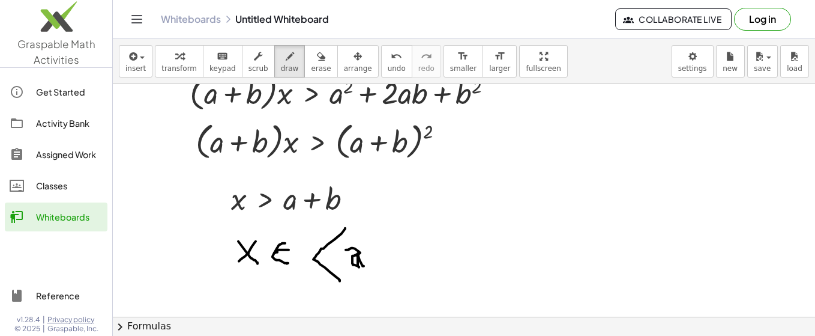
drag, startPoint x: 348, startPoint y: 248, endPoint x: 367, endPoint y: 256, distance: 20.2
drag, startPoint x: 370, startPoint y: 243, endPoint x: 373, endPoint y: 264, distance: 20.6
drag, startPoint x: 368, startPoint y: 253, endPoint x: 250, endPoint y: 242, distance: 118.8
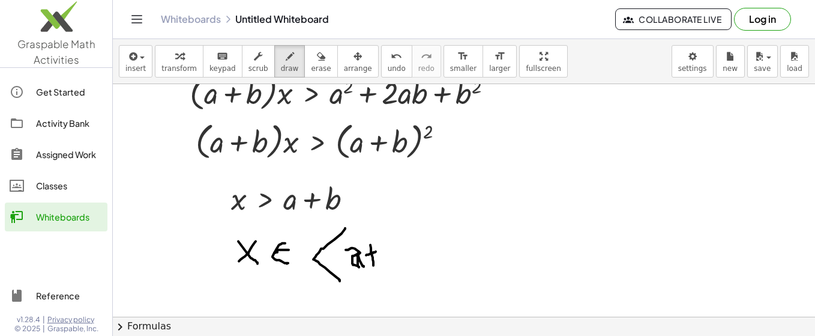
drag, startPoint x: 386, startPoint y: 237, endPoint x: 396, endPoint y: 262, distance: 27.2
drag, startPoint x: 416, startPoint y: 258, endPoint x: 411, endPoint y: 268, distance: 11.0
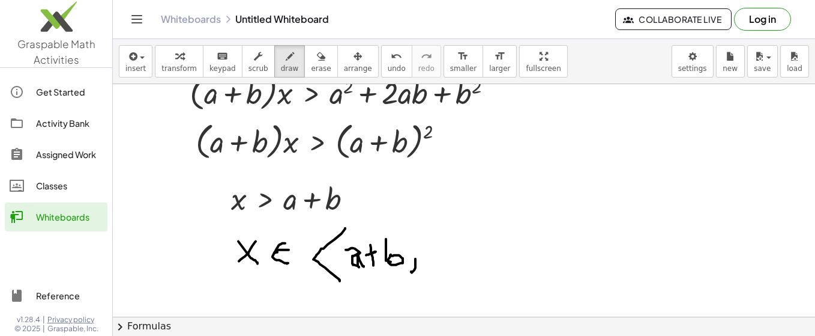
drag, startPoint x: 434, startPoint y: 238, endPoint x: 434, endPoint y: 249, distance: 10.2
drag, startPoint x: 432, startPoint y: 246, endPoint x: 455, endPoint y: 240, distance: 22.9
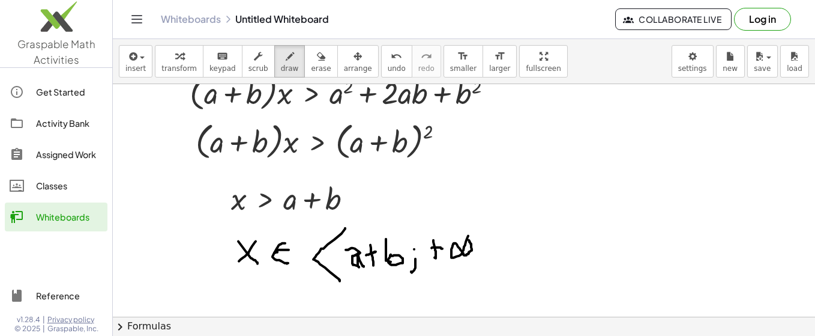
drag, startPoint x: 466, startPoint y: 220, endPoint x: 448, endPoint y: 279, distance: 61.5
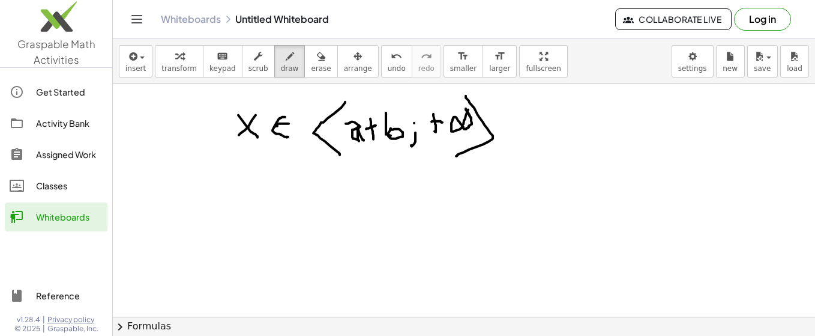
scroll to position [2849, 0]
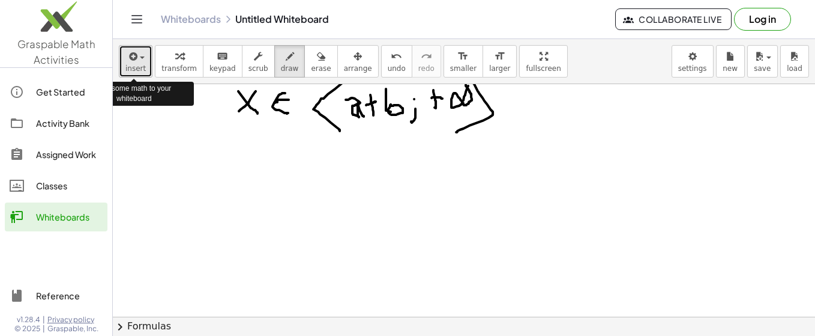
click at [143, 56] on button "insert" at bounding box center [136, 61] width 34 height 32
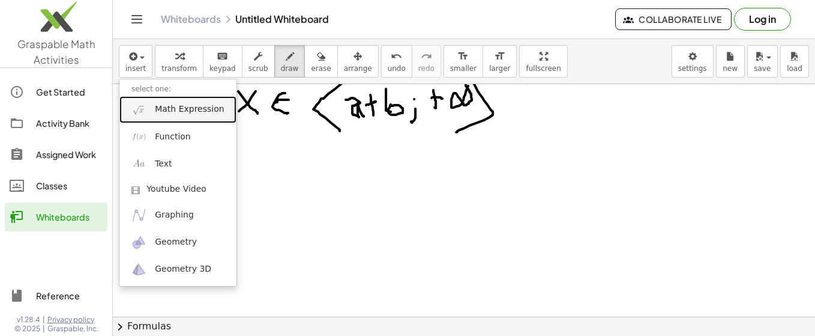
click at [192, 106] on span "Math Expression" at bounding box center [189, 109] width 69 height 12
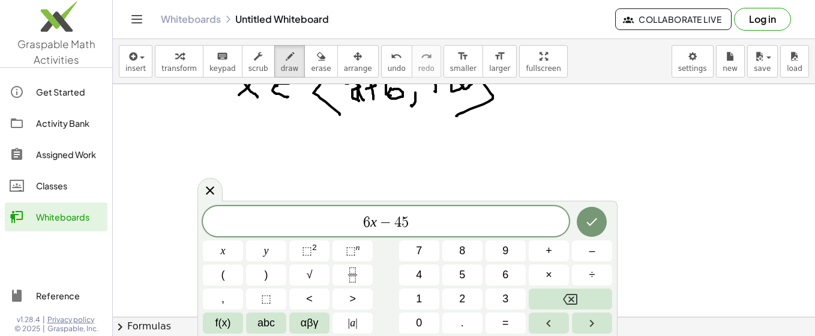
scroll to position [2873, 0]
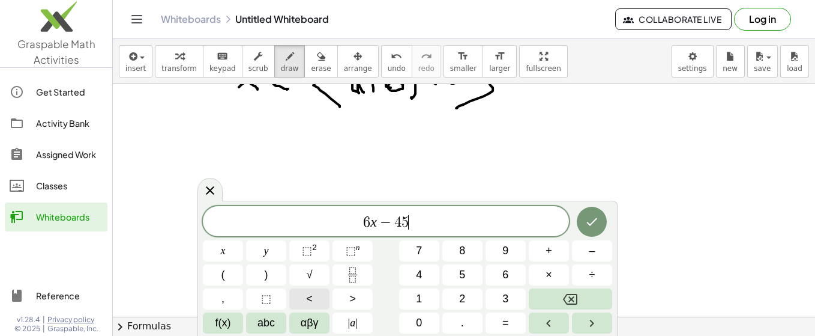
click at [309, 300] on span "<" at bounding box center [309, 299] width 7 height 16
click at [314, 297] on button "<" at bounding box center [309, 298] width 40 height 21
click at [599, 212] on button "Done" at bounding box center [592, 222] width 30 height 30
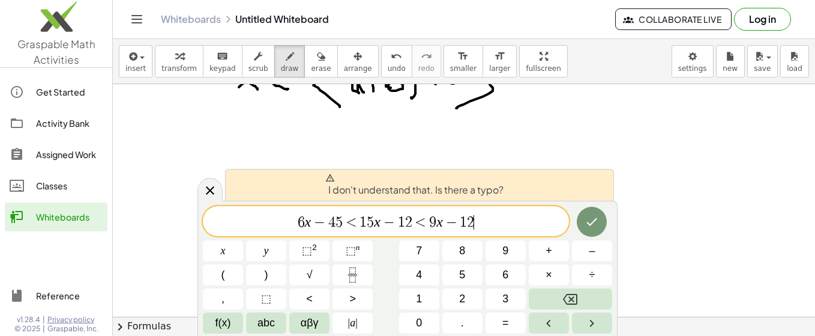
click at [515, 227] on span "6 x − 4 5 < 1 5 x − 1 2 < 9 x − 1 2 ​" at bounding box center [386, 222] width 366 height 17
click at [275, 295] on button "⬚" at bounding box center [266, 298] width 40 height 21
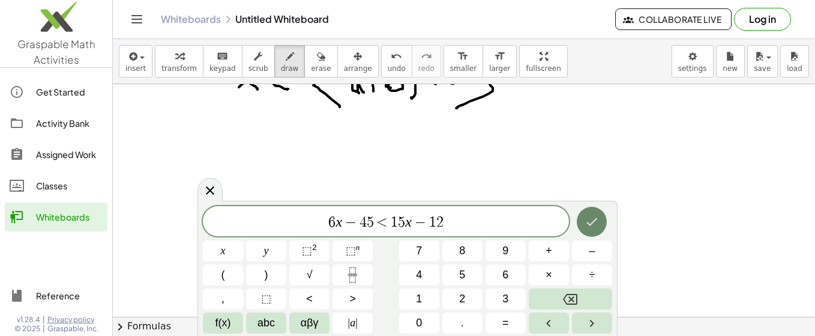
click at [589, 221] on icon "Done" at bounding box center [592, 221] width 14 height 14
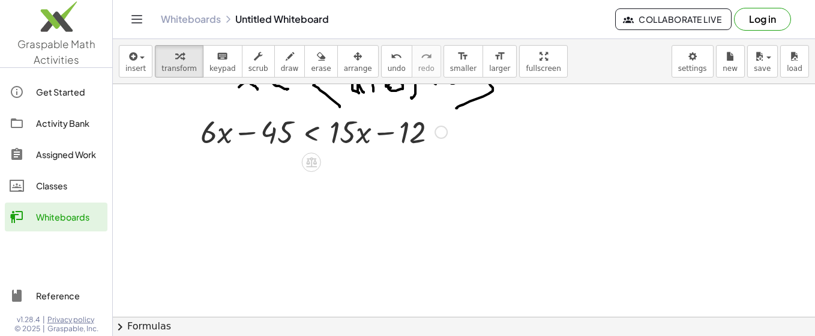
click at [379, 146] on div at bounding box center [324, 130] width 259 height 41
click at [306, 136] on div at bounding box center [324, 130] width 259 height 41
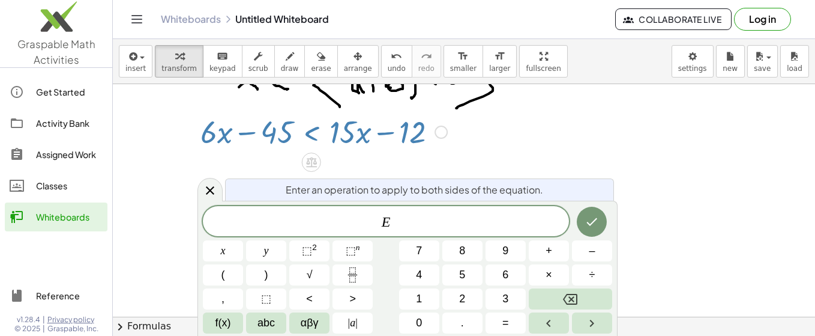
click at [217, 190] on icon at bounding box center [210, 190] width 14 height 14
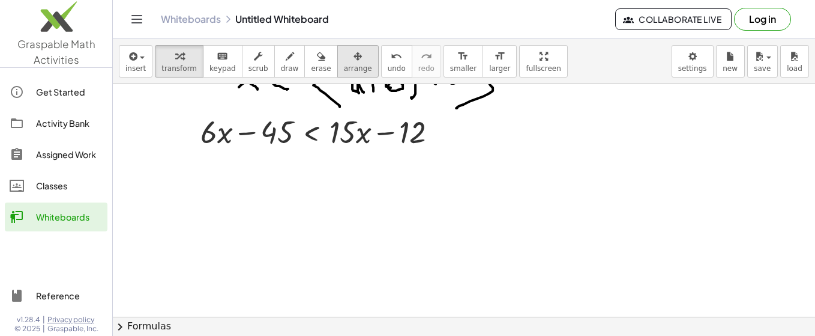
click at [354, 61] on icon "button" at bounding box center [358, 56] width 8 height 14
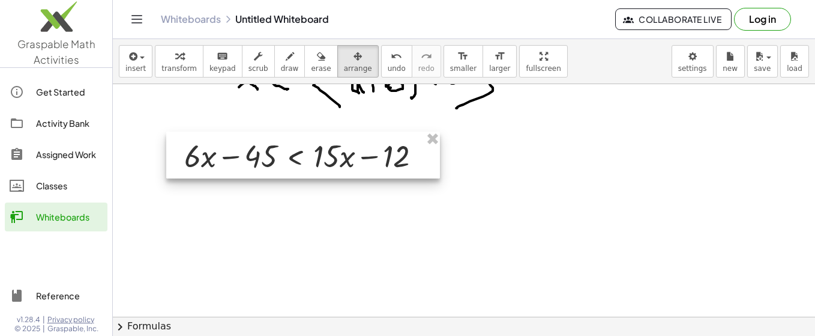
drag, startPoint x: 303, startPoint y: 125, endPoint x: 287, endPoint y: 150, distance: 29.0
click at [287, 150] on div at bounding box center [303, 155] width 274 height 47
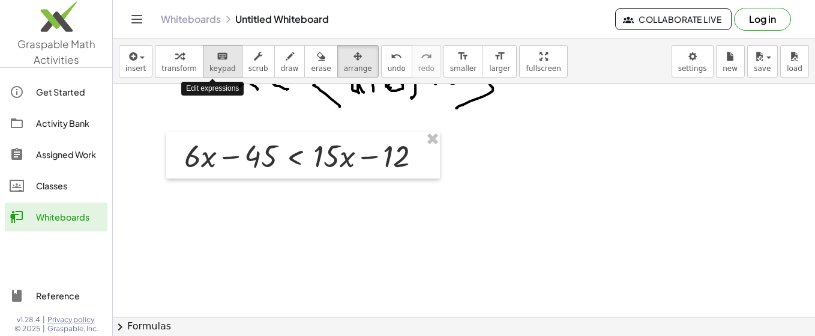
click at [217, 62] on icon "keyboard" at bounding box center [222, 56] width 11 height 14
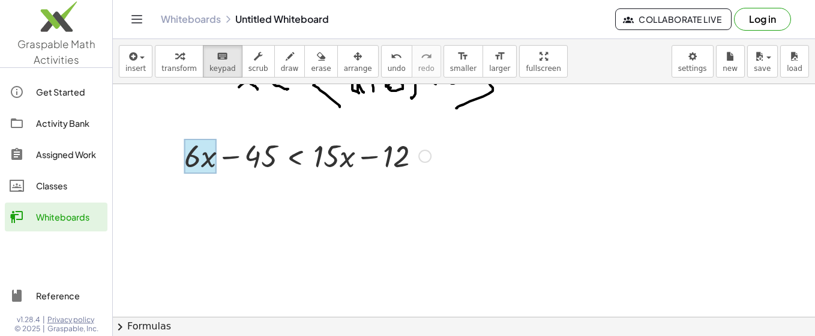
click at [211, 159] on div at bounding box center [200, 156] width 32 height 35
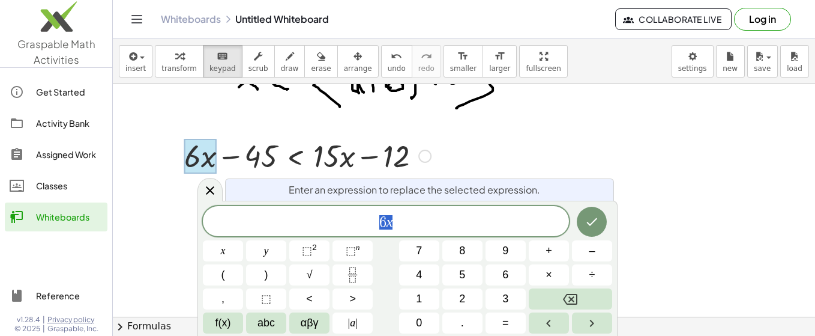
click at [236, 154] on div at bounding box center [307, 155] width 259 height 41
click at [207, 187] on icon at bounding box center [210, 190] width 8 height 8
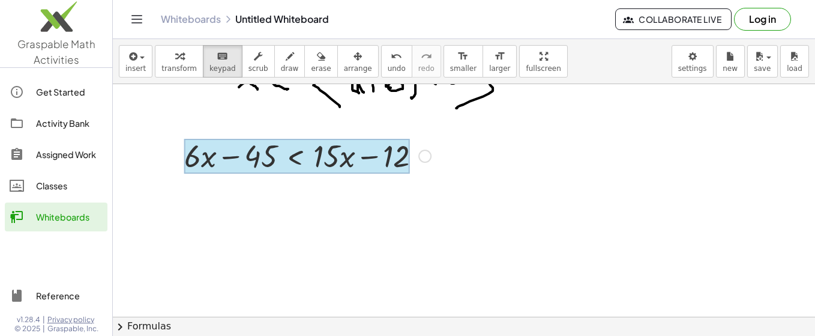
click at [304, 156] on div at bounding box center [297, 156] width 226 height 35
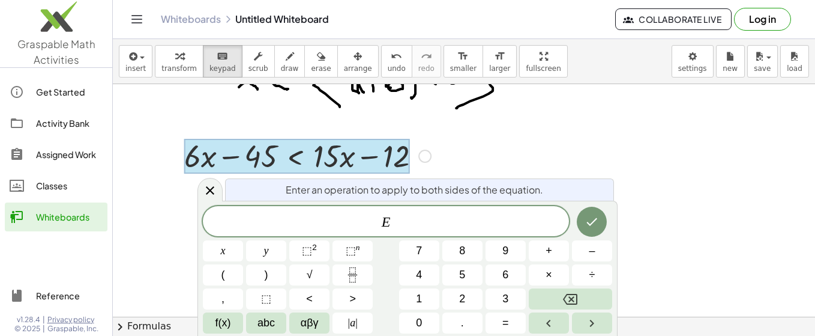
click at [304, 156] on div at bounding box center [297, 156] width 226 height 35
drag, startPoint x: 304, startPoint y: 156, endPoint x: 213, endPoint y: 186, distance: 96.7
click at [213, 186] on icon at bounding box center [210, 190] width 14 height 14
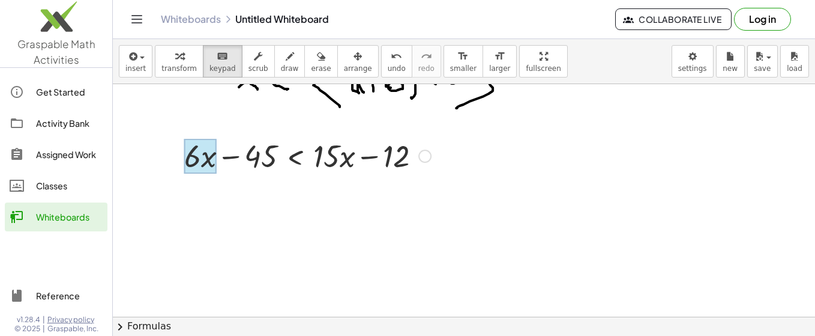
click at [217, 170] on div at bounding box center [307, 155] width 259 height 41
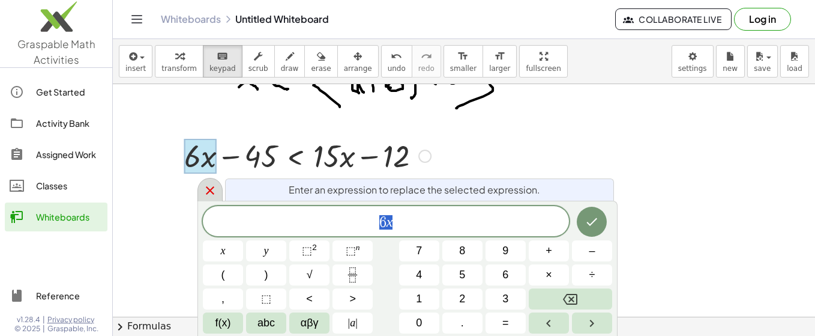
click at [207, 190] on icon at bounding box center [210, 190] width 14 height 14
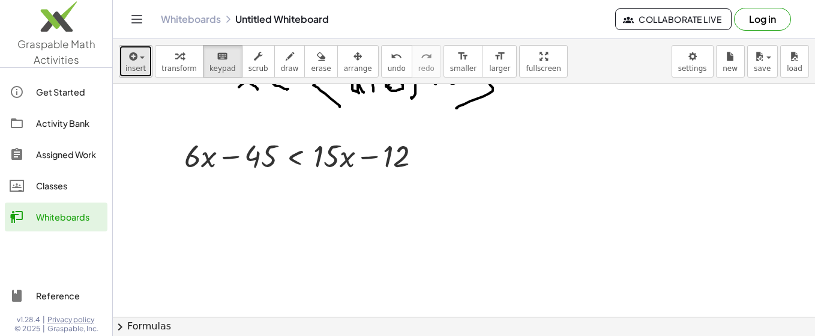
click at [141, 64] on span "insert" at bounding box center [135, 68] width 20 height 8
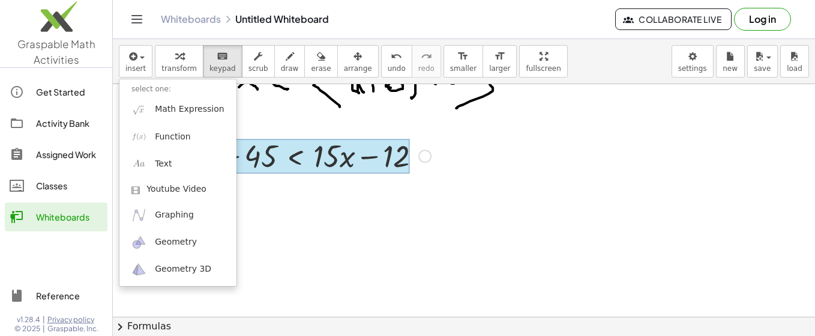
drag, startPoint x: 280, startPoint y: 154, endPoint x: 290, endPoint y: 155, distance: 10.2
click at [290, 155] on div at bounding box center [297, 156] width 226 height 35
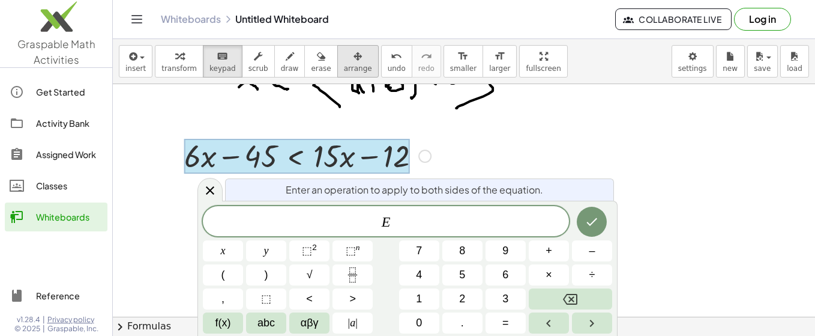
click at [344, 66] on span "arrange" at bounding box center [358, 68] width 28 height 8
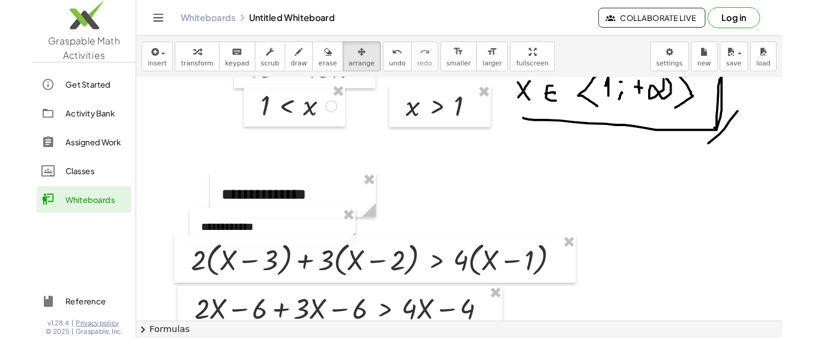
scroll to position [1403, 0]
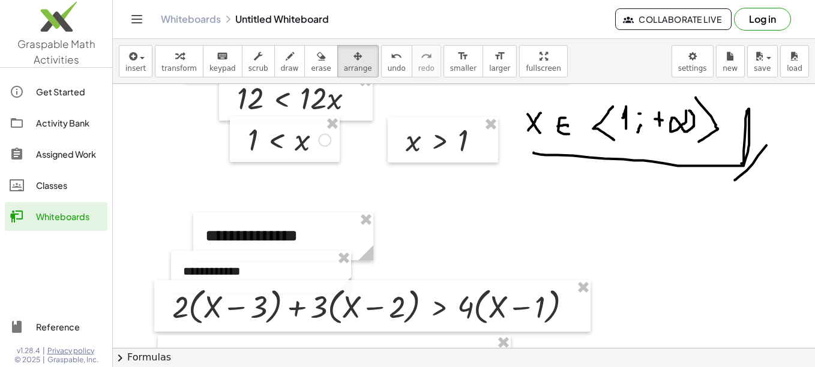
click at [641, 142] on div at bounding box center [464, 314] width 703 height 3267
click at [345, 61] on div "button" at bounding box center [358, 56] width 28 height 14
click at [629, 133] on div at bounding box center [464, 314] width 703 height 3267
click at [526, 126] on div at bounding box center [464, 314] width 703 height 3267
click at [349, 104] on div at bounding box center [296, 97] width 154 height 47
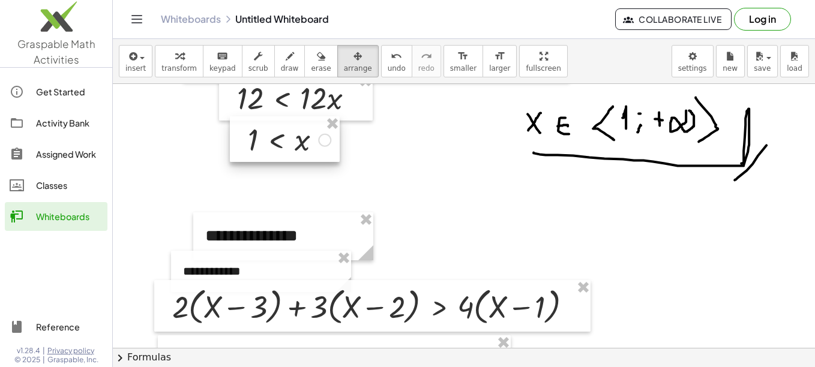
click at [325, 136] on div at bounding box center [285, 139] width 110 height 46
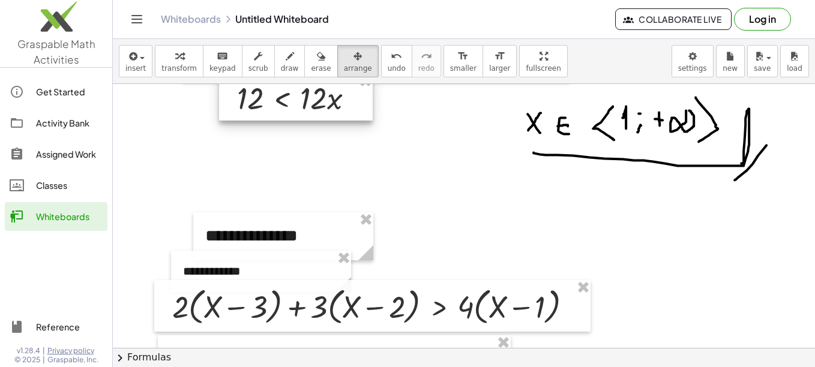
click at [361, 103] on div at bounding box center [296, 97] width 154 height 47
